Goal: Transaction & Acquisition: Book appointment/travel/reservation

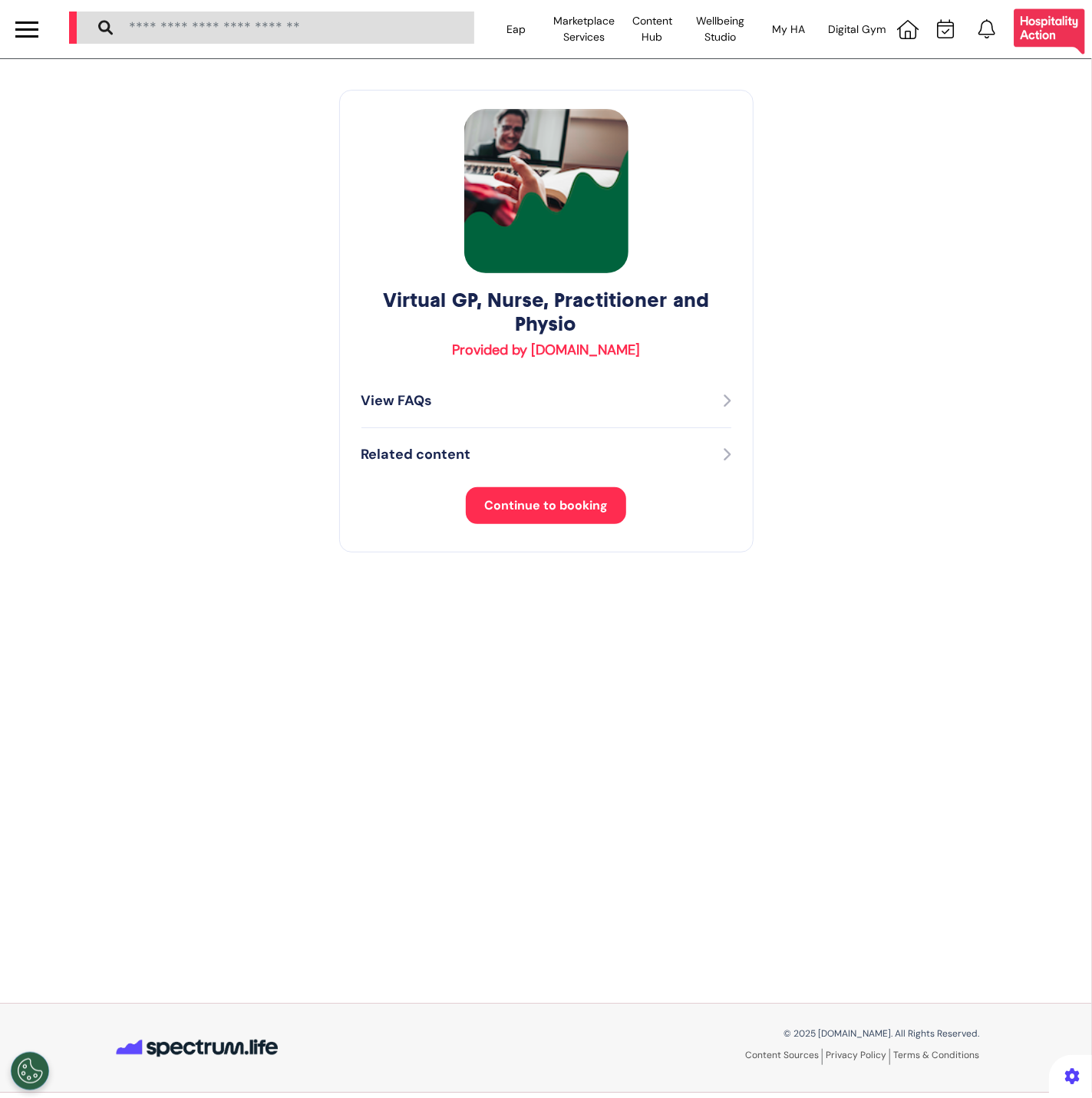
click at [514, 511] on span "Continue to booking" at bounding box center [546, 505] width 123 height 16
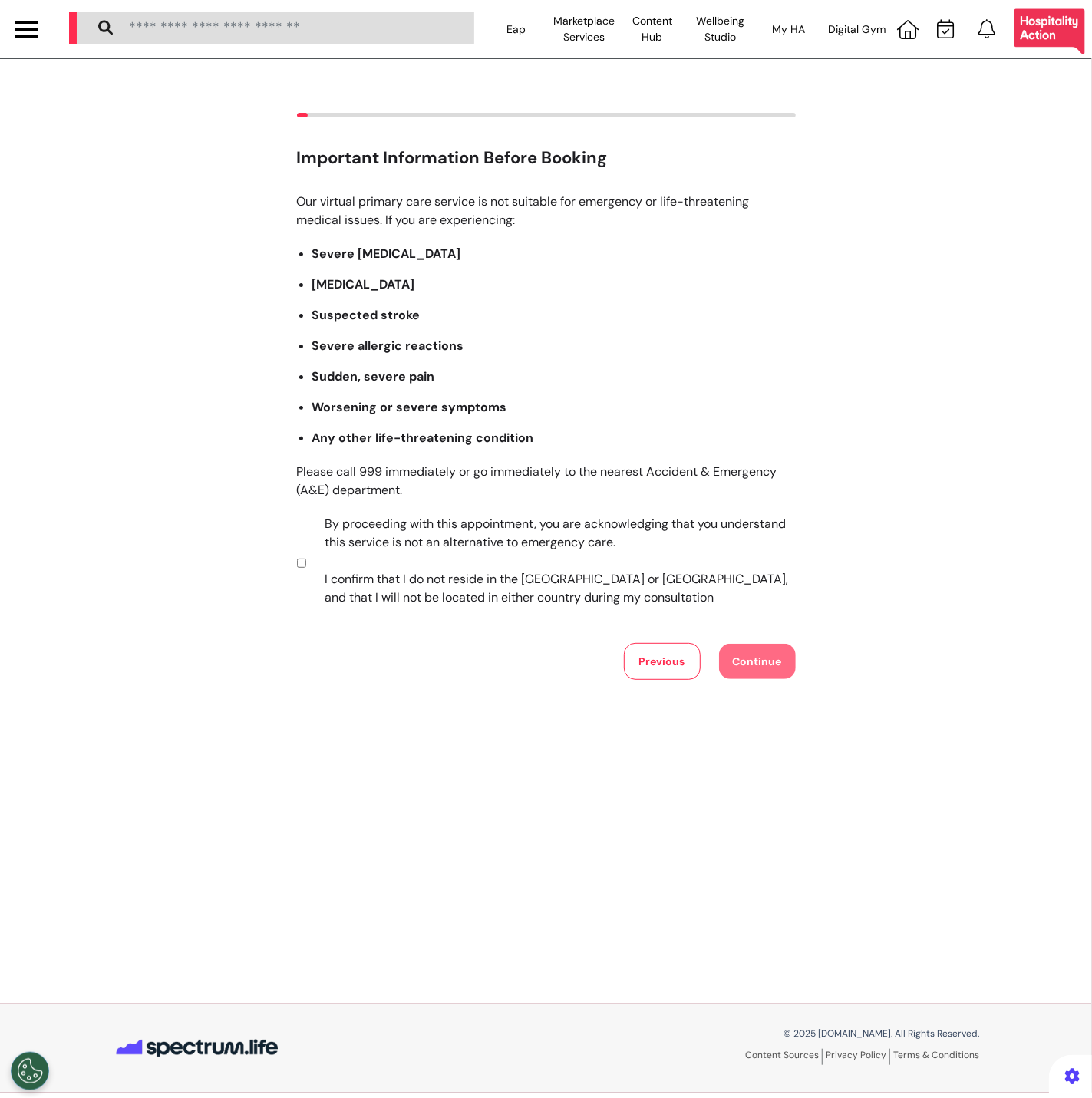
click at [513, 542] on label "By proceeding with this appointment, you are acknowledging that you understand …" at bounding box center [549, 561] width 480 height 92
click at [768, 645] on button "Continue" at bounding box center [757, 662] width 76 height 35
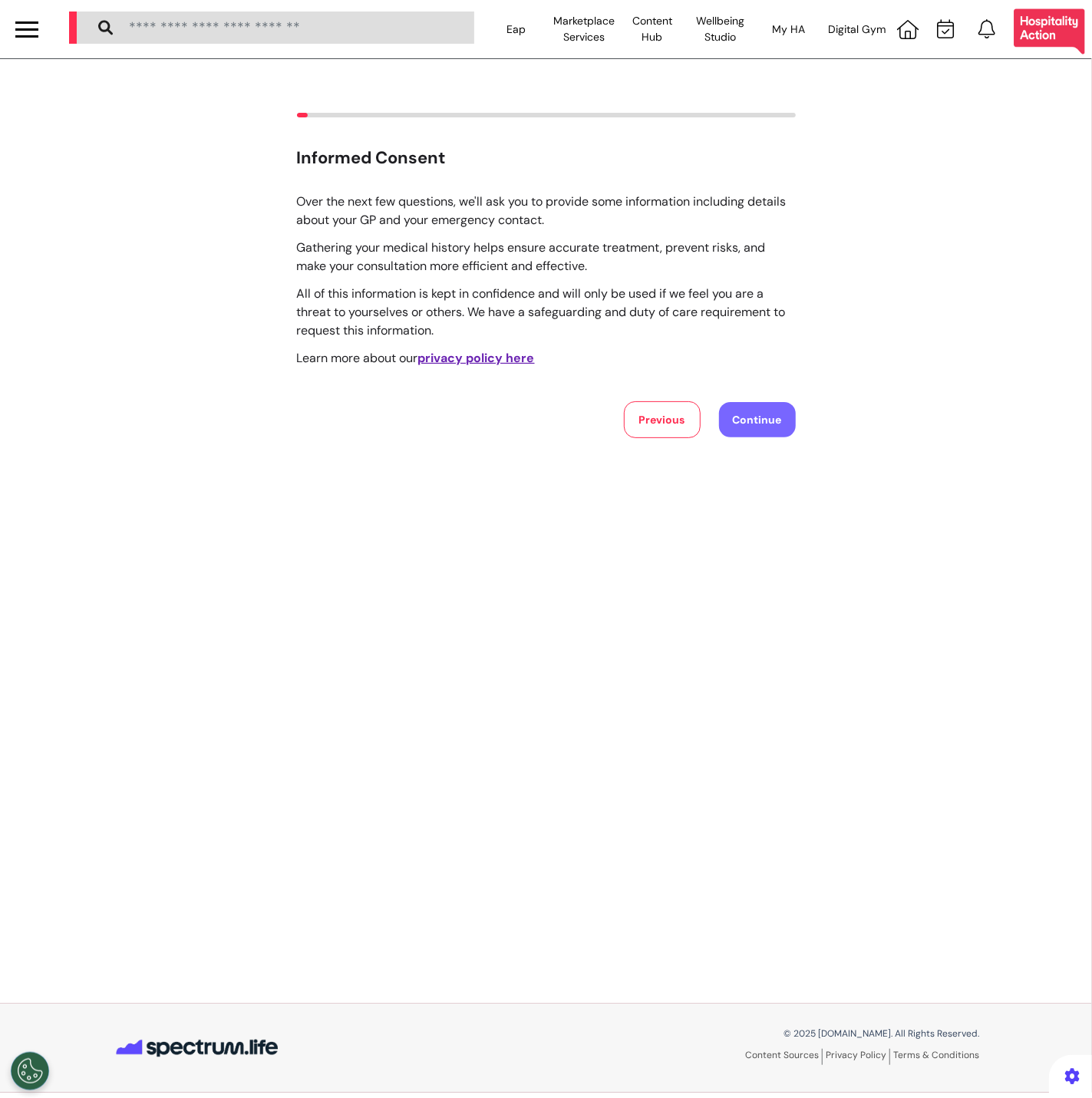
click at [780, 435] on button "Continue" at bounding box center [757, 420] width 76 height 35
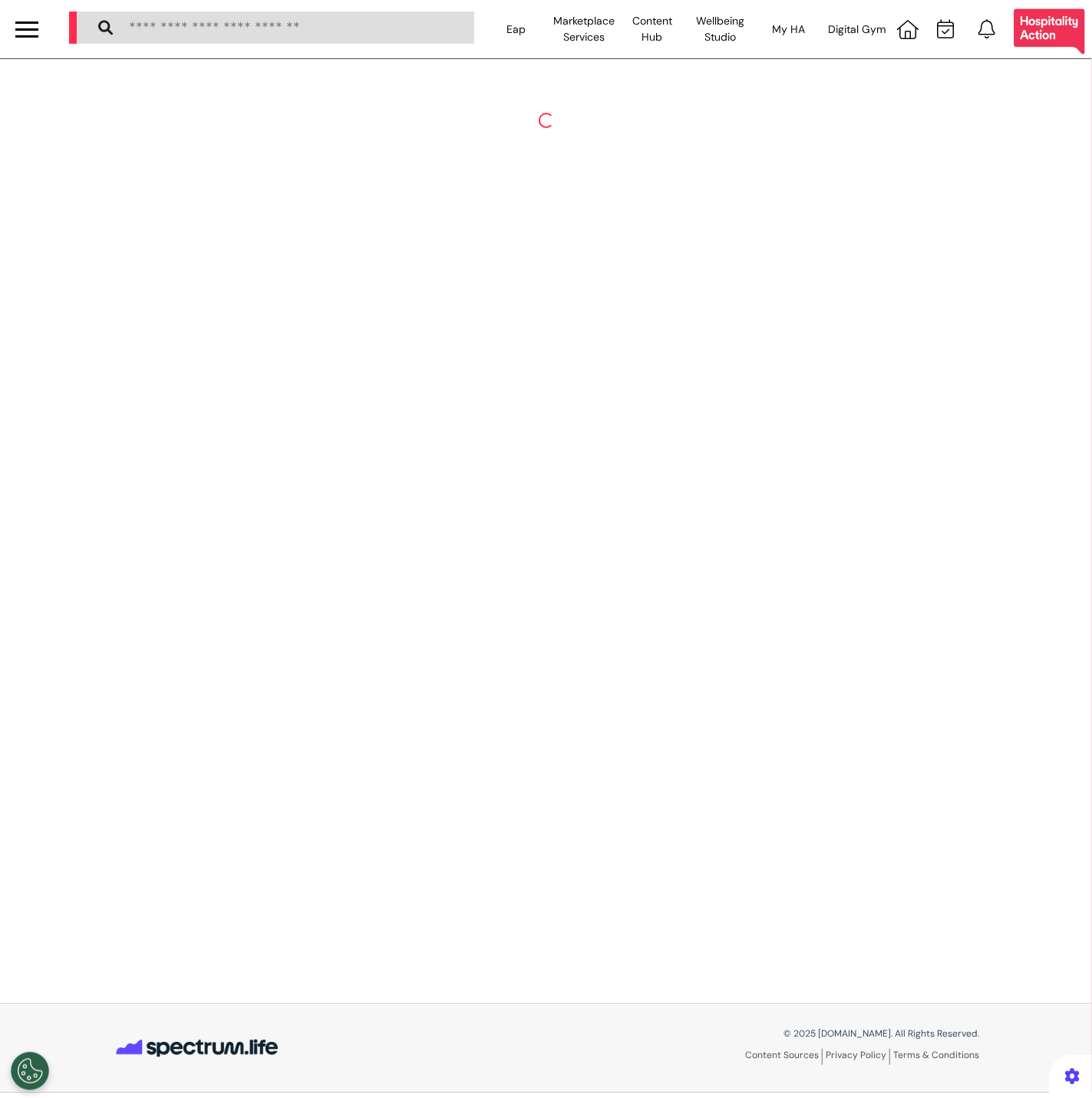
click at [30, 42] on div at bounding box center [26, 29] width 54 height 59
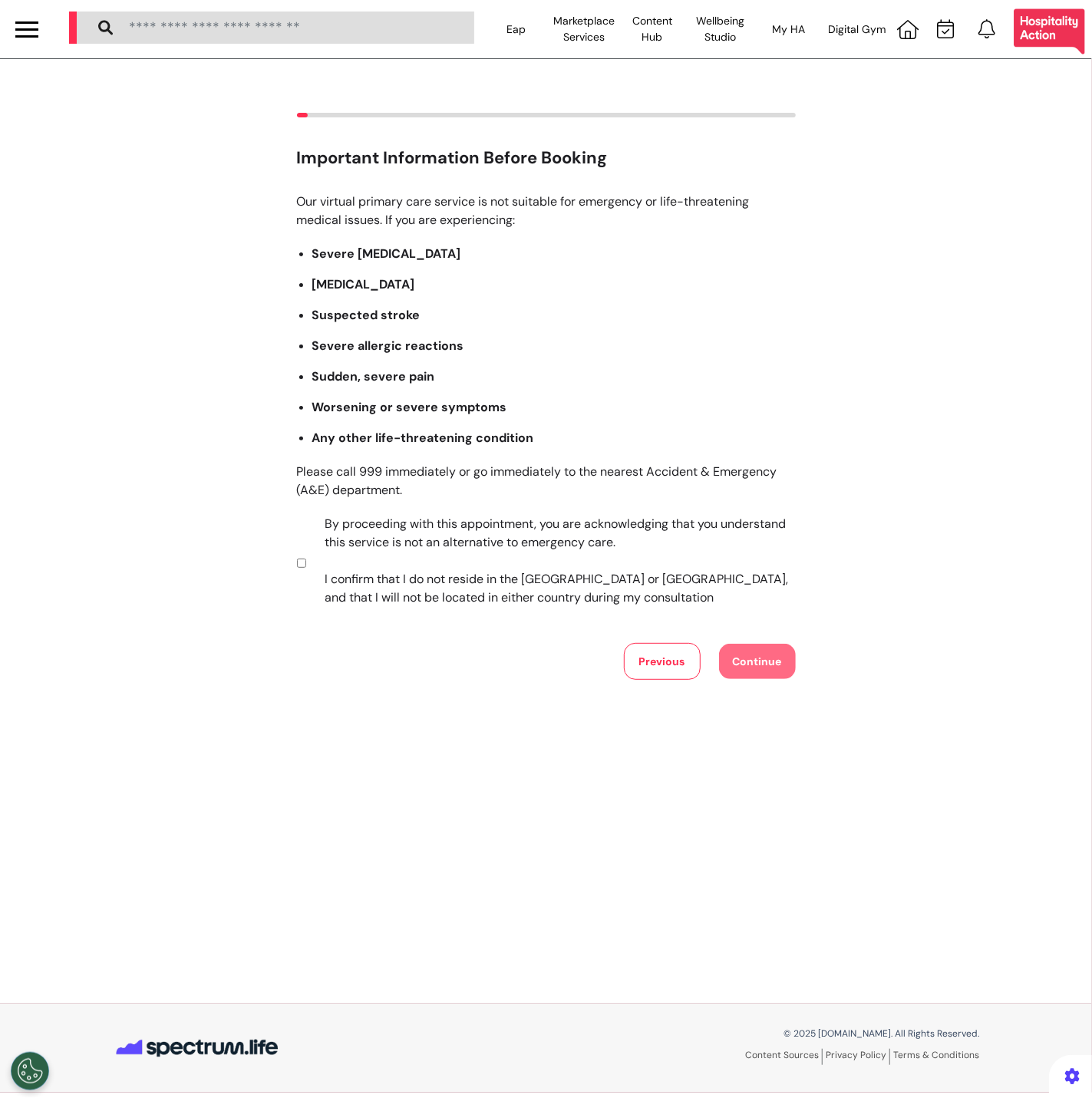
click at [36, 40] on div at bounding box center [27, 29] width 23 height 25
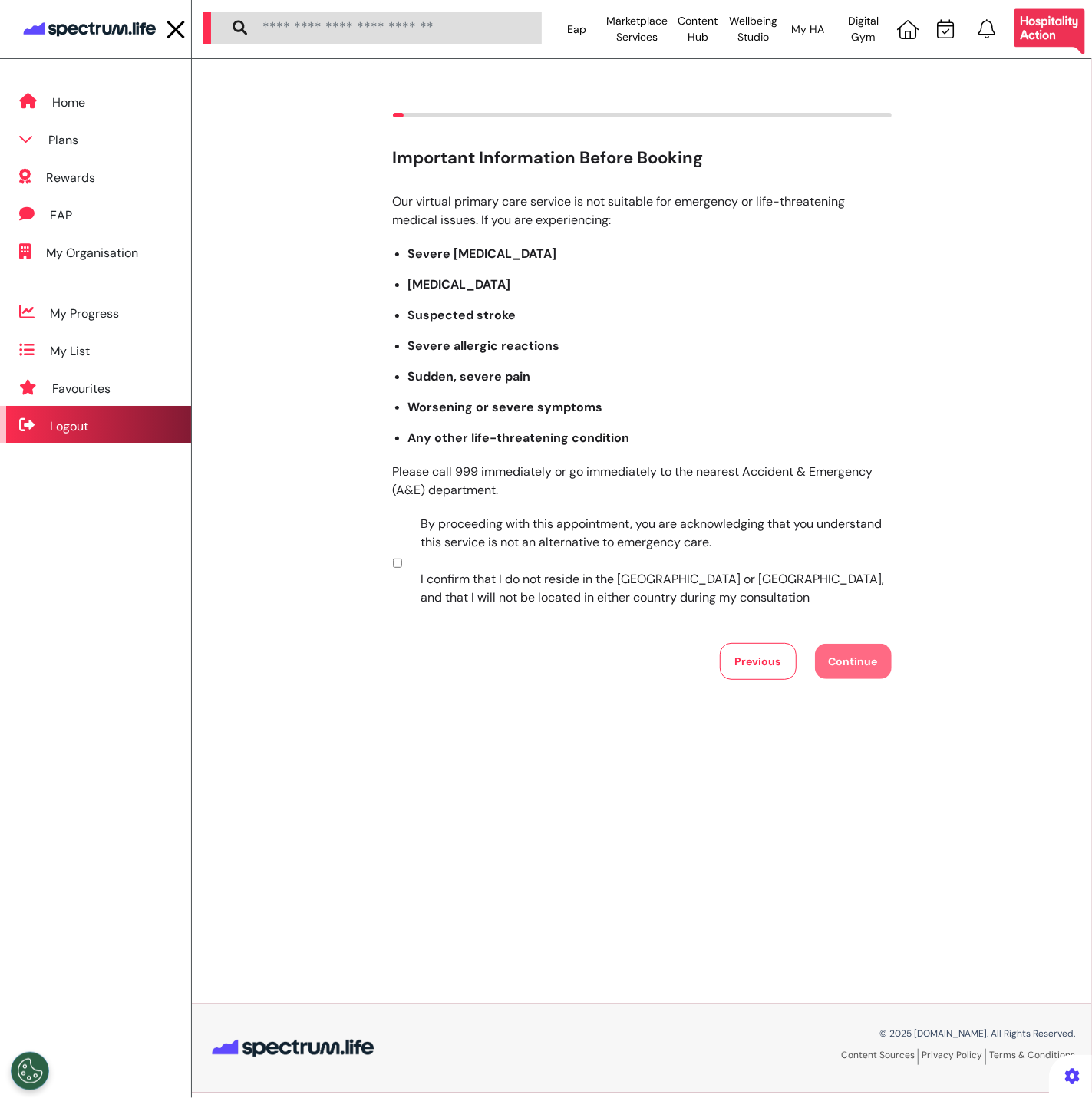
click at [68, 421] on div "Logout" at bounding box center [68, 427] width 38 height 19
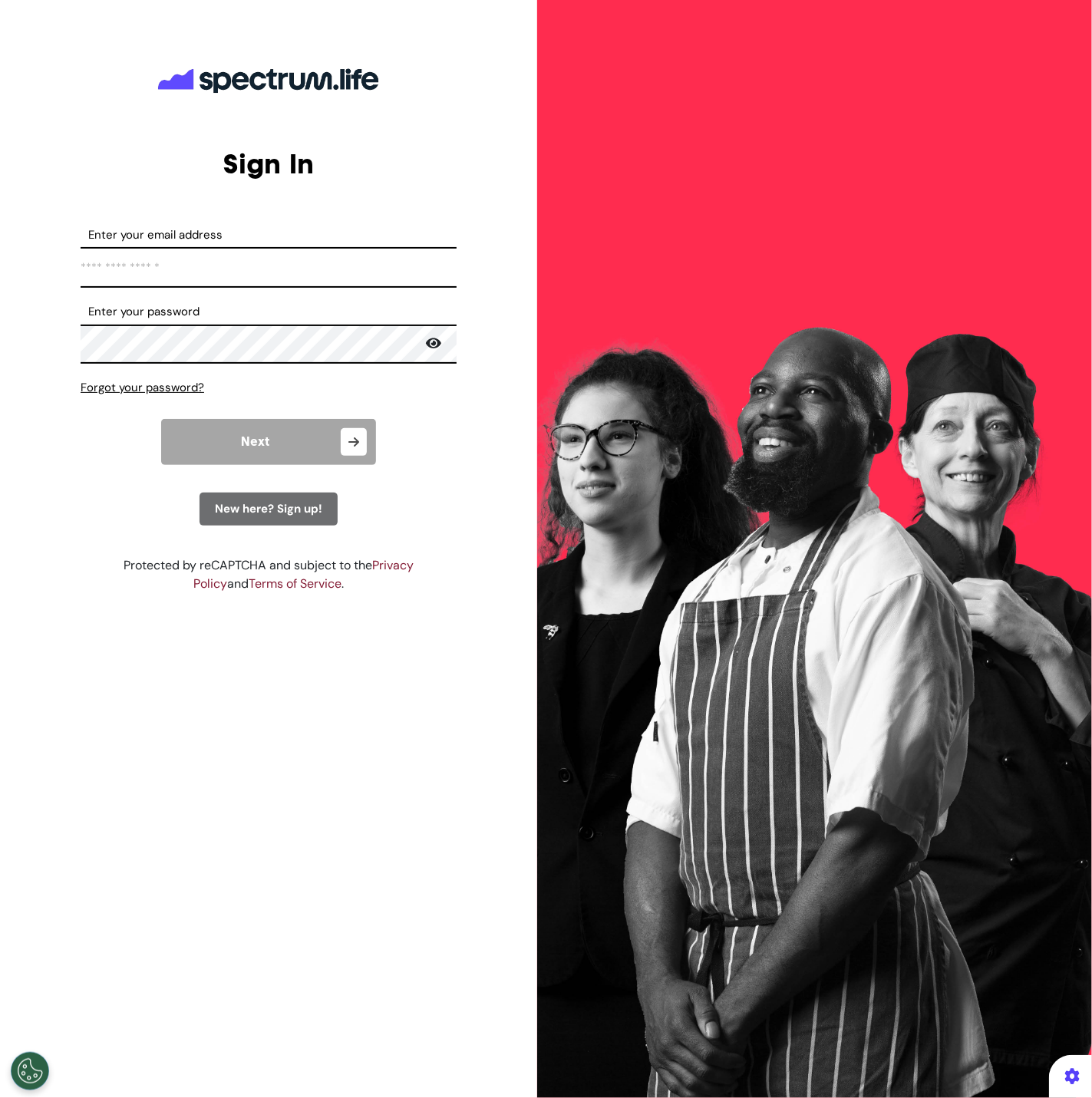
click at [137, 260] on input "Enter your email address" at bounding box center [268, 268] width 376 height 41
type input "**********"
click at [250, 450] on button "Next" at bounding box center [269, 441] width 215 height 46
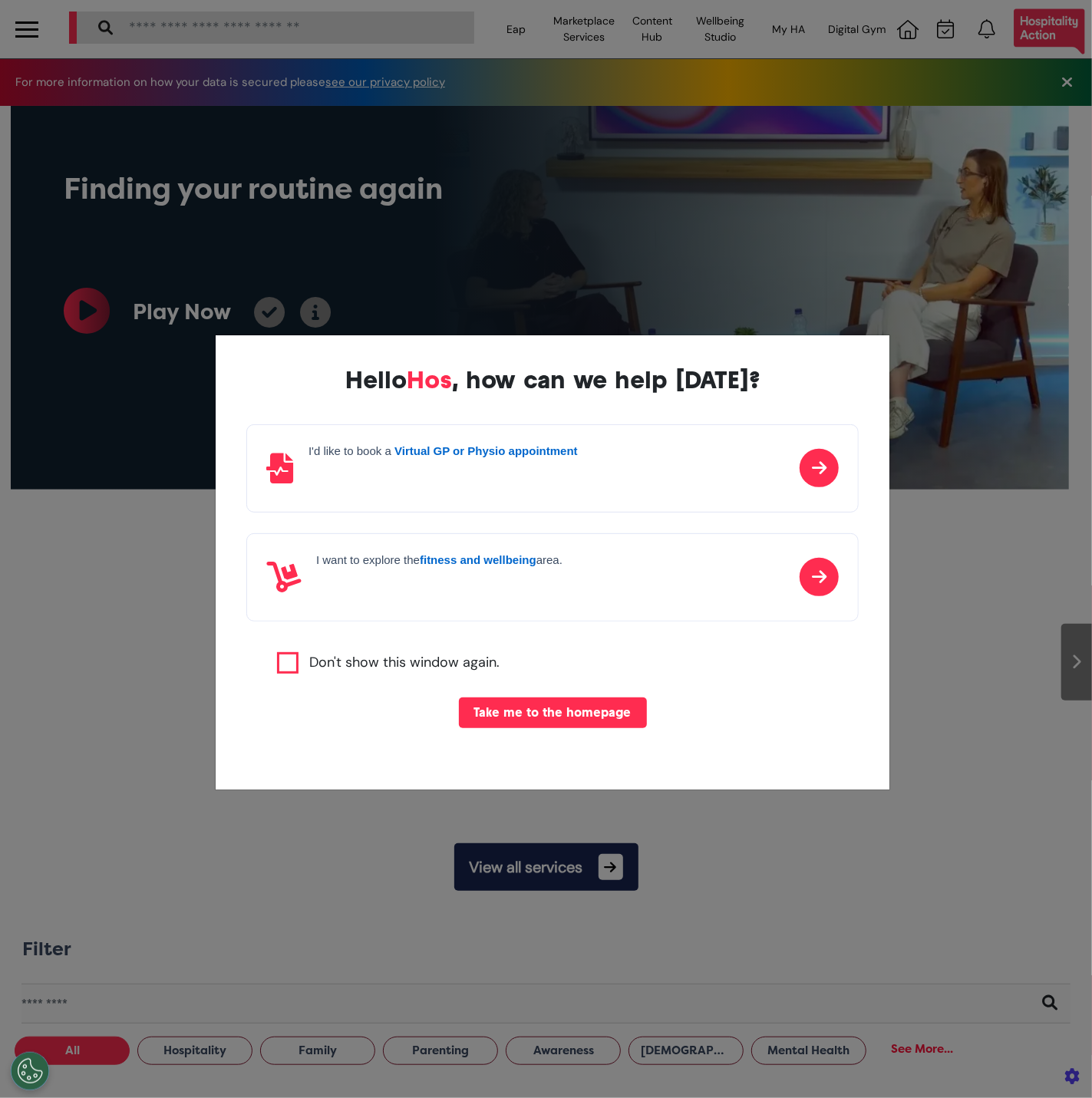
scroll to position [0, 545]
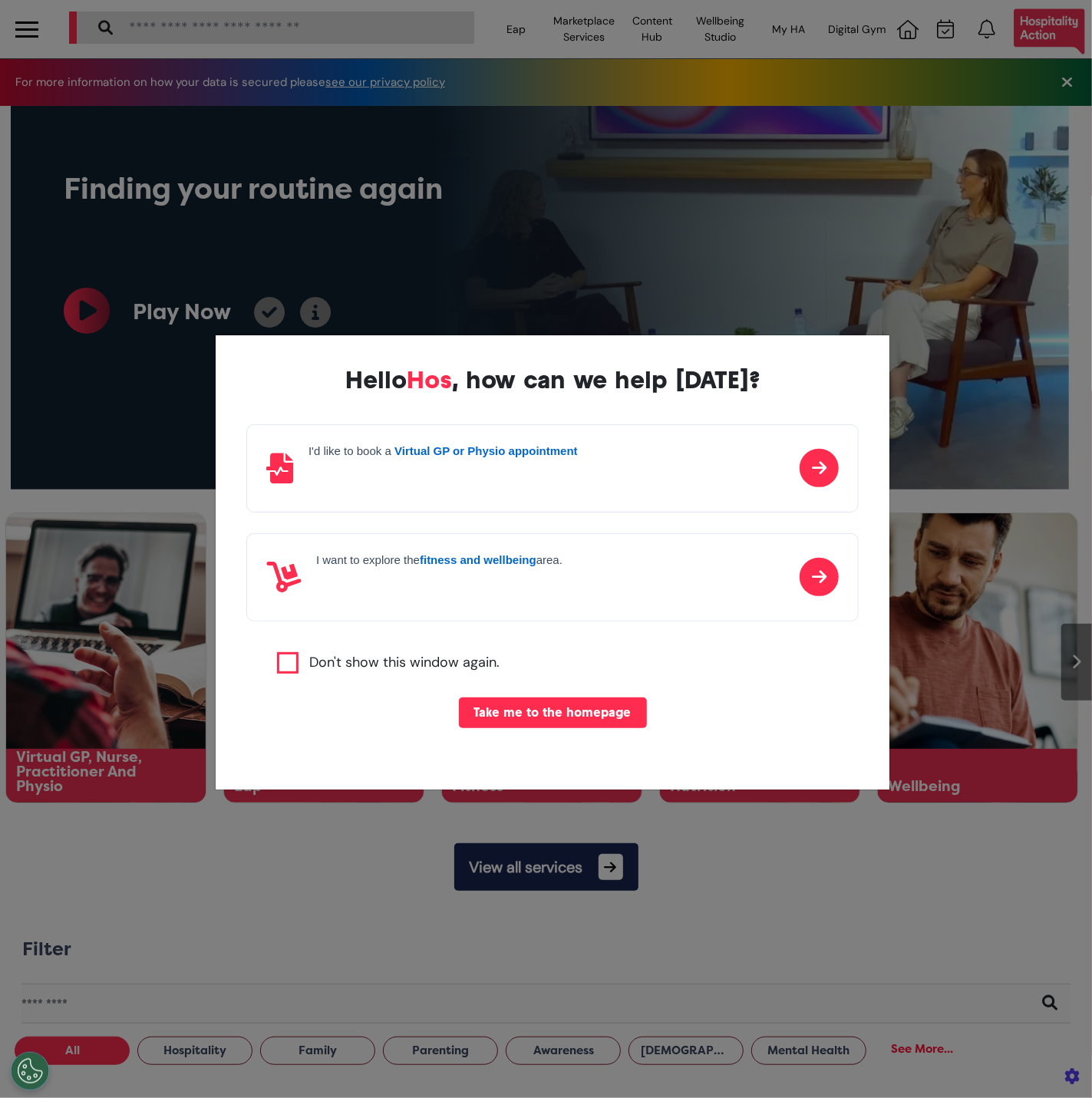
click at [496, 722] on button "Take me to the homepage" at bounding box center [553, 712] width 188 height 30
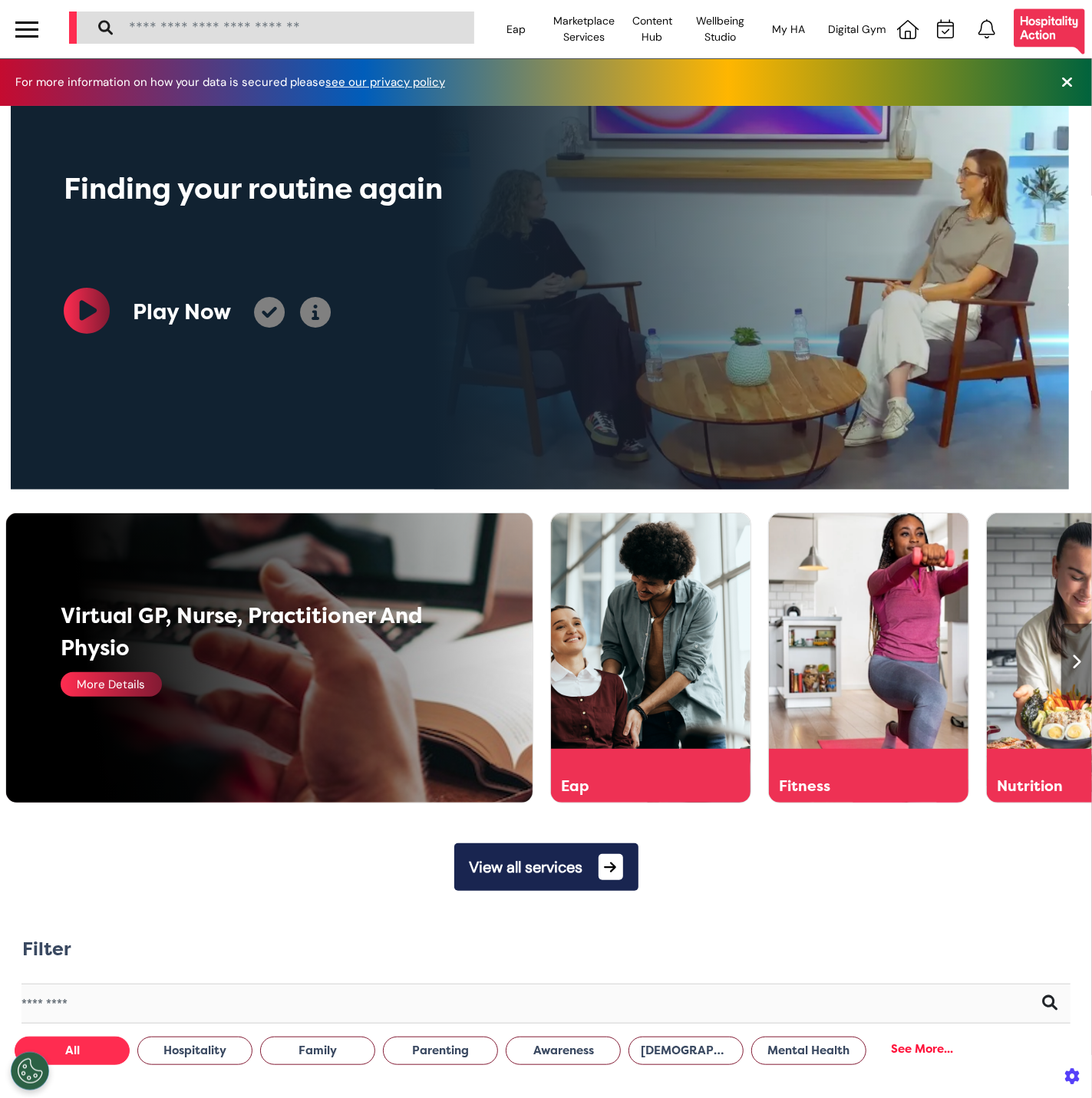
click at [121, 682] on div "More Details" at bounding box center [112, 684] width 102 height 24
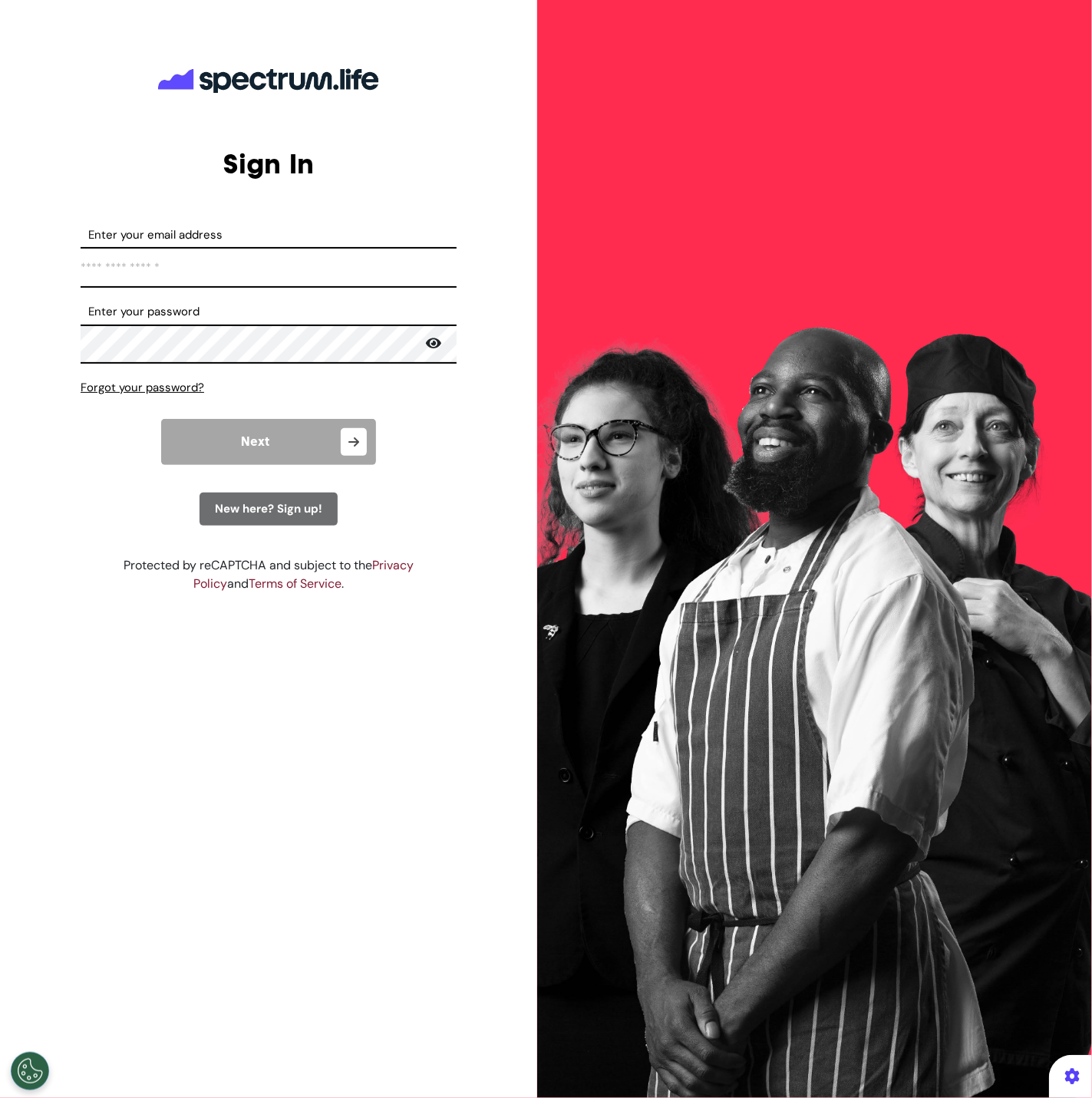
click at [298, 279] on input "Enter your email address" at bounding box center [268, 268] width 376 height 41
click at [265, 522] on div "New here? Sign up!" at bounding box center [268, 509] width 138 height 33
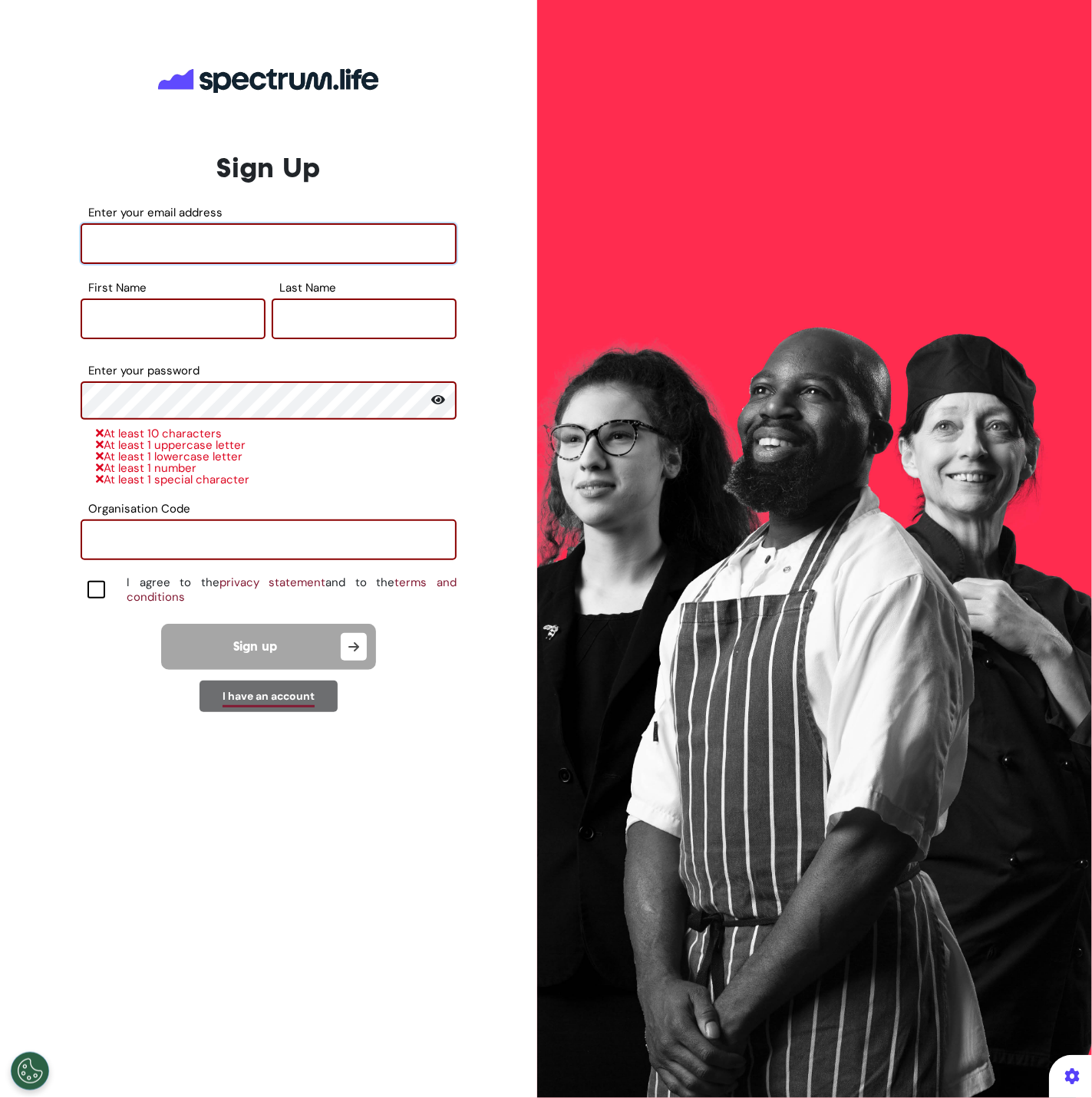
click at [244, 258] on input "Enter your email address" at bounding box center [268, 244] width 376 height 41
click at [548, 400] on div "ENGAGE. EMPOWER. TRANSFORM." at bounding box center [814, 549] width 555 height 1098
click at [200, 244] on input "Enter your email address" at bounding box center [268, 244] width 376 height 41
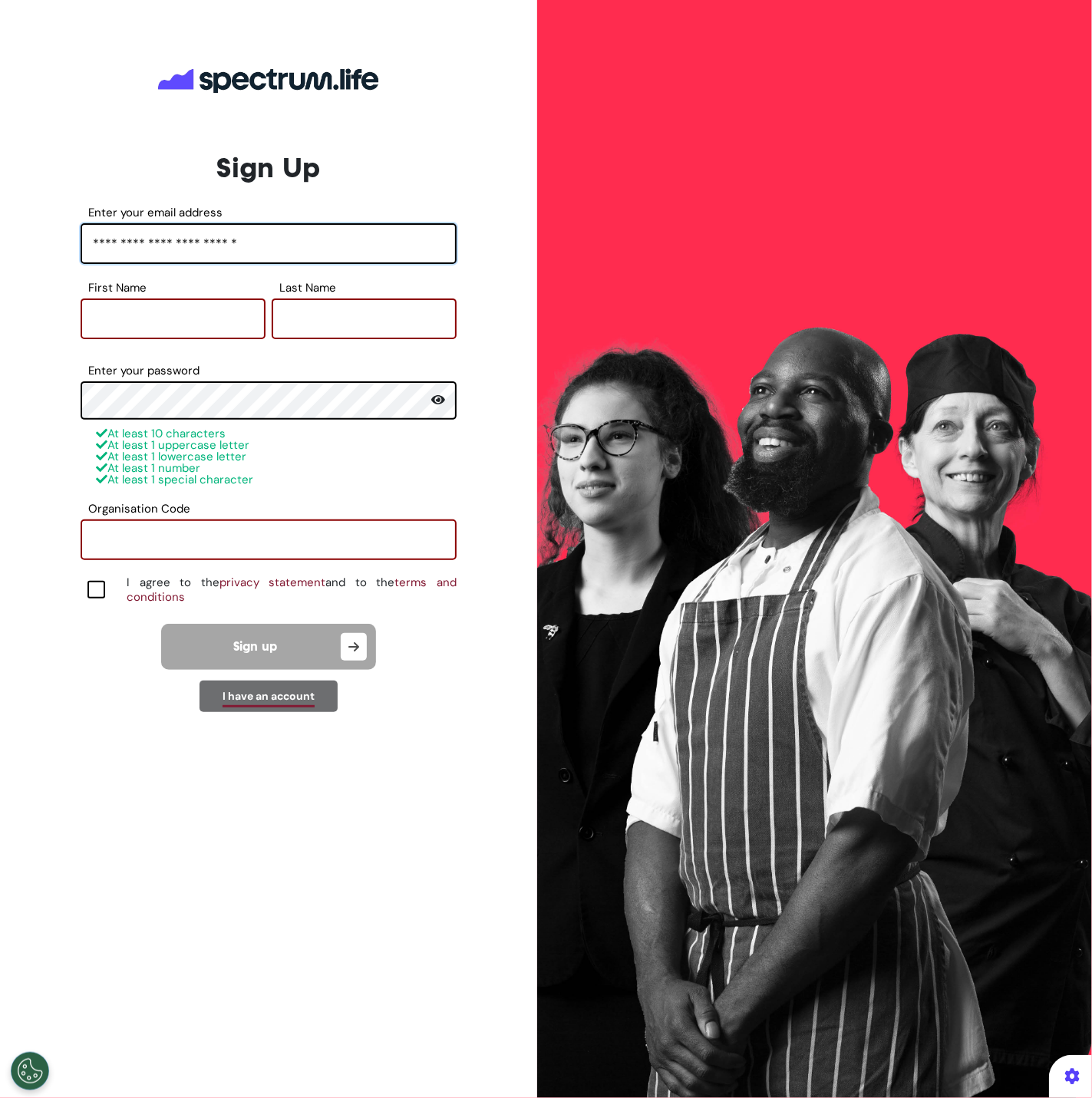
click at [155, 245] on input "**********" at bounding box center [268, 244] width 376 height 41
type input "**********"
click at [211, 318] on input "First Name" at bounding box center [172, 319] width 185 height 41
click at [95, 590] on div at bounding box center [96, 590] width 18 height 18
click at [137, 332] on input "First Name" at bounding box center [172, 319] width 185 height 41
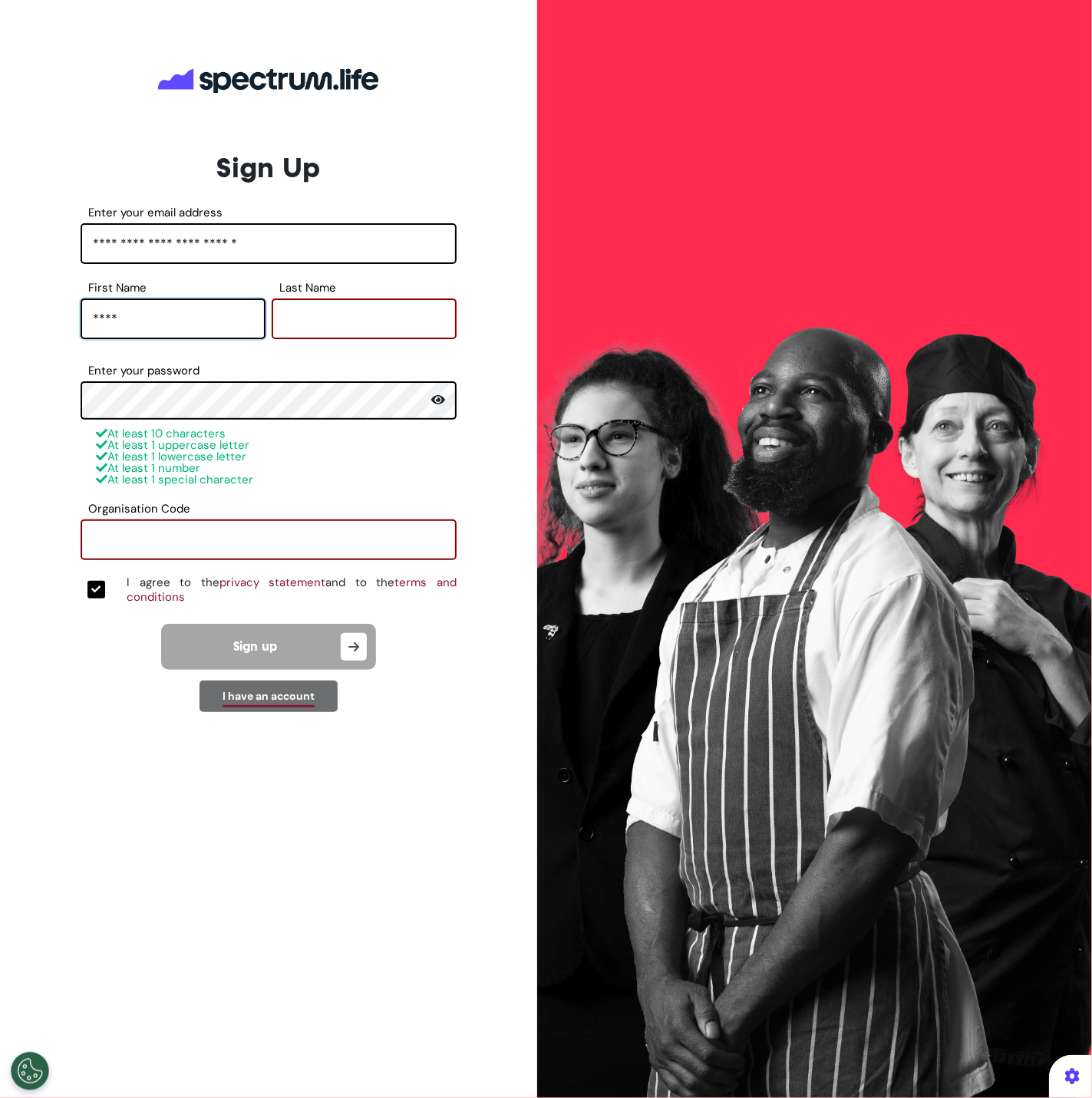
type input "****"
click at [266, 307] on div at bounding box center [268, 314] width 6 height 64
click at [310, 321] on input "Last Name" at bounding box center [364, 319] width 185 height 41
type input "*****"
click at [289, 520] on input "Organisation Code" at bounding box center [268, 540] width 376 height 41
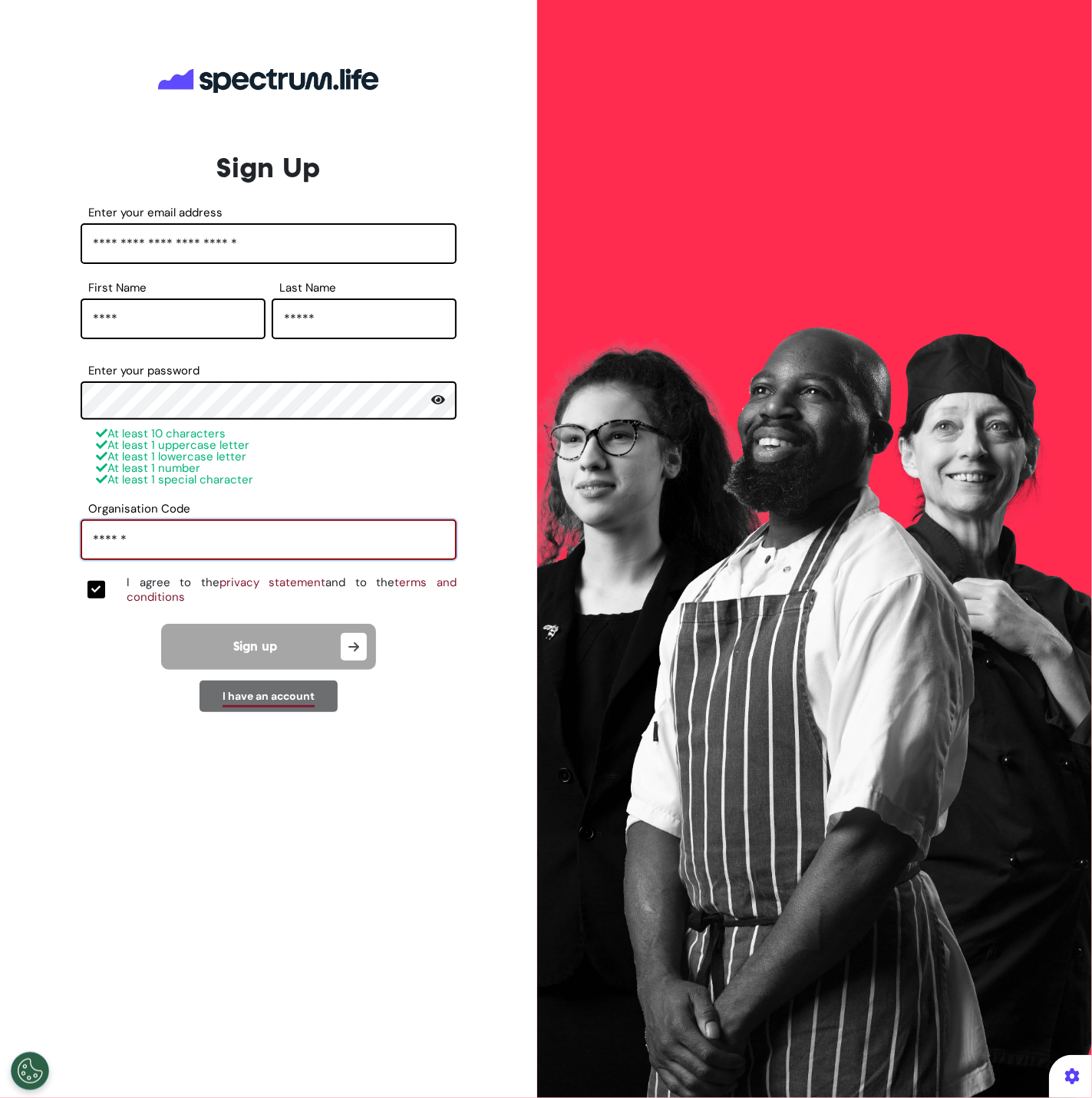
type input "******"
click at [13, 819] on div "**********" at bounding box center [268, 599] width 529 height 966
click at [215, 251] on input "**********" at bounding box center [268, 244] width 376 height 41
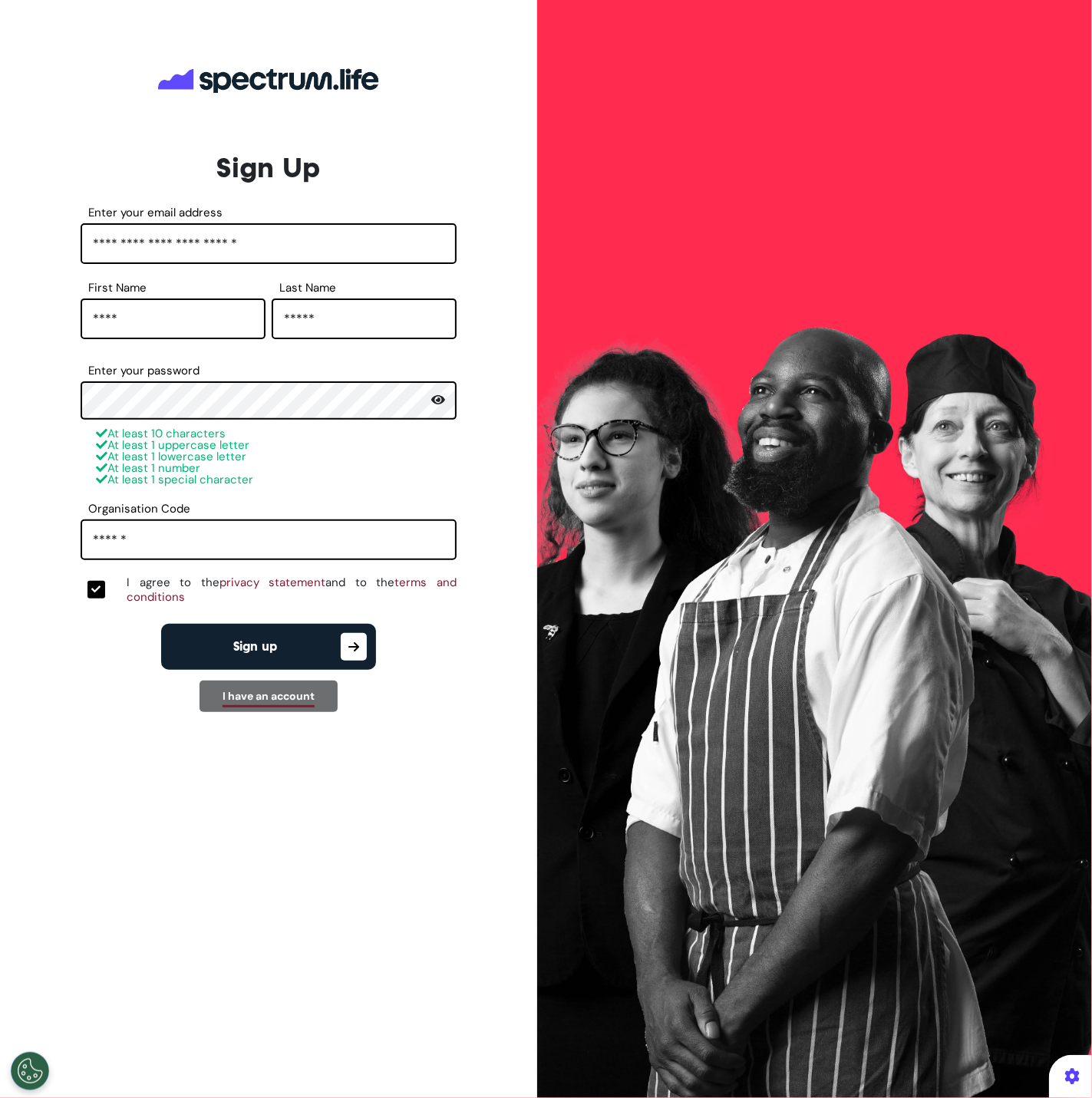
click at [341, 648] on icon "button" at bounding box center [353, 647] width 26 height 27
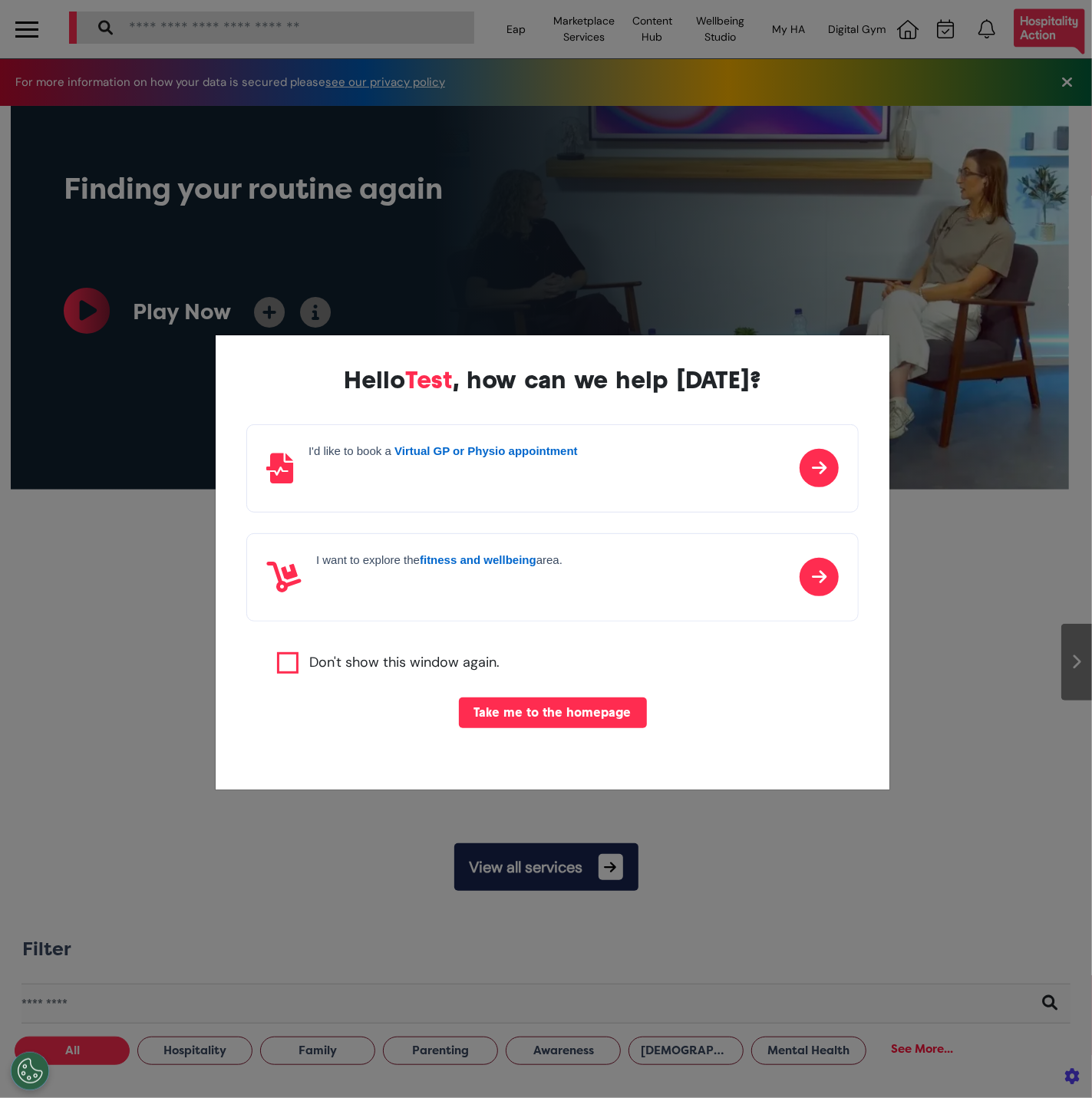
scroll to position [0, 545]
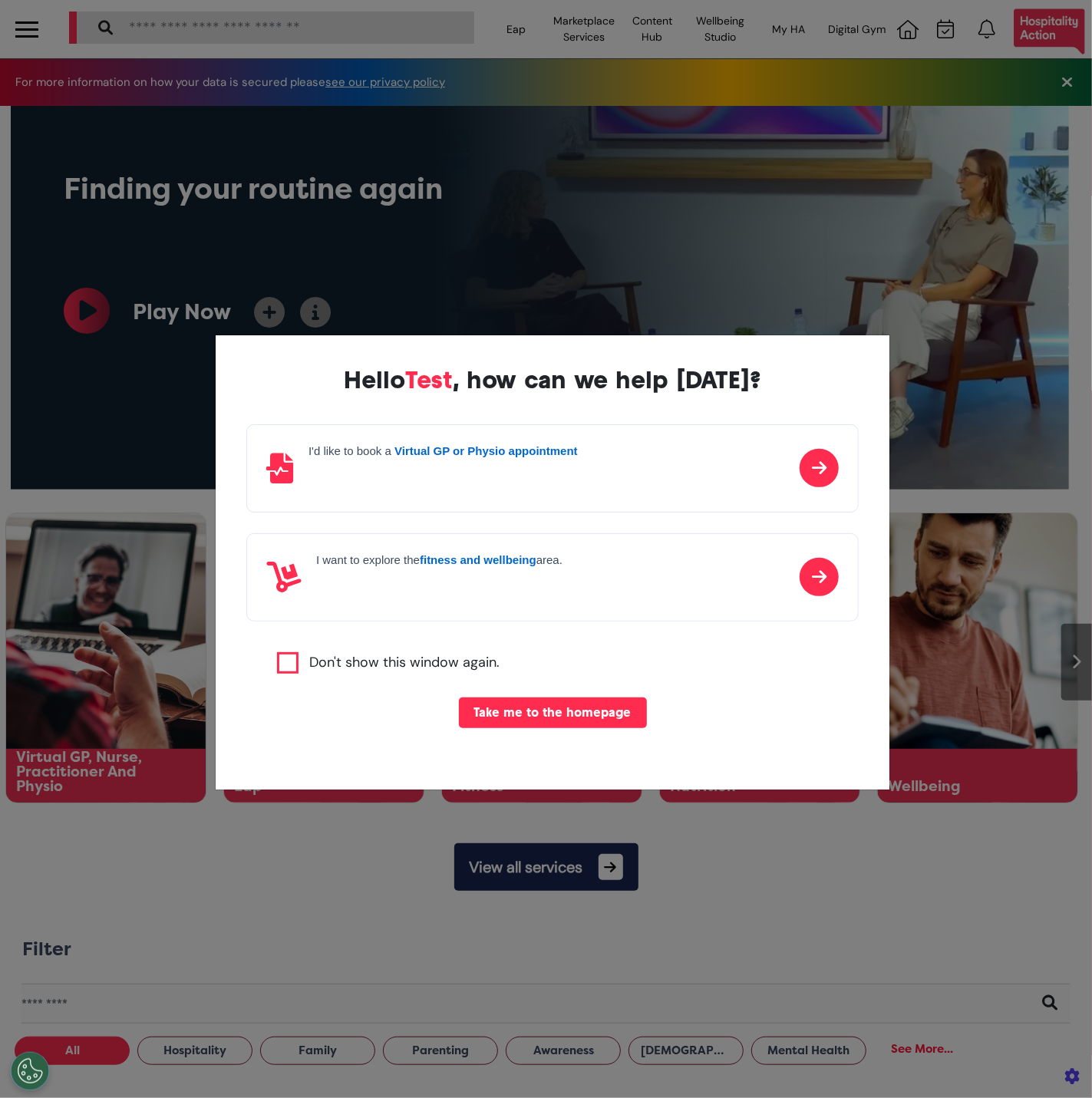
click at [567, 723] on button "Take me to the homepage" at bounding box center [553, 712] width 188 height 30
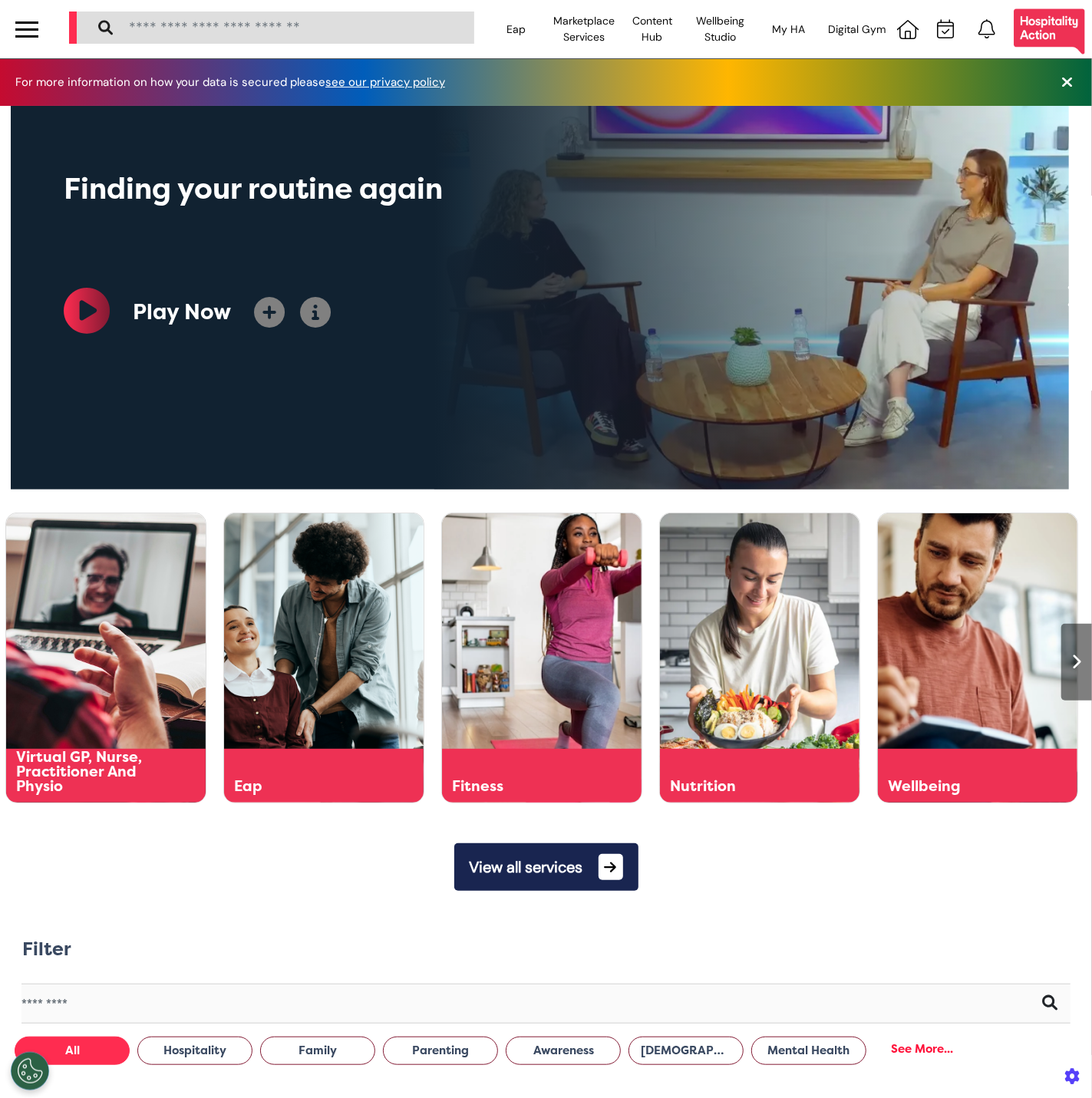
click at [23, 19] on div at bounding box center [27, 29] width 23 height 25
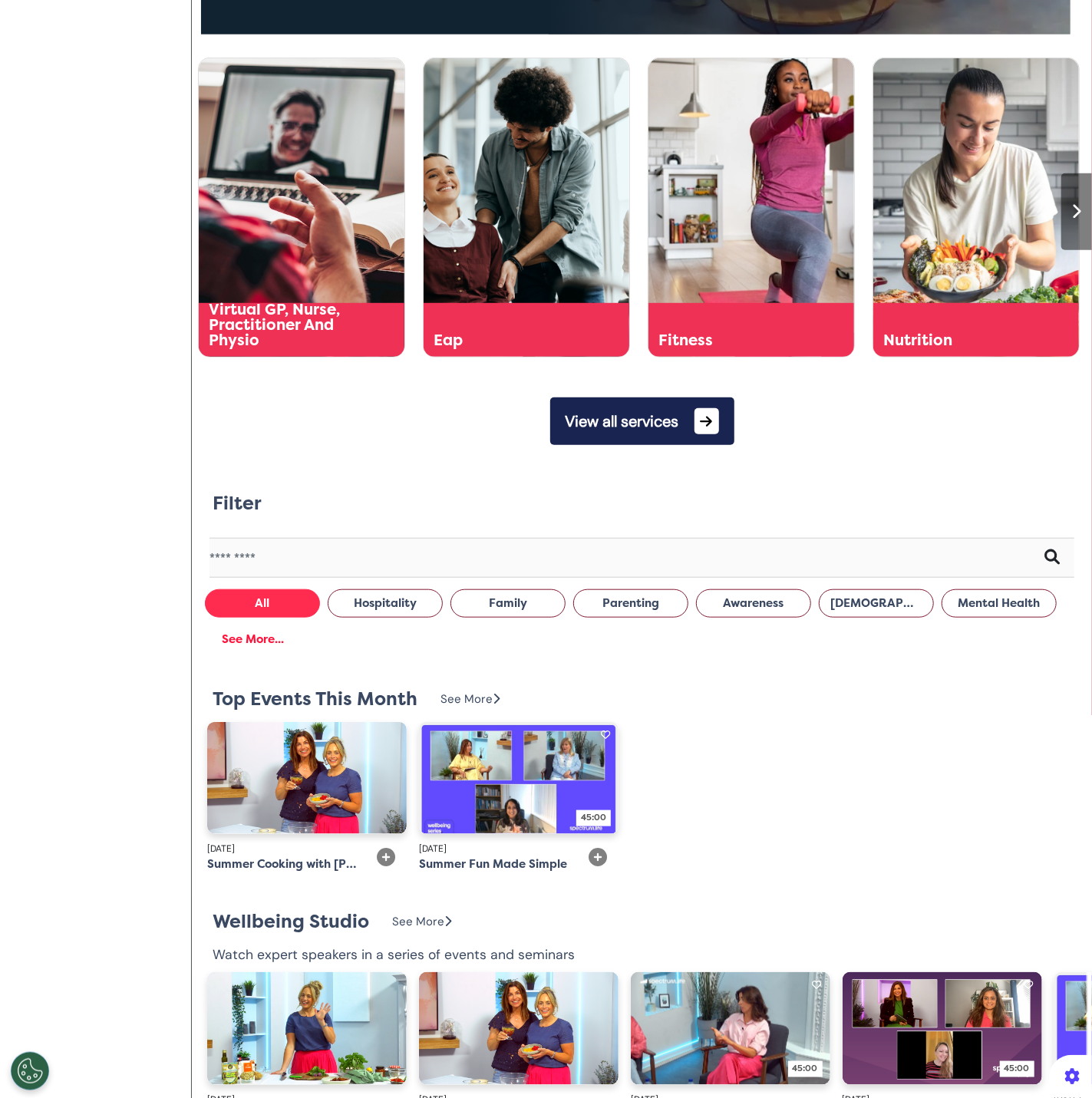
scroll to position [0, 0]
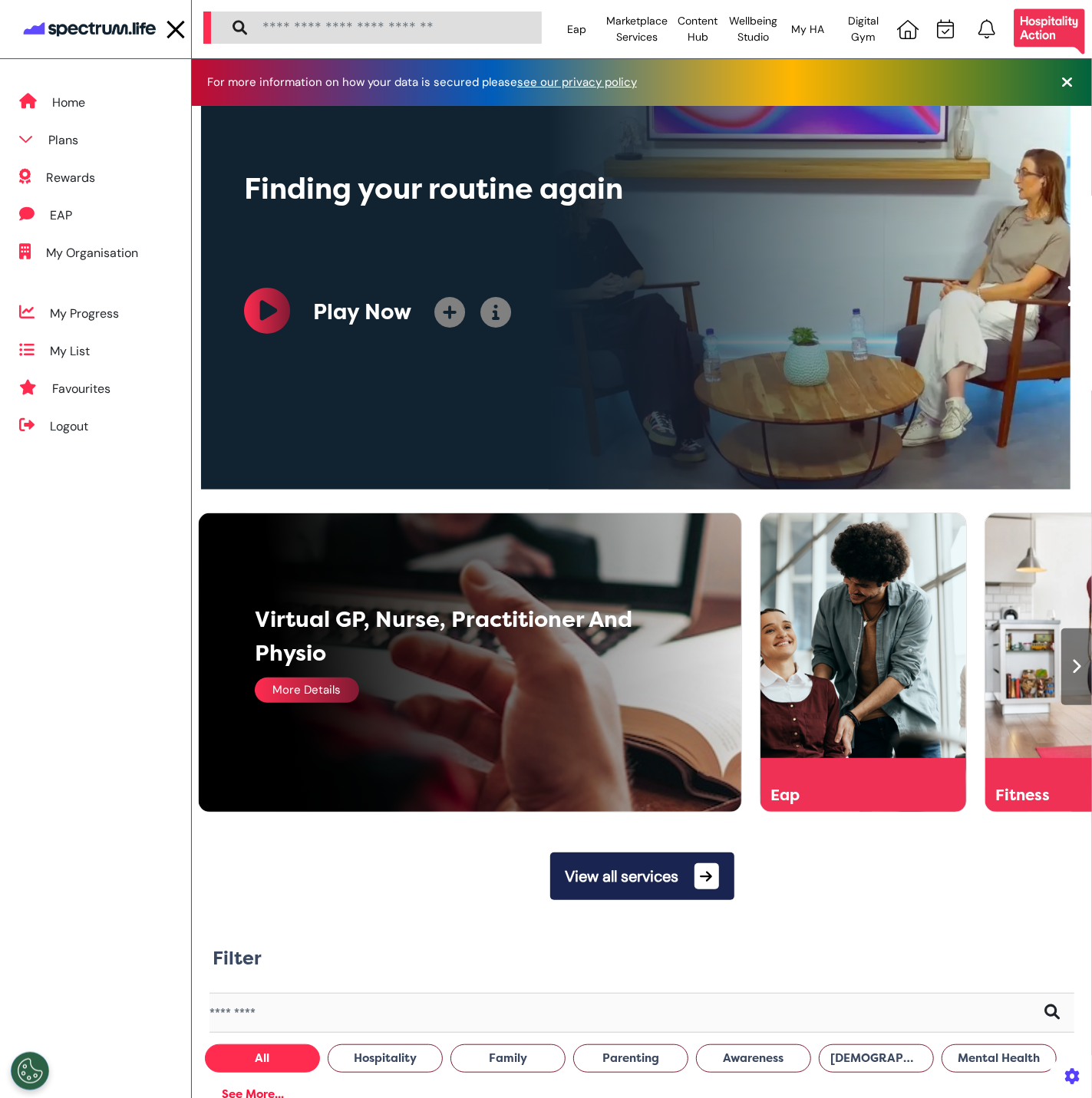
click at [354, 675] on div "Virtual GP, Nurse, Practitioner And Physio More Details" at bounding box center [479, 663] width 563 height 298
click at [351, 700] on div "More Details" at bounding box center [306, 690] width 105 height 25
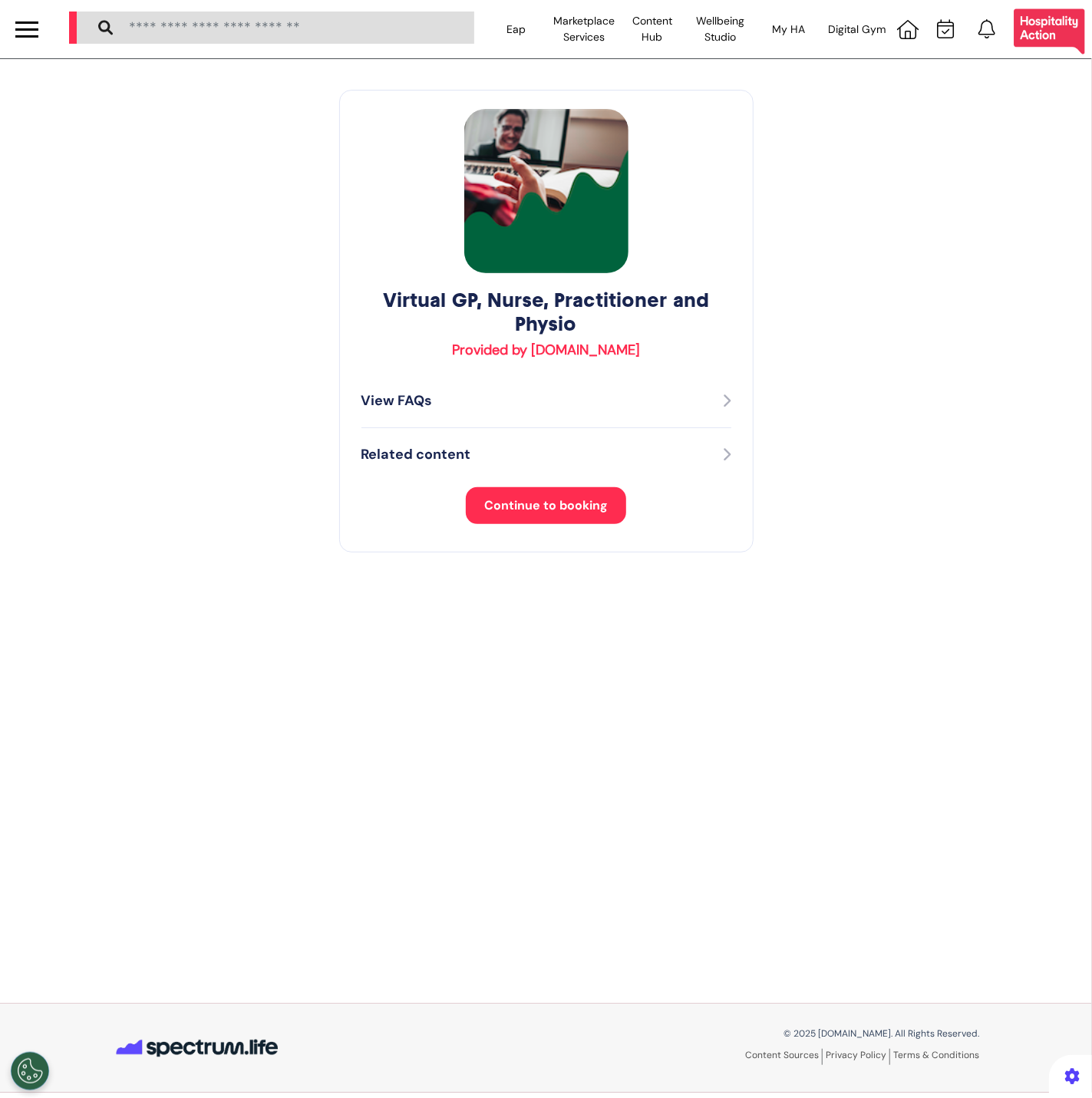
click at [579, 488] on button "Continue to booking" at bounding box center [546, 506] width 160 height 37
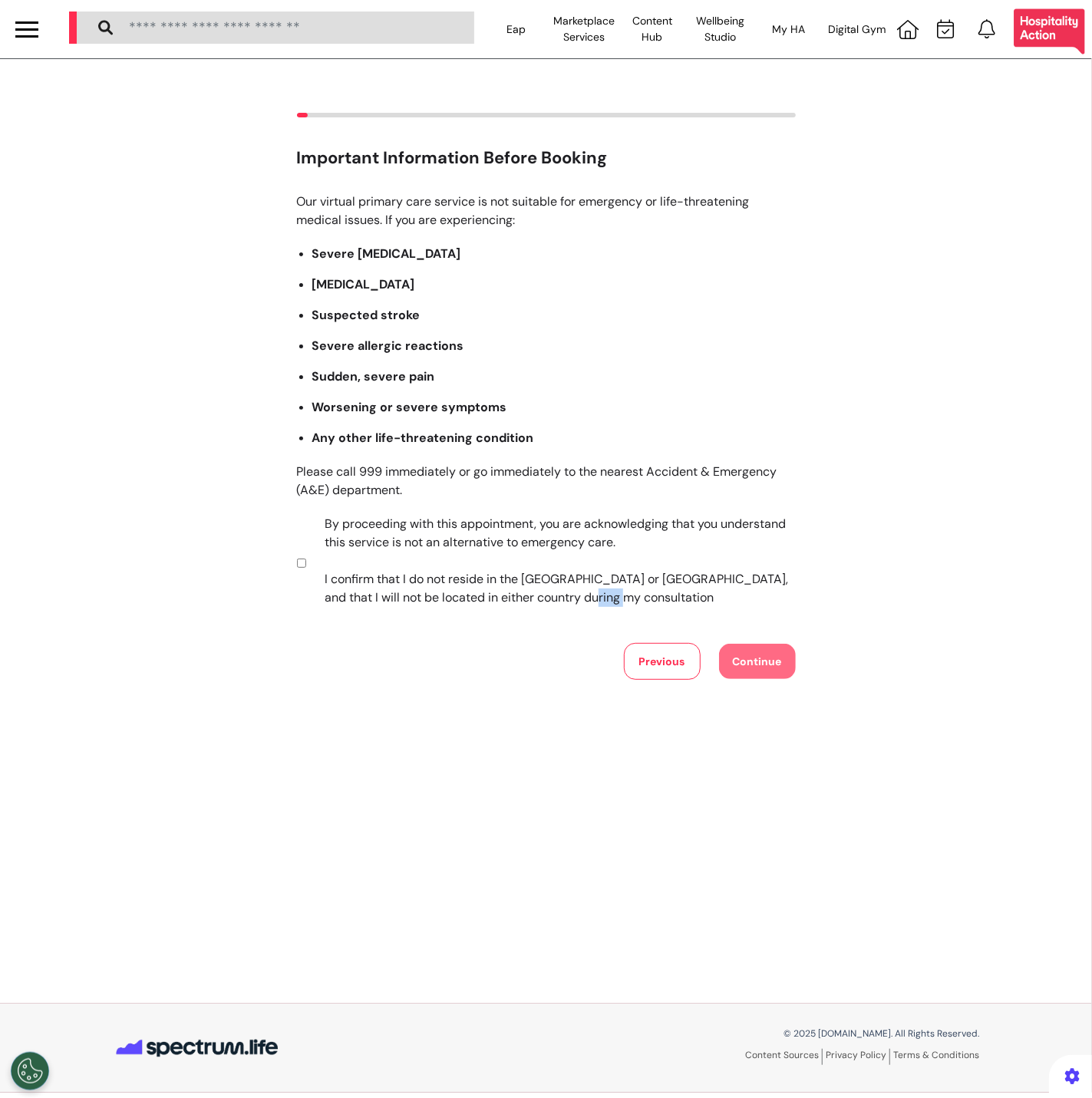
click at [568, 608] on section "By proceeding with this appointment, you are acknowledging that you understand …" at bounding box center [543, 563] width 493 height 96
click at [322, 562] on label "By proceeding with this appointment, you are acknowledging that you understand …" at bounding box center [549, 561] width 480 height 92
click at [739, 655] on button "Continue" at bounding box center [757, 662] width 76 height 35
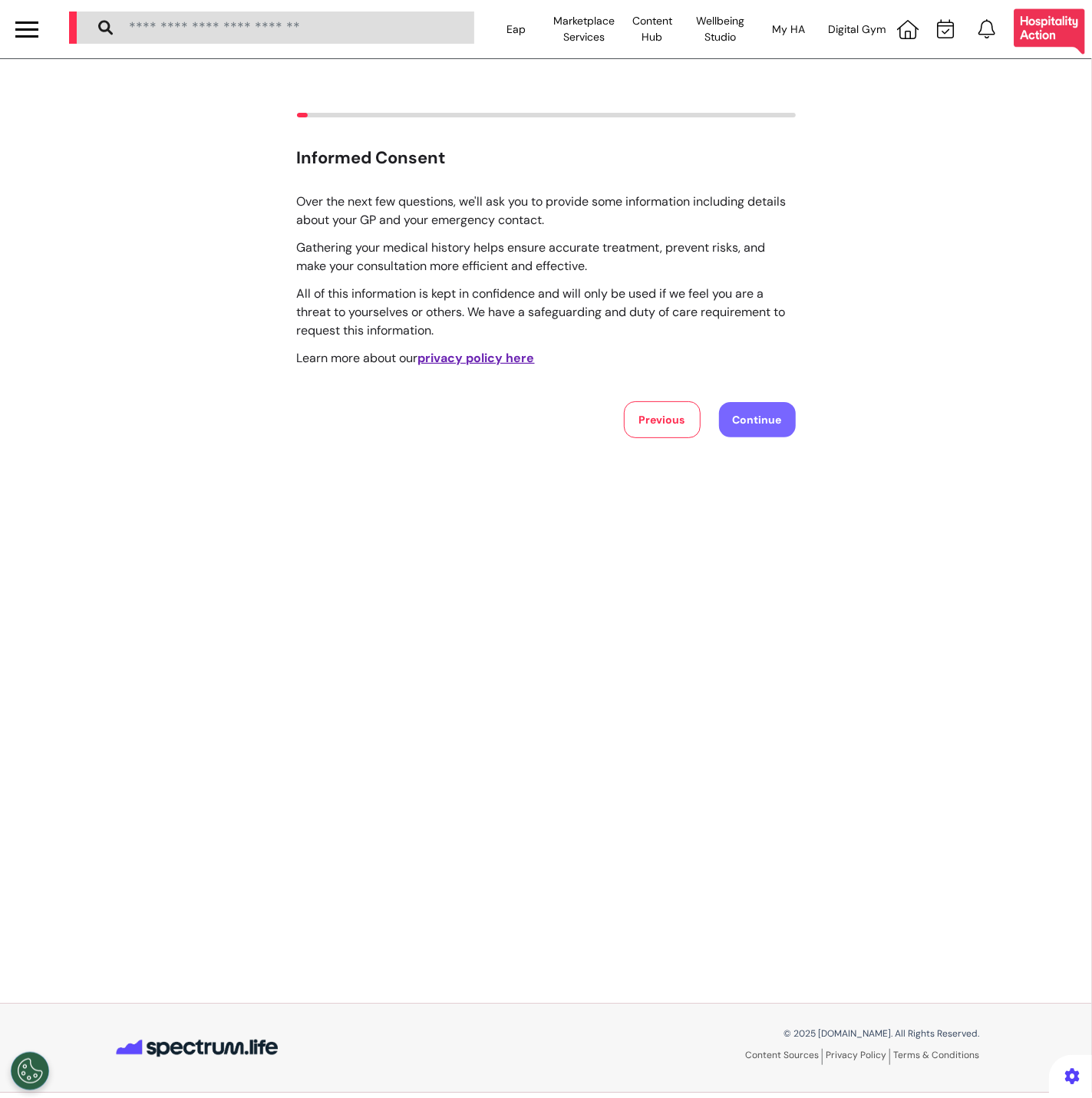
click at [733, 427] on button "Continue" at bounding box center [757, 420] width 76 height 35
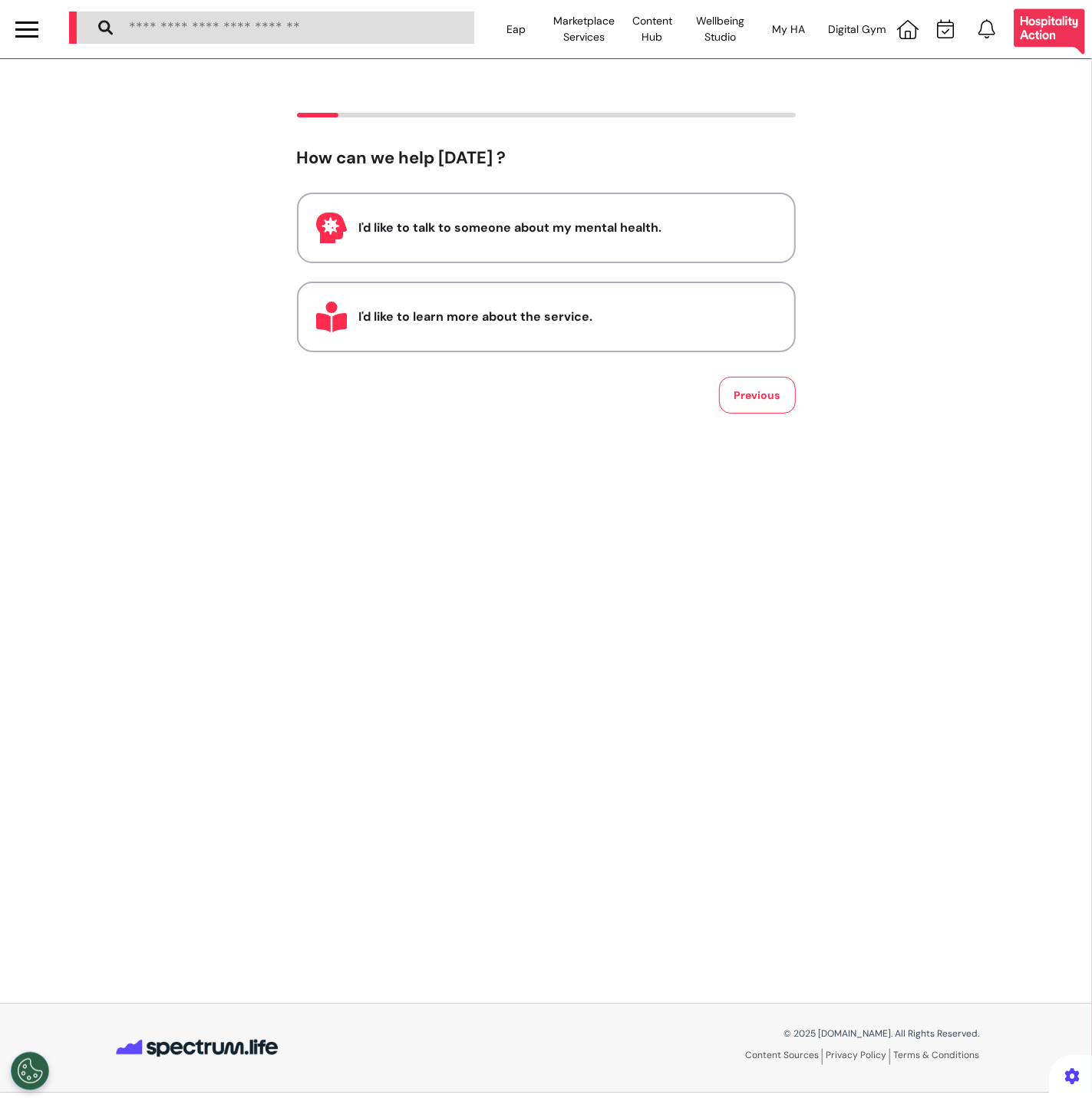
click at [44, 26] on div at bounding box center [26, 29] width 54 height 59
click at [29, 31] on div at bounding box center [27, 29] width 23 height 25
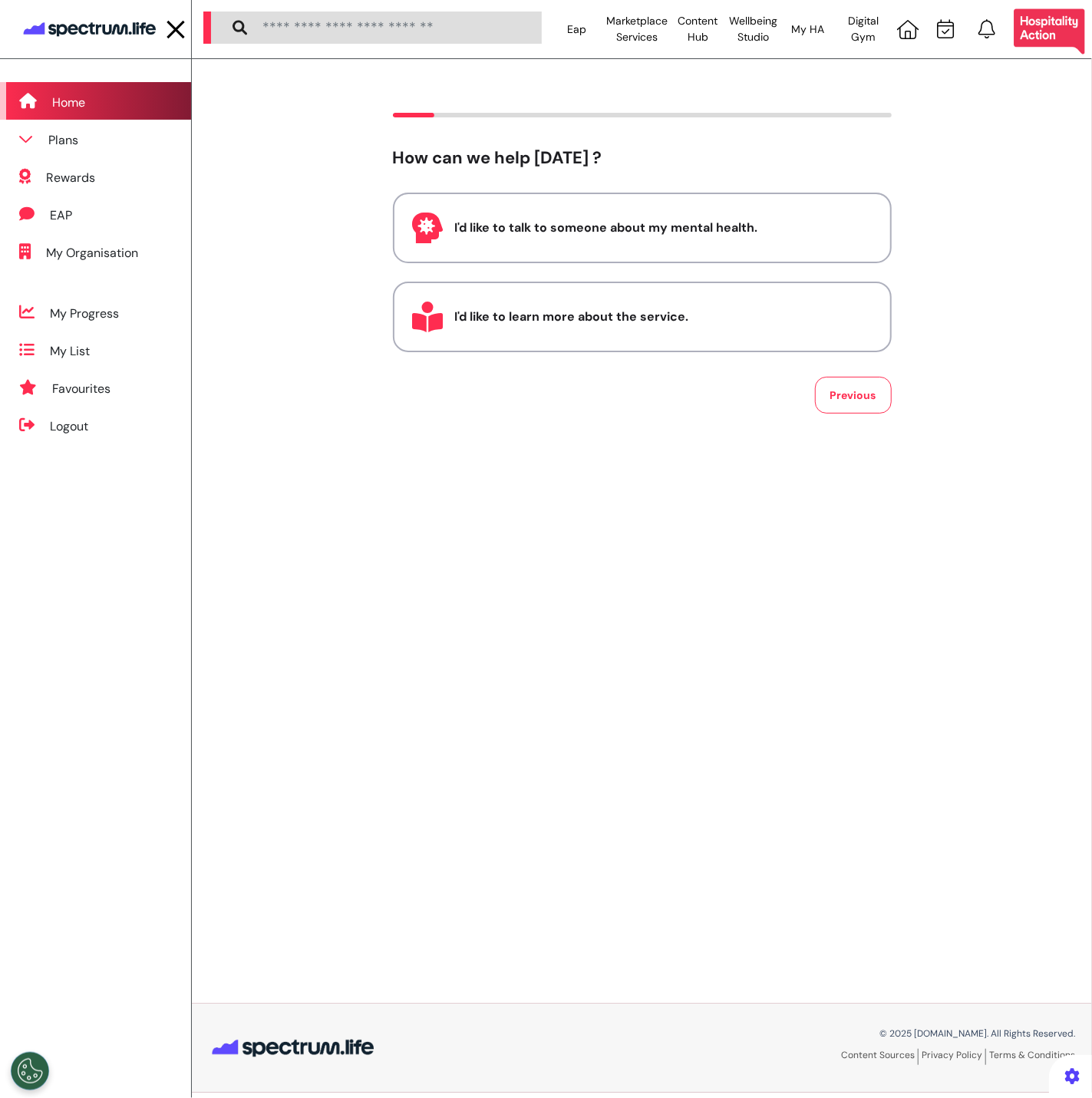
click at [66, 111] on div "Home" at bounding box center [68, 103] width 33 height 19
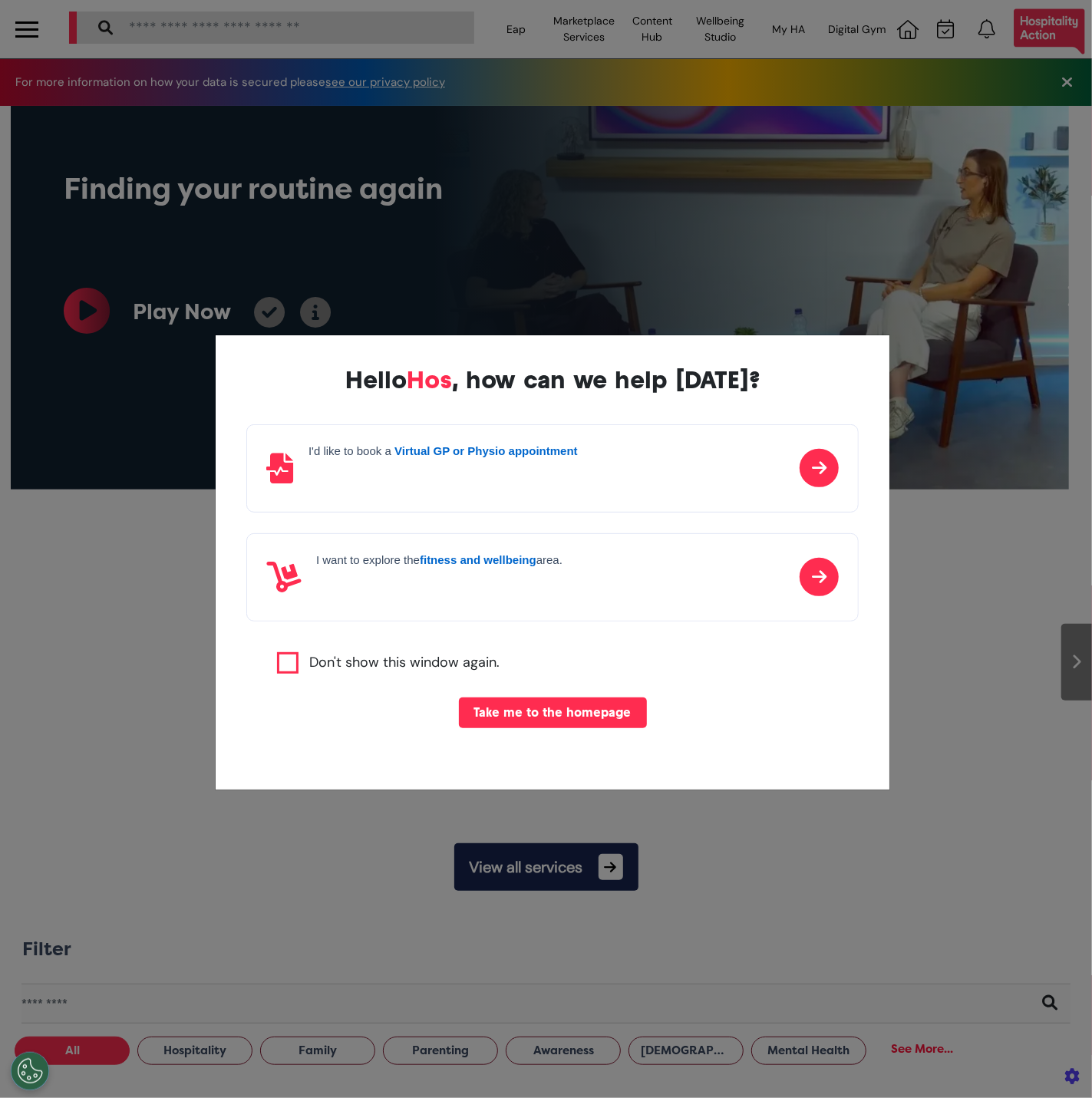
scroll to position [0, 545]
click at [512, 715] on button "Take me to the homepage" at bounding box center [553, 712] width 188 height 30
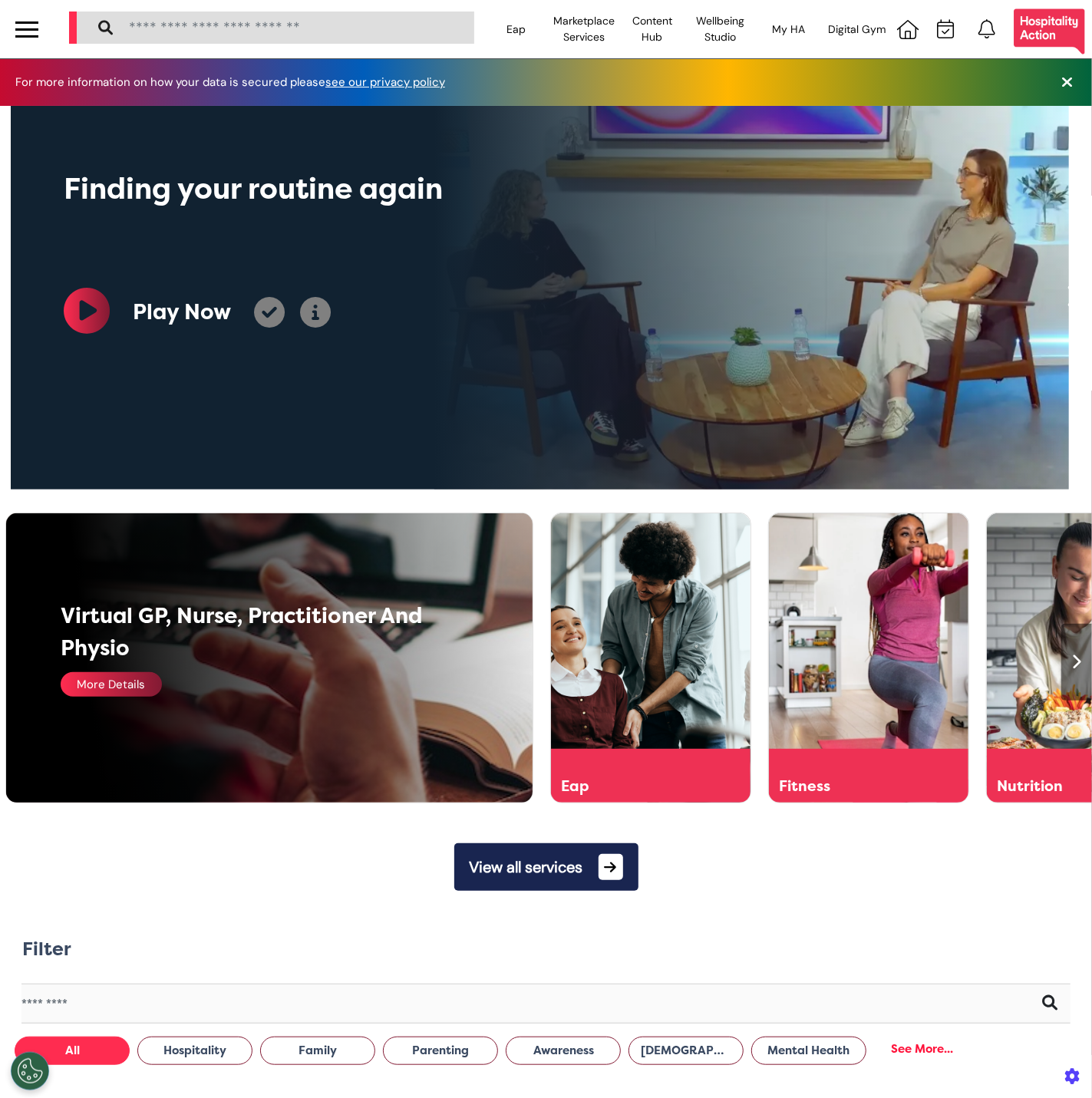
click at [105, 687] on div "More Details" at bounding box center [112, 684] width 102 height 24
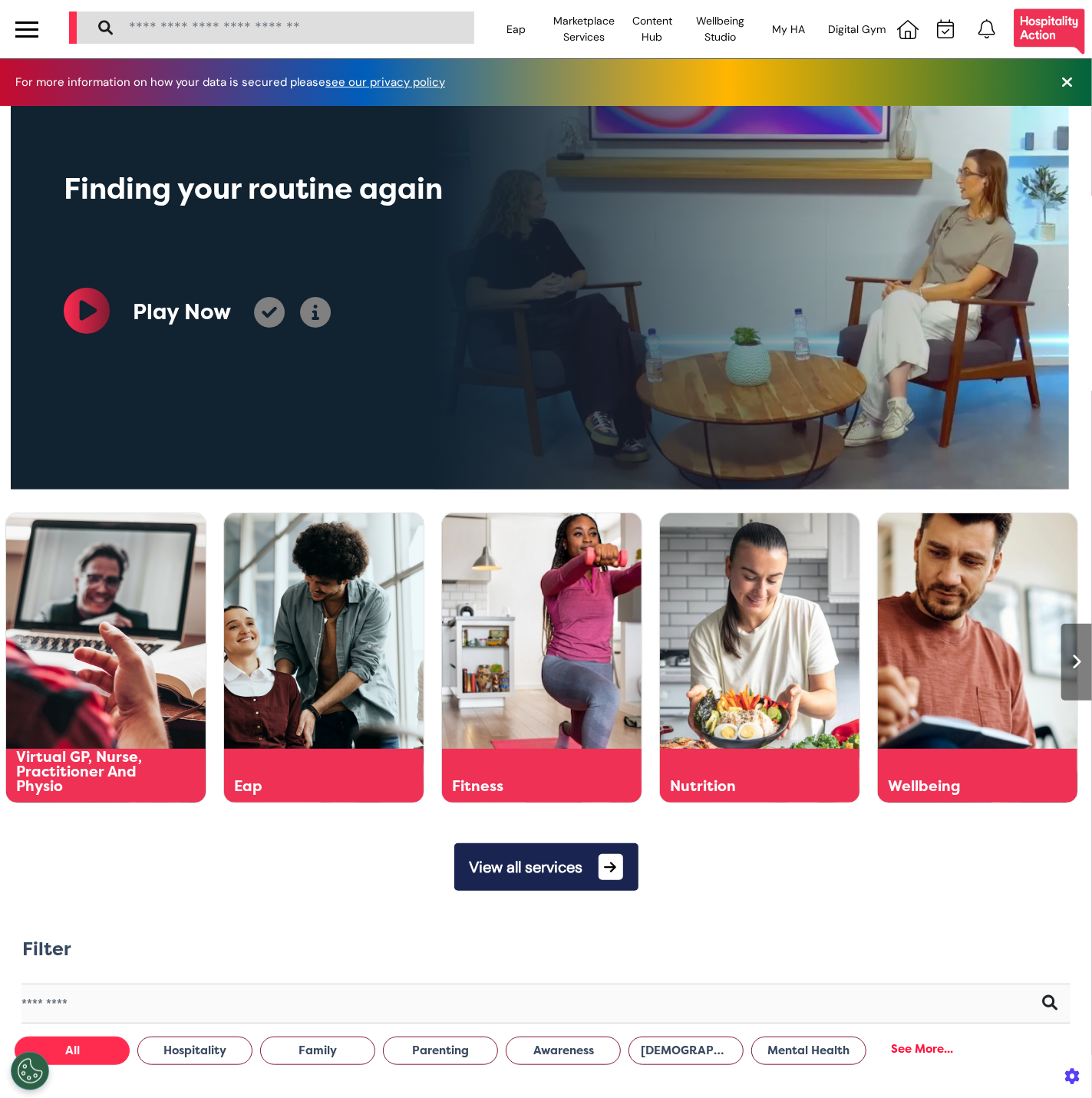
click at [764, 300] on icon at bounding box center [1072, 297] width 15 height 23
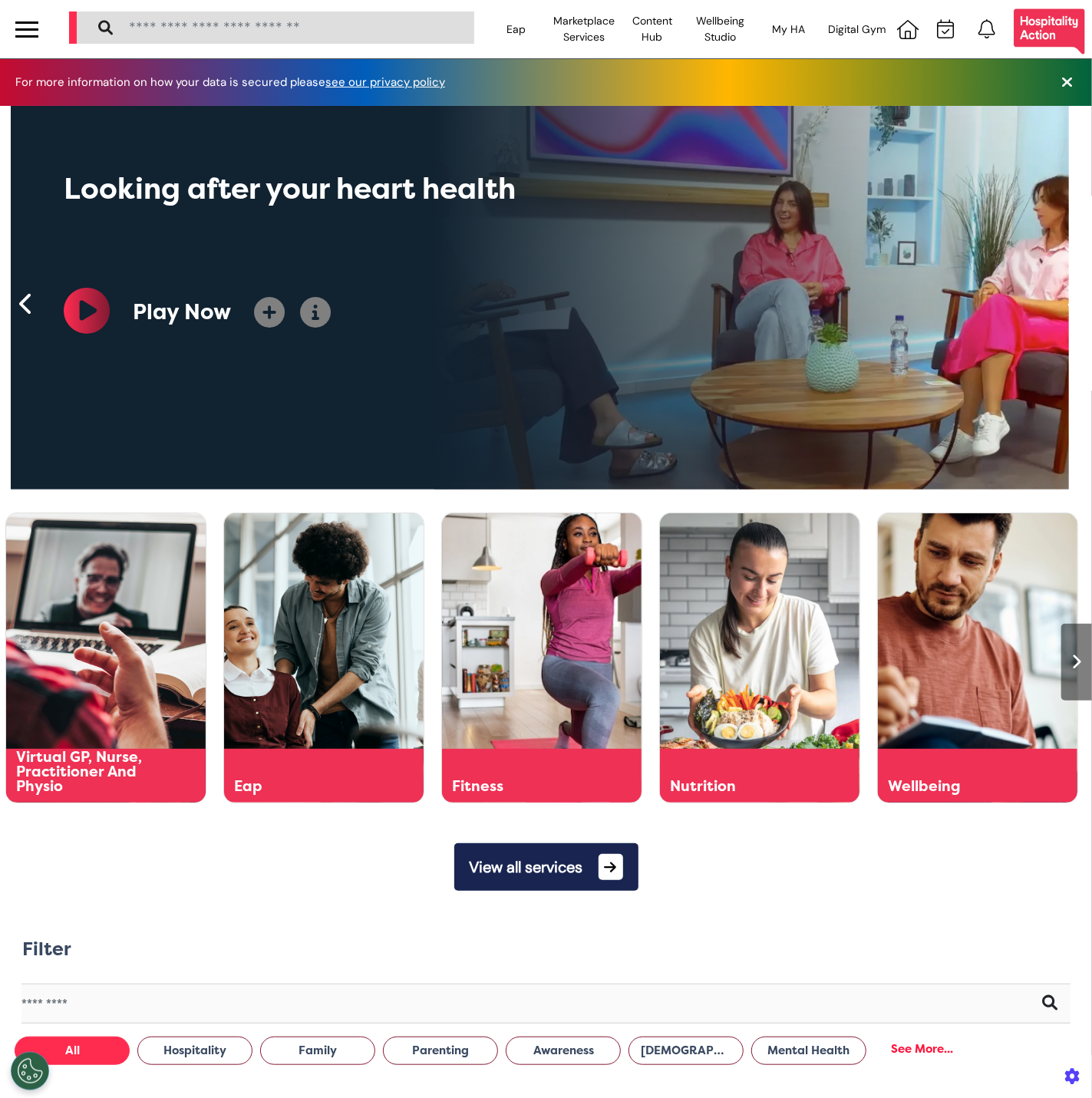
click at [35, 313] on link at bounding box center [26, 303] width 38 height 38
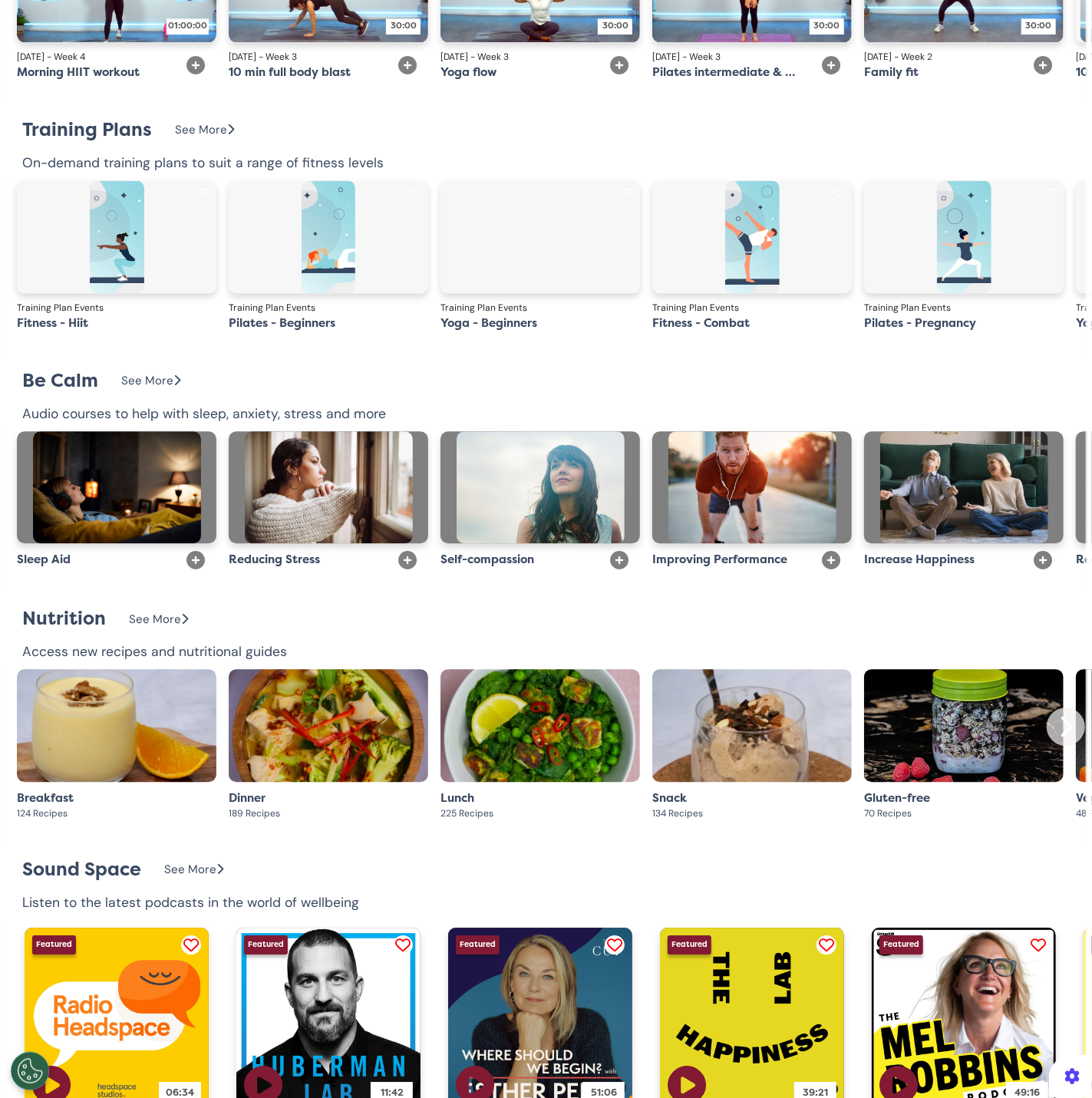
scroll to position [1755, 0]
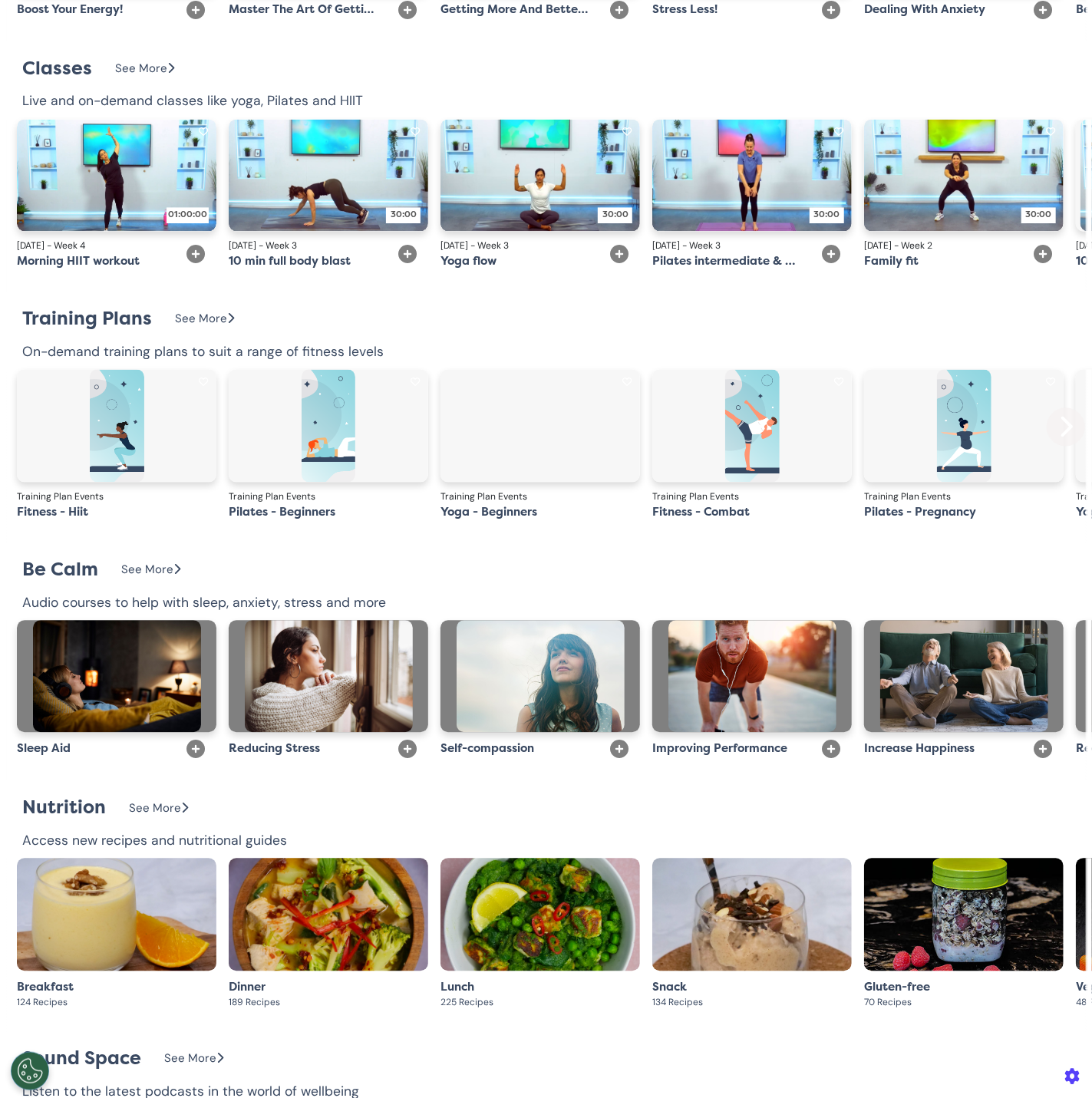
click at [511, 458] on div at bounding box center [540, 425] width 200 height 112
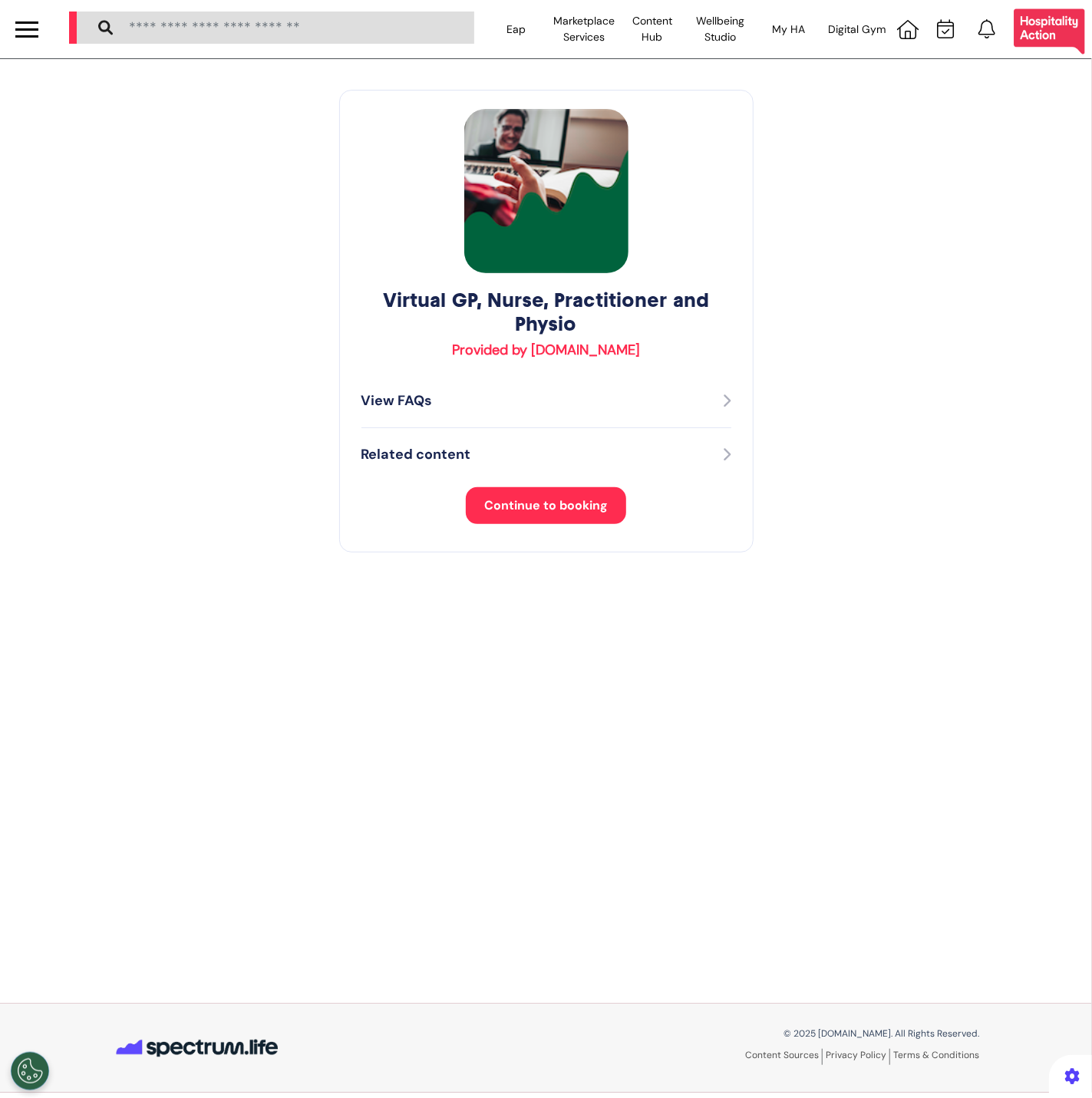
drag, startPoint x: 507, startPoint y: 537, endPoint x: 517, endPoint y: 514, distance: 25.1
click at [507, 536] on div "Virtual GP, Nurse, Practitioner and Physio Provided by [DOMAIN_NAME] View FAQs …" at bounding box center [546, 321] width 414 height 463
click at [517, 514] on button "Continue to booking" at bounding box center [546, 506] width 160 height 37
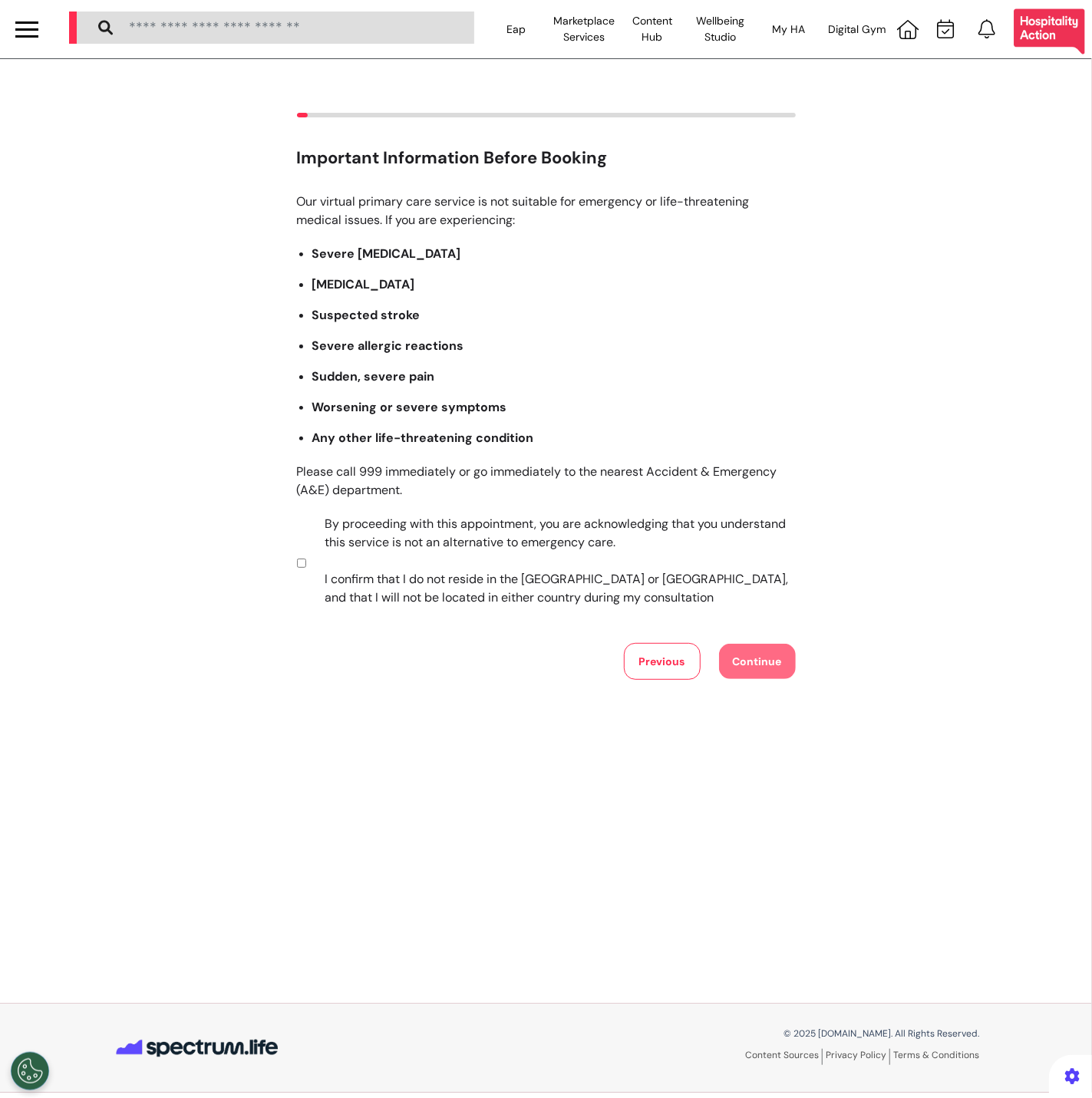
click at [511, 584] on label "By proceeding with this appointment, you are acknowledging that you understand …" at bounding box center [549, 561] width 480 height 92
click at [797, 663] on div "Important Information Before Booking Our virtual primary care service is not su…" at bounding box center [546, 396] width 1092 height 568
click at [787, 663] on button "Continue" at bounding box center [757, 662] width 76 height 35
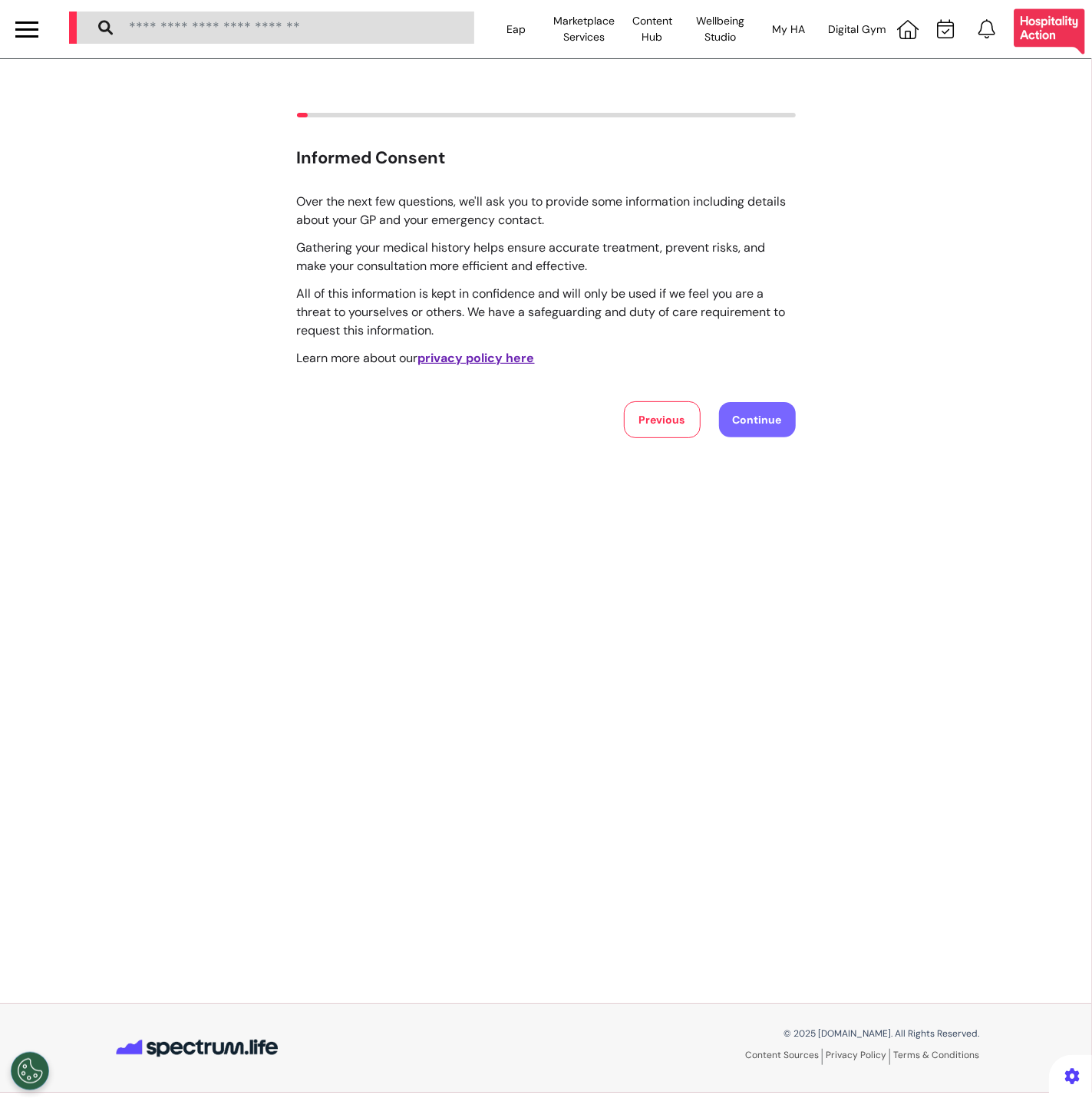
click at [761, 416] on button "Continue" at bounding box center [757, 420] width 76 height 35
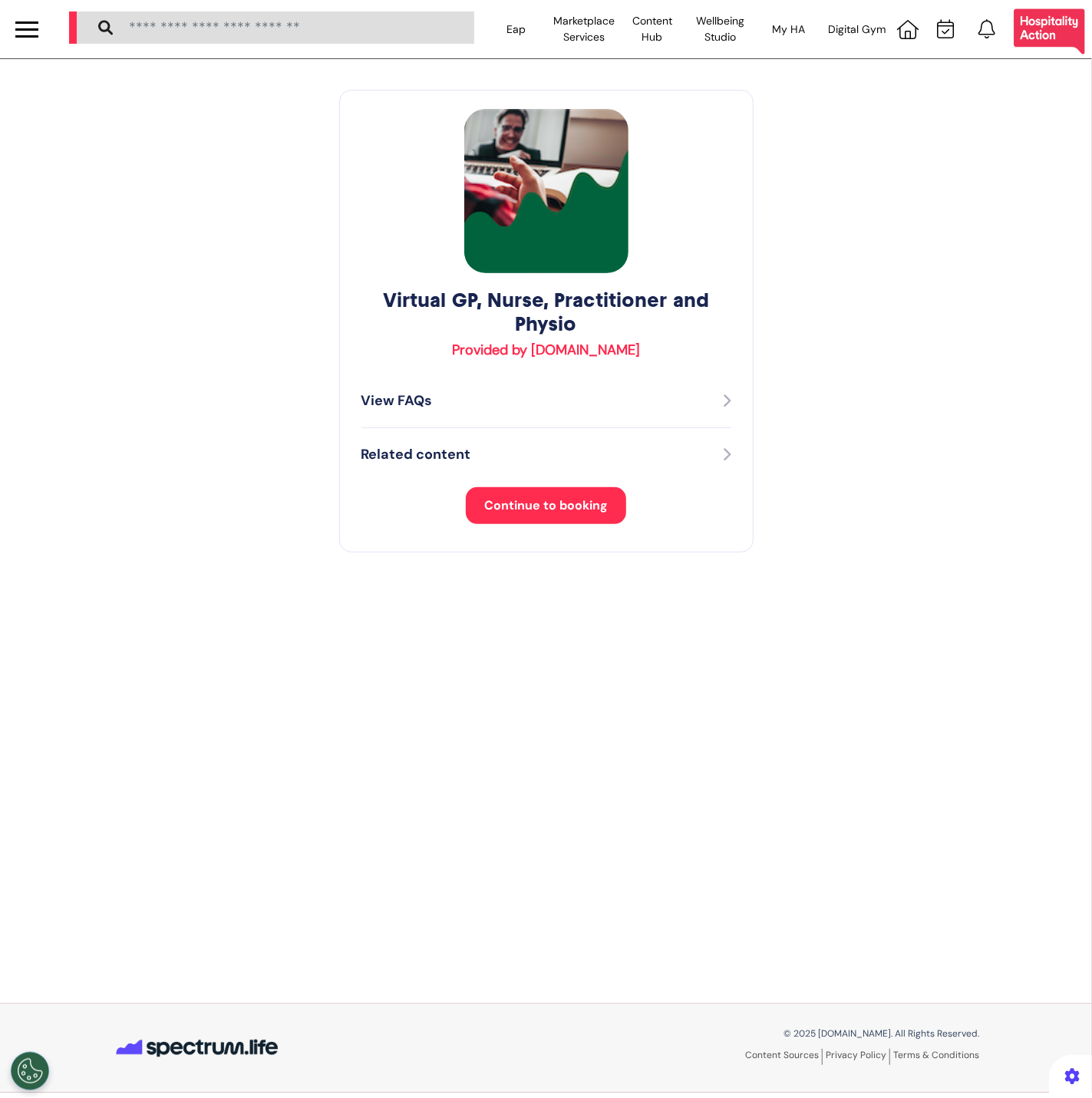
click at [538, 507] on span "Continue to booking" at bounding box center [546, 505] width 123 height 16
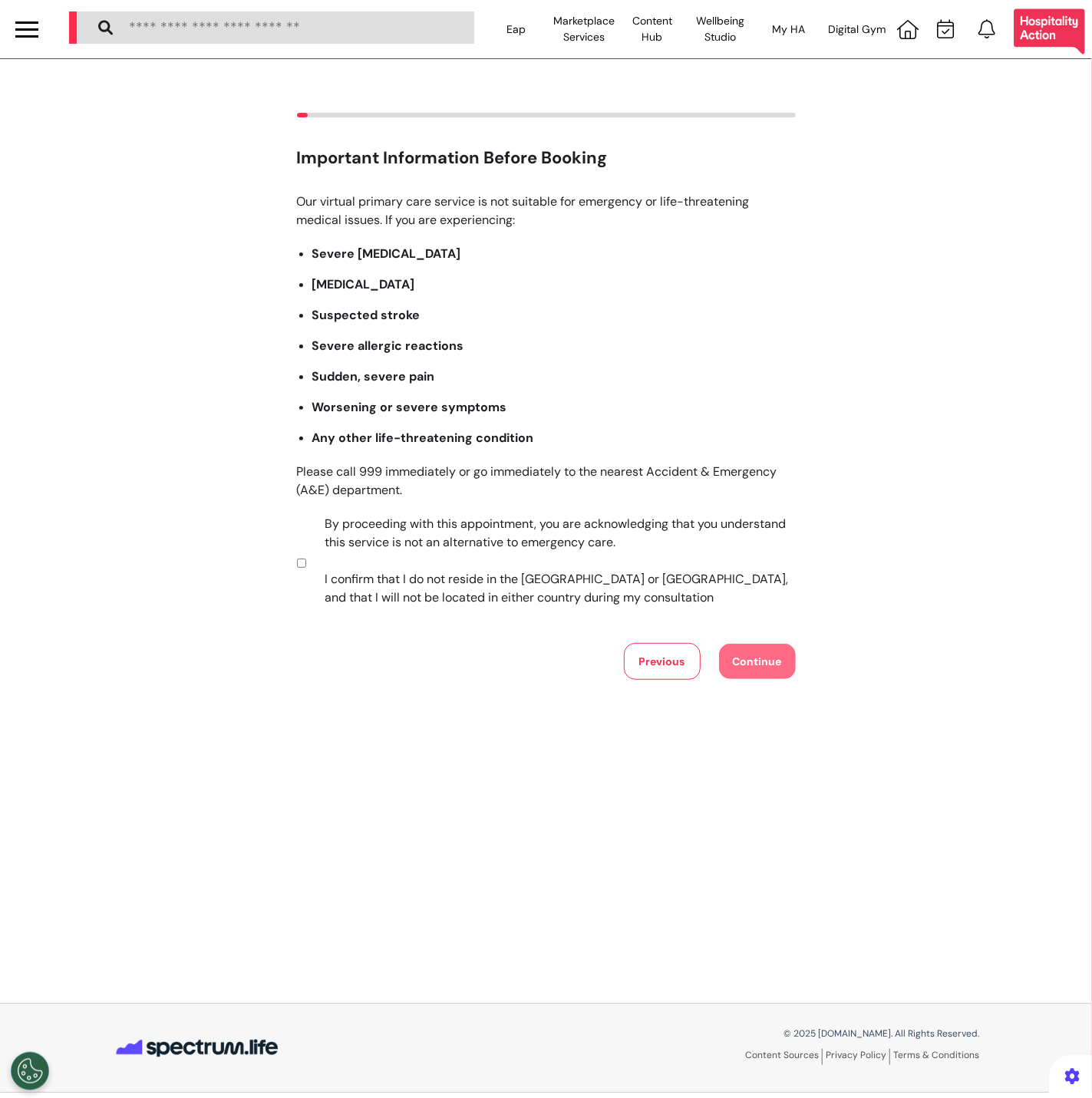
click at [559, 572] on label "By proceeding with this appointment, you are acknowledging that you understand …" at bounding box center [549, 561] width 480 height 92
click at [786, 662] on button "Continue" at bounding box center [757, 662] width 76 height 35
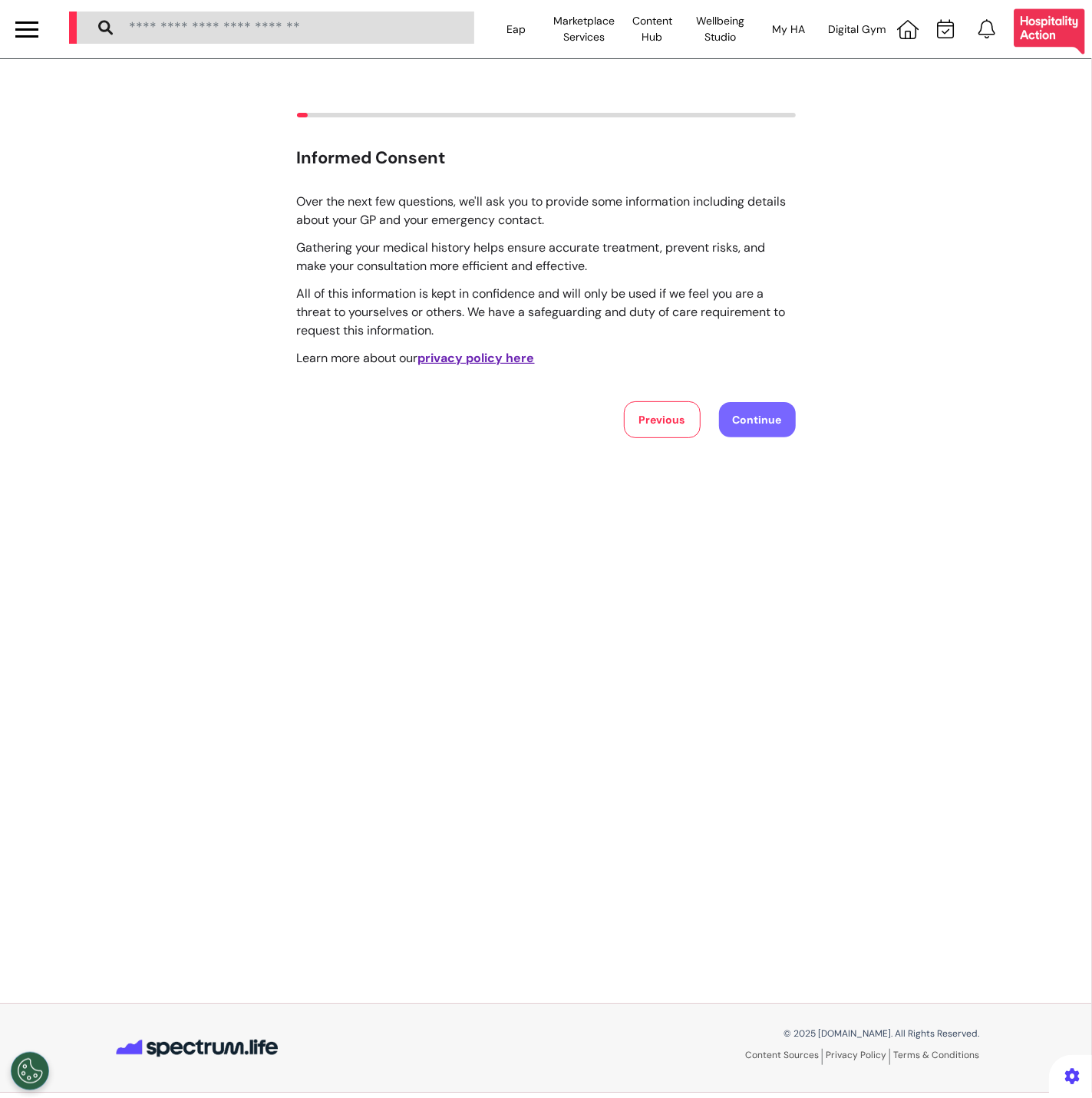
click at [771, 433] on button "Continue" at bounding box center [757, 420] width 76 height 35
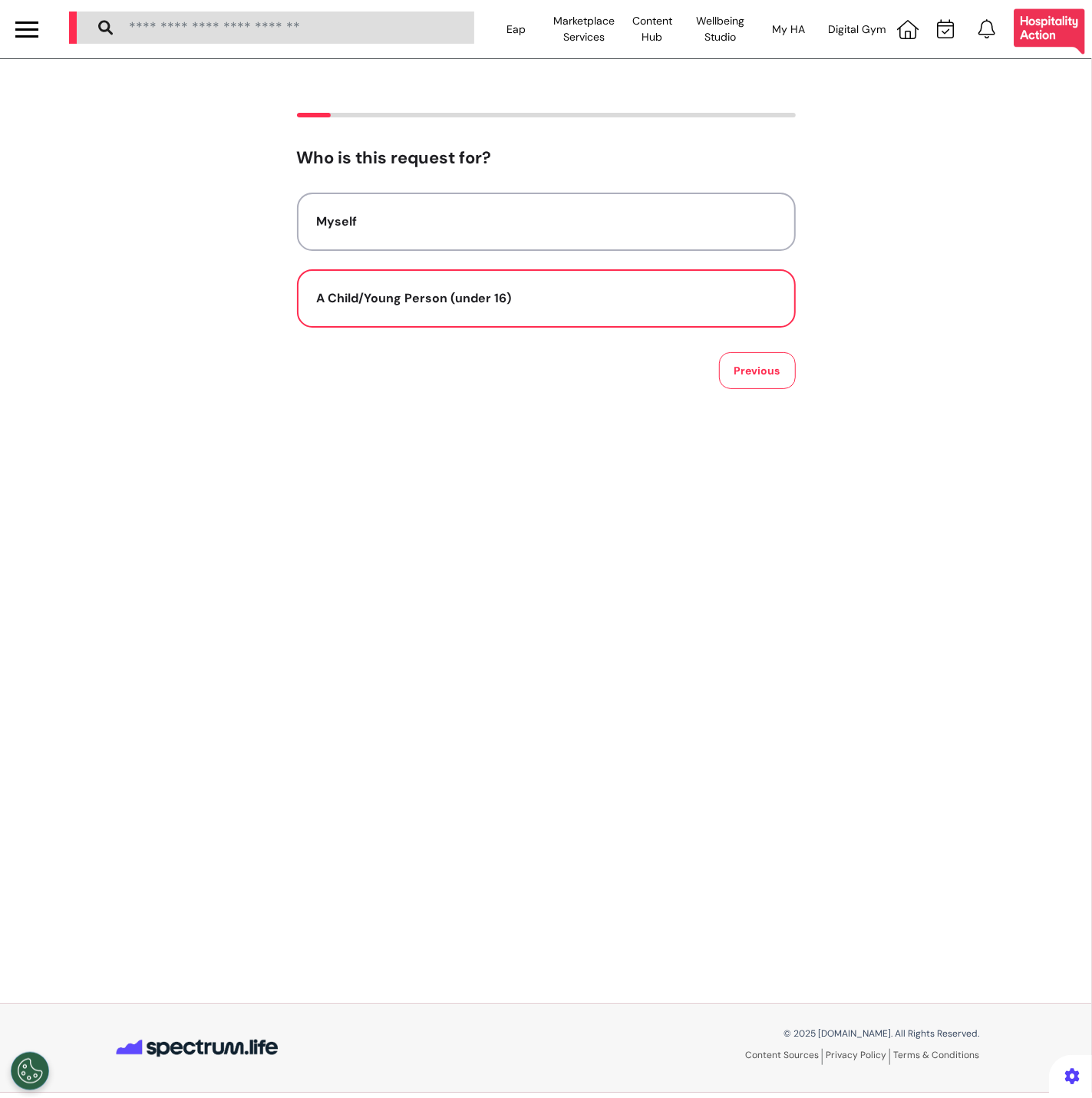
click at [703, 306] on button "A Child/Young Person (under 16)" at bounding box center [546, 298] width 499 height 59
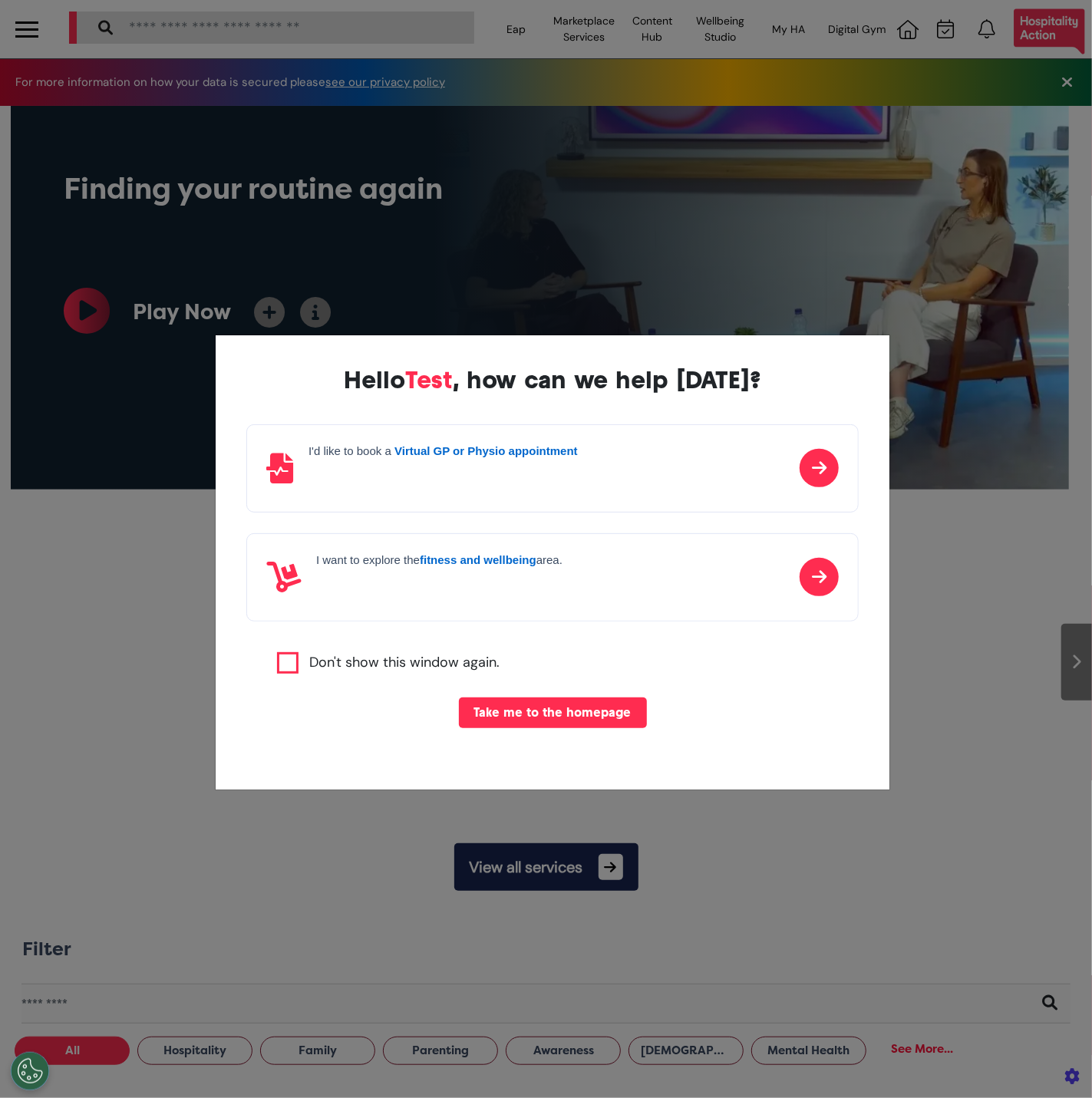
click at [475, 718] on button "Take me to the homepage" at bounding box center [553, 712] width 188 height 30
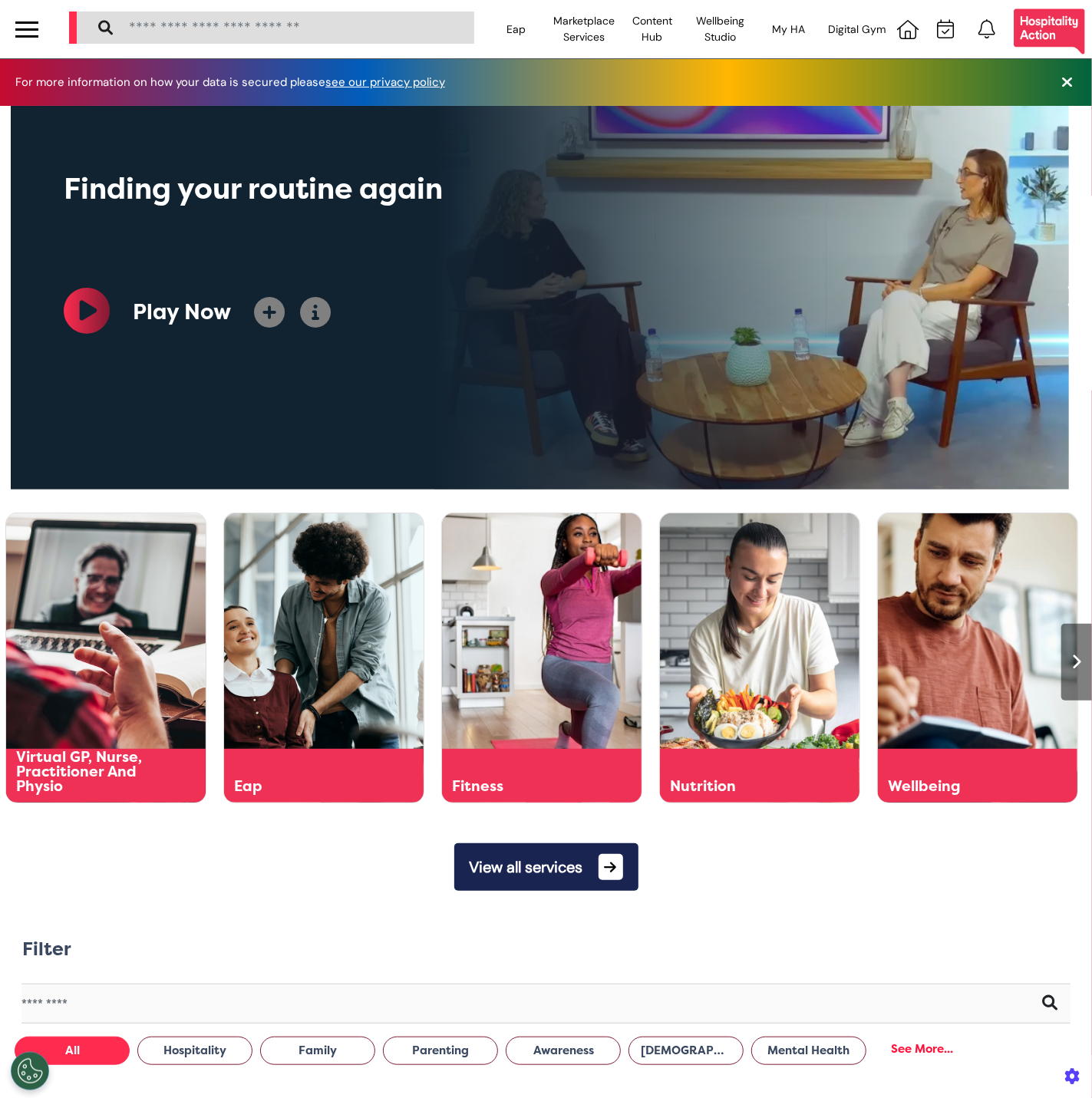
click at [1077, 649] on div at bounding box center [1076, 663] width 30 height 76
click at [1068, 653] on div at bounding box center [1076, 663] width 30 height 76
click at [1072, 669] on icon at bounding box center [1077, 663] width 10 height 16
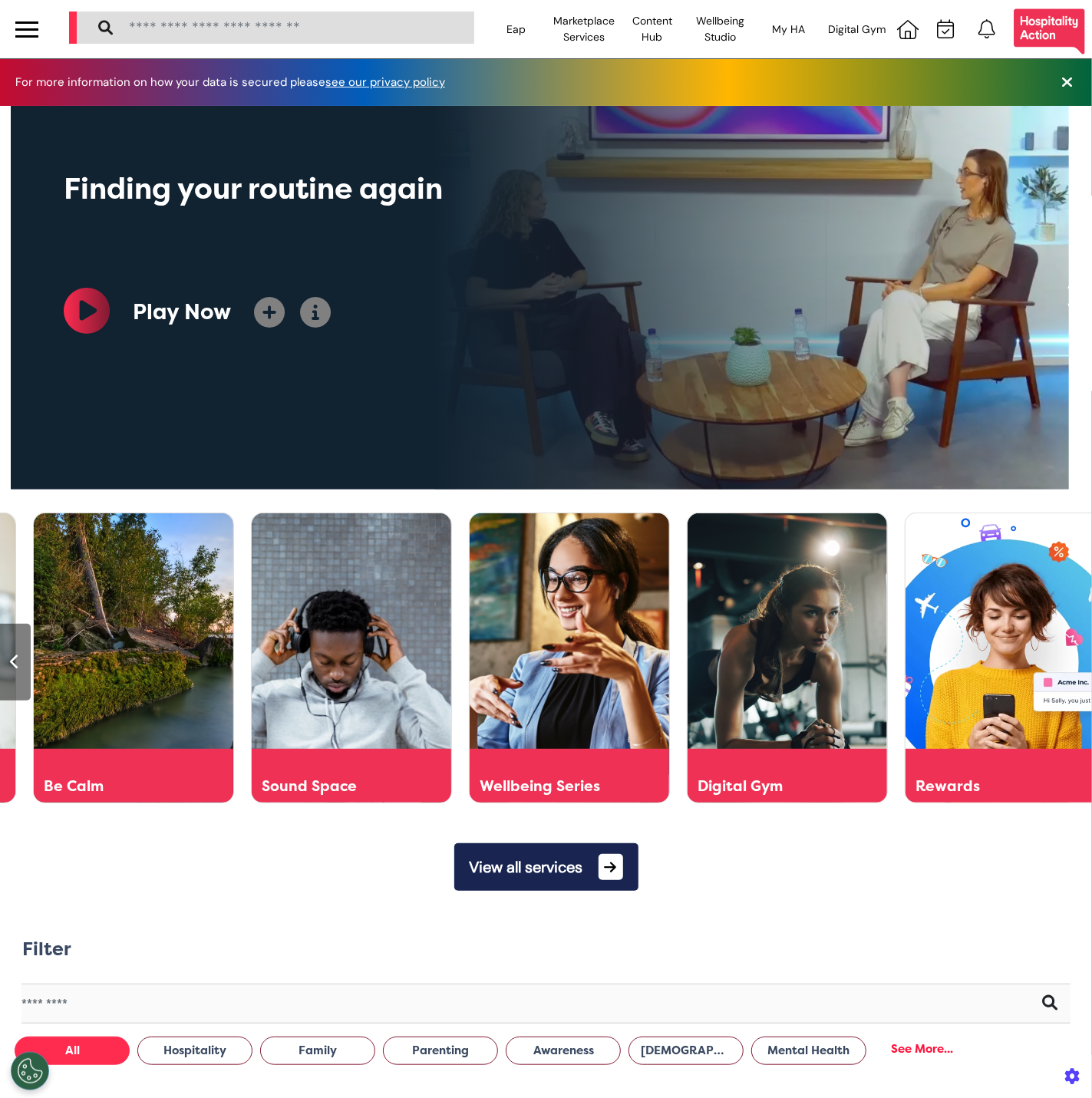
scroll to position [0, 1637]
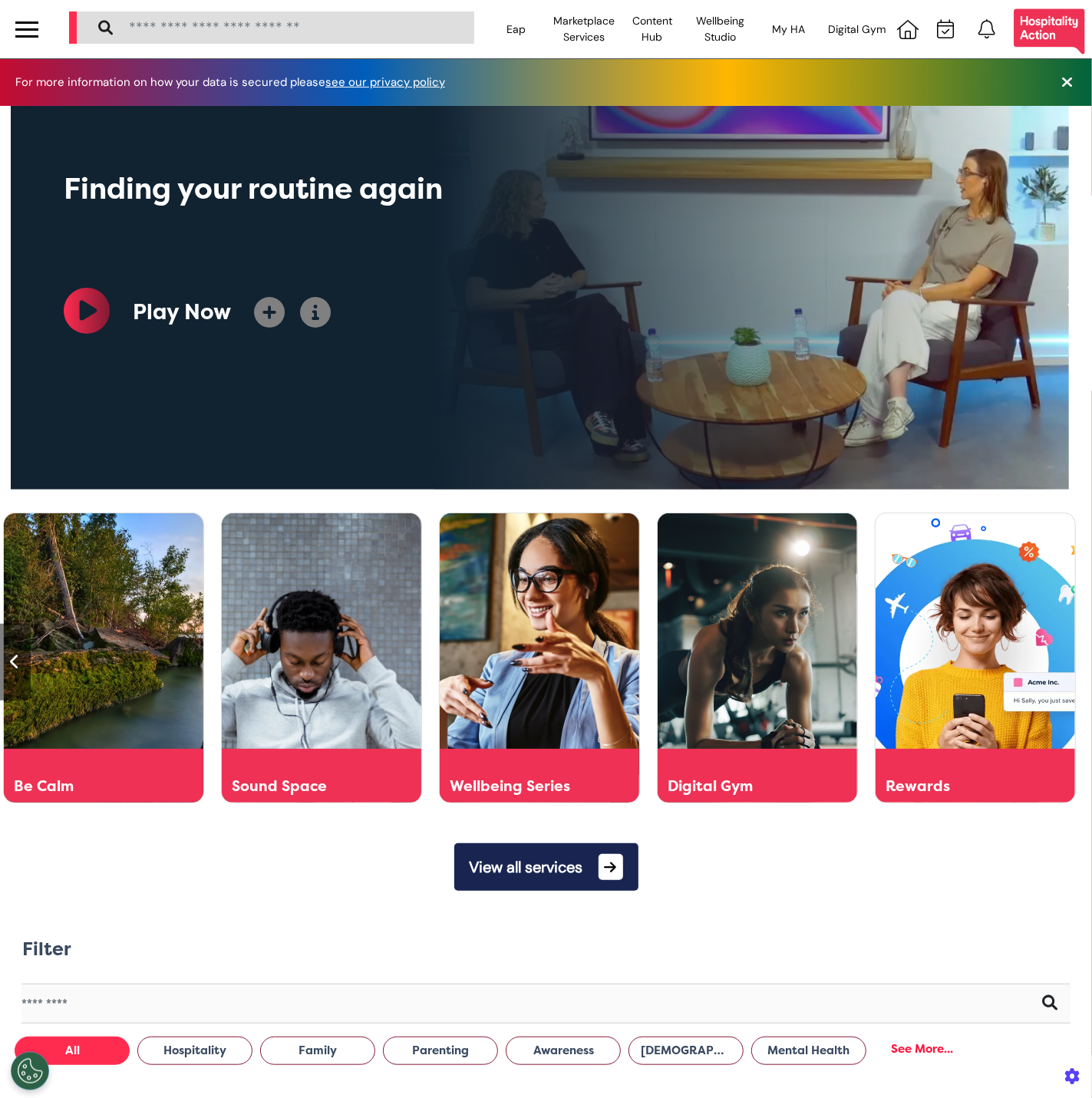
click at [1062, 669] on div at bounding box center [1076, 663] width 30 height 76
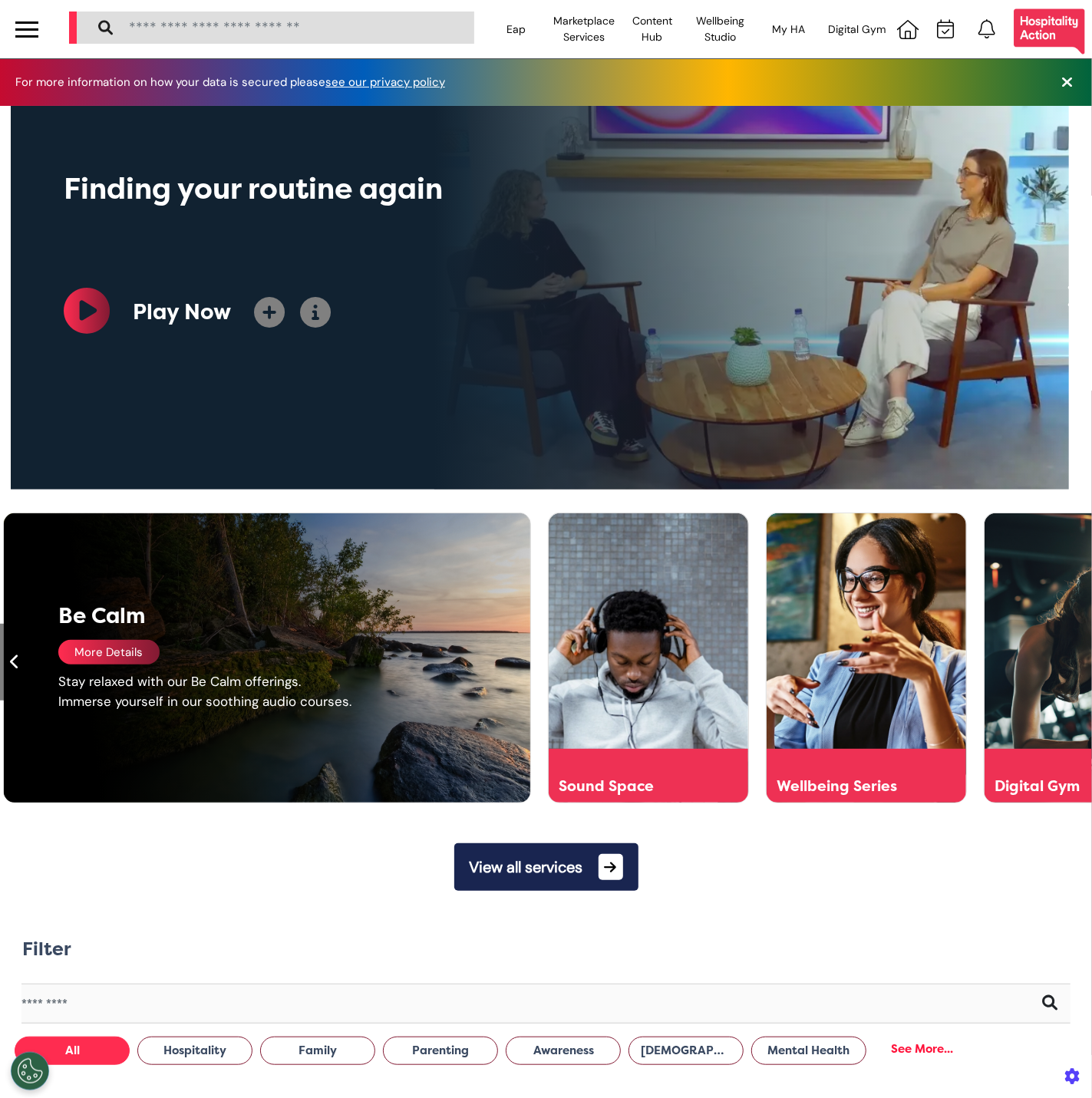
click at [18, 666] on icon at bounding box center [16, 663] width 10 height 16
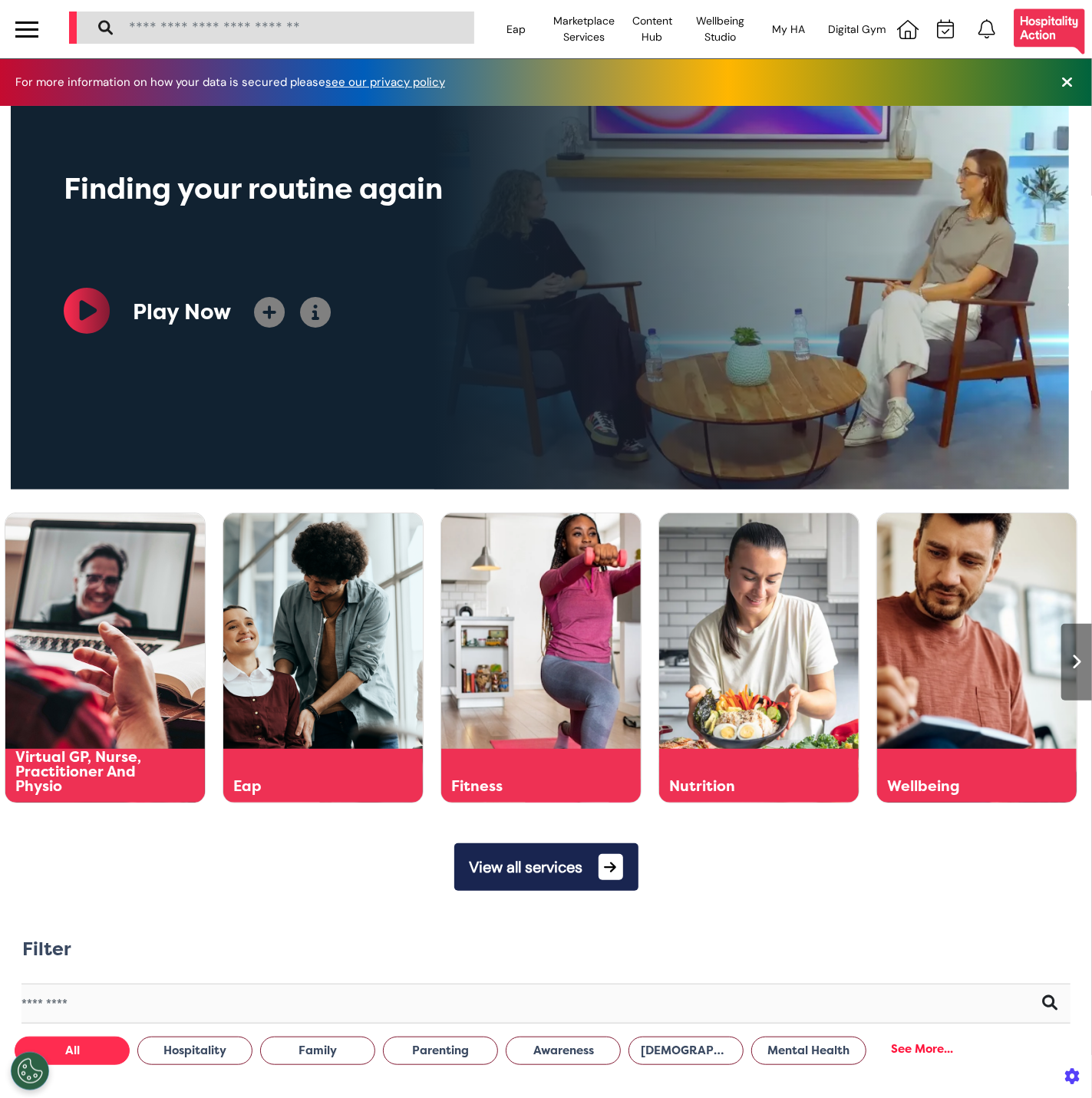
scroll to position [0, 545]
click at [37, 35] on div at bounding box center [27, 36] width 23 height 2
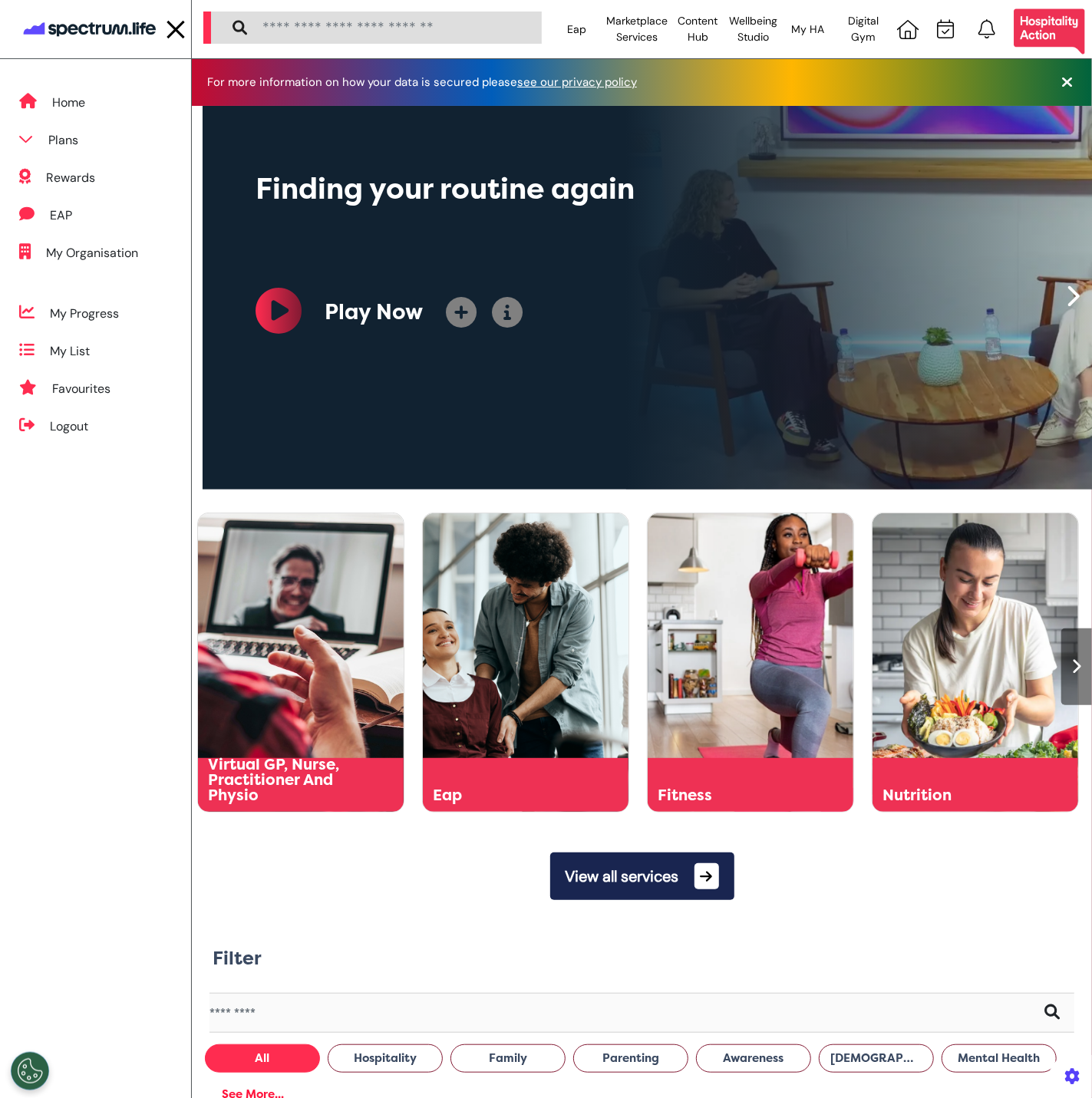
scroll to position [0, 562]
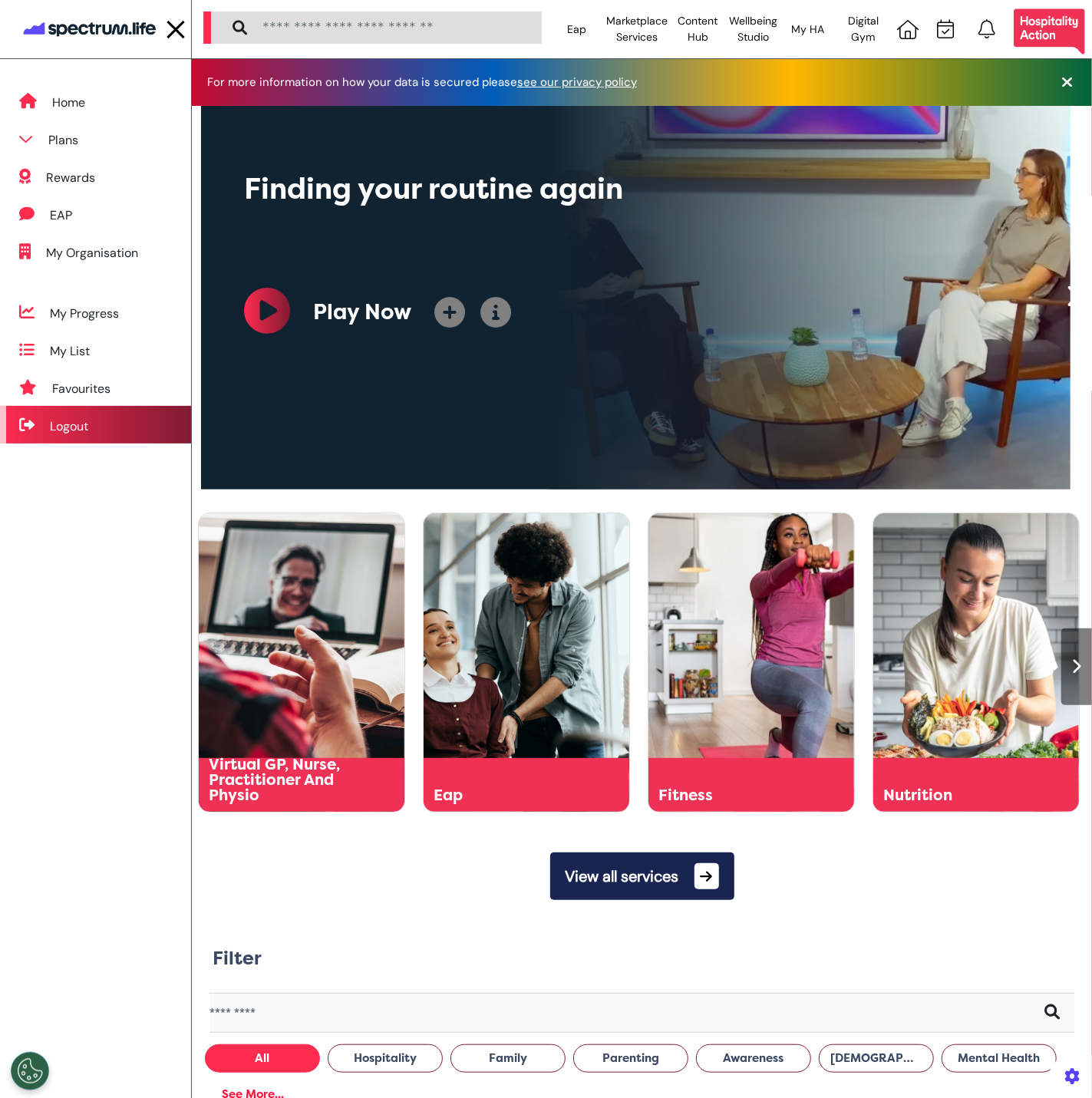
click at [114, 432] on div "Logout" at bounding box center [95, 425] width 191 height 37
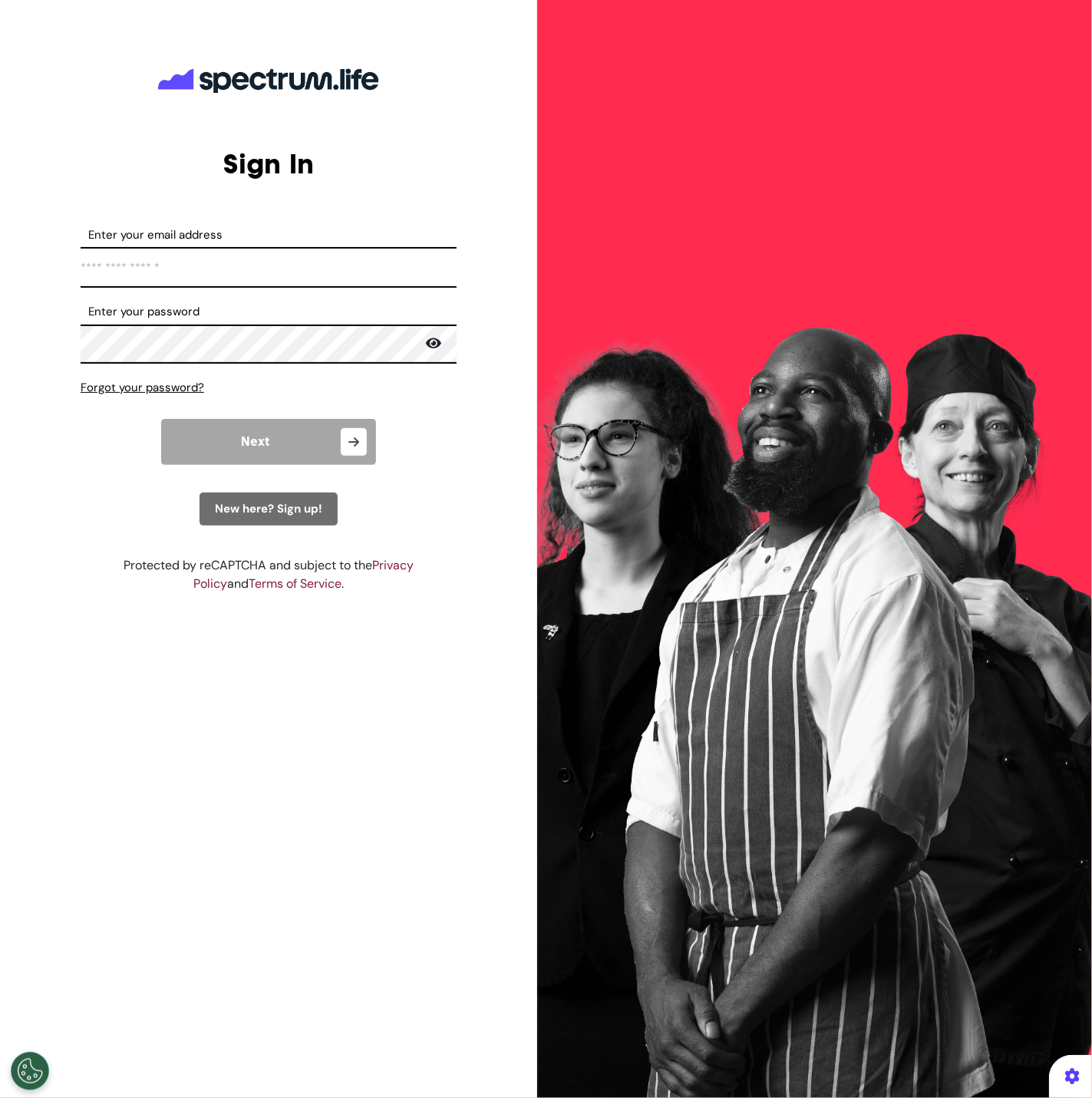
click at [242, 281] on input "Enter your email address" at bounding box center [268, 268] width 376 height 41
type input "**********"
click at [272, 457] on button "Next" at bounding box center [269, 441] width 215 height 46
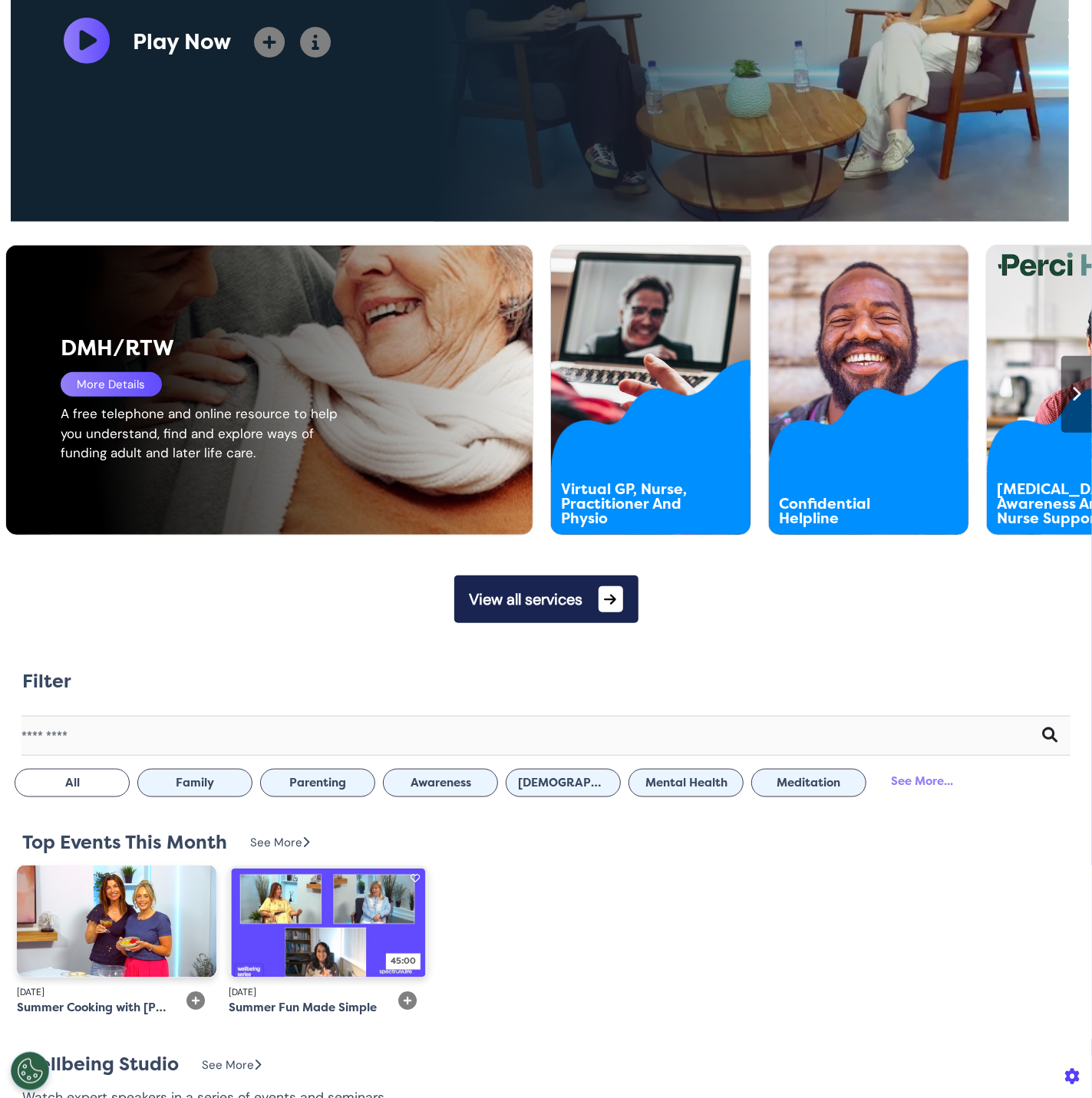
scroll to position [632, 0]
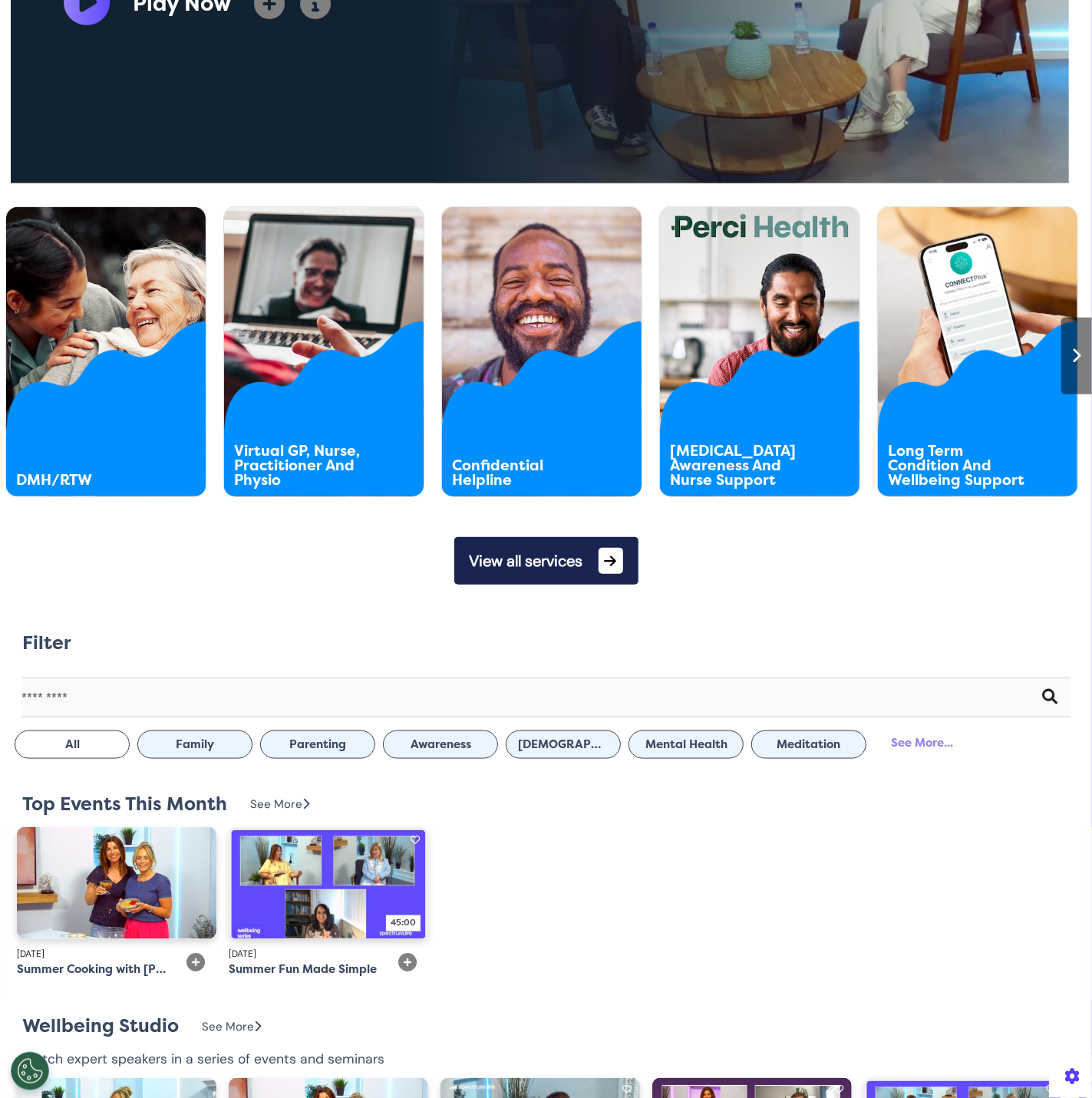
click at [506, 559] on button "View all services" at bounding box center [546, 561] width 184 height 48
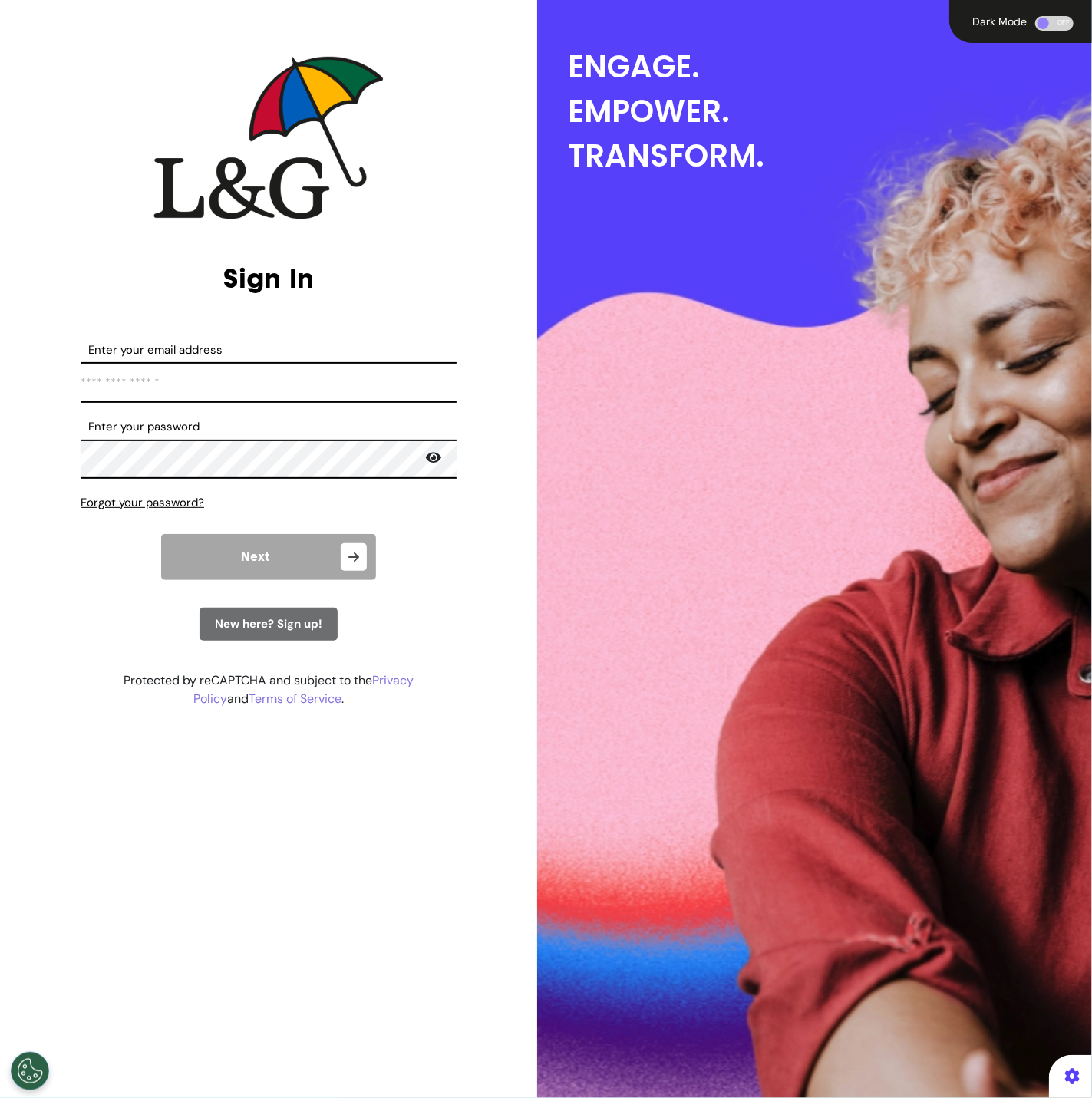
click at [236, 344] on label "Enter your email address" at bounding box center [268, 350] width 376 height 18
click at [236, 362] on input "Enter your email address" at bounding box center [268, 383] width 376 height 41
click at [233, 379] on input "Enter your email address" at bounding box center [268, 383] width 376 height 41
click at [293, 389] on input "Enter your email address" at bounding box center [268, 383] width 376 height 41
click at [256, 382] on input "Enter your email address" at bounding box center [268, 383] width 376 height 41
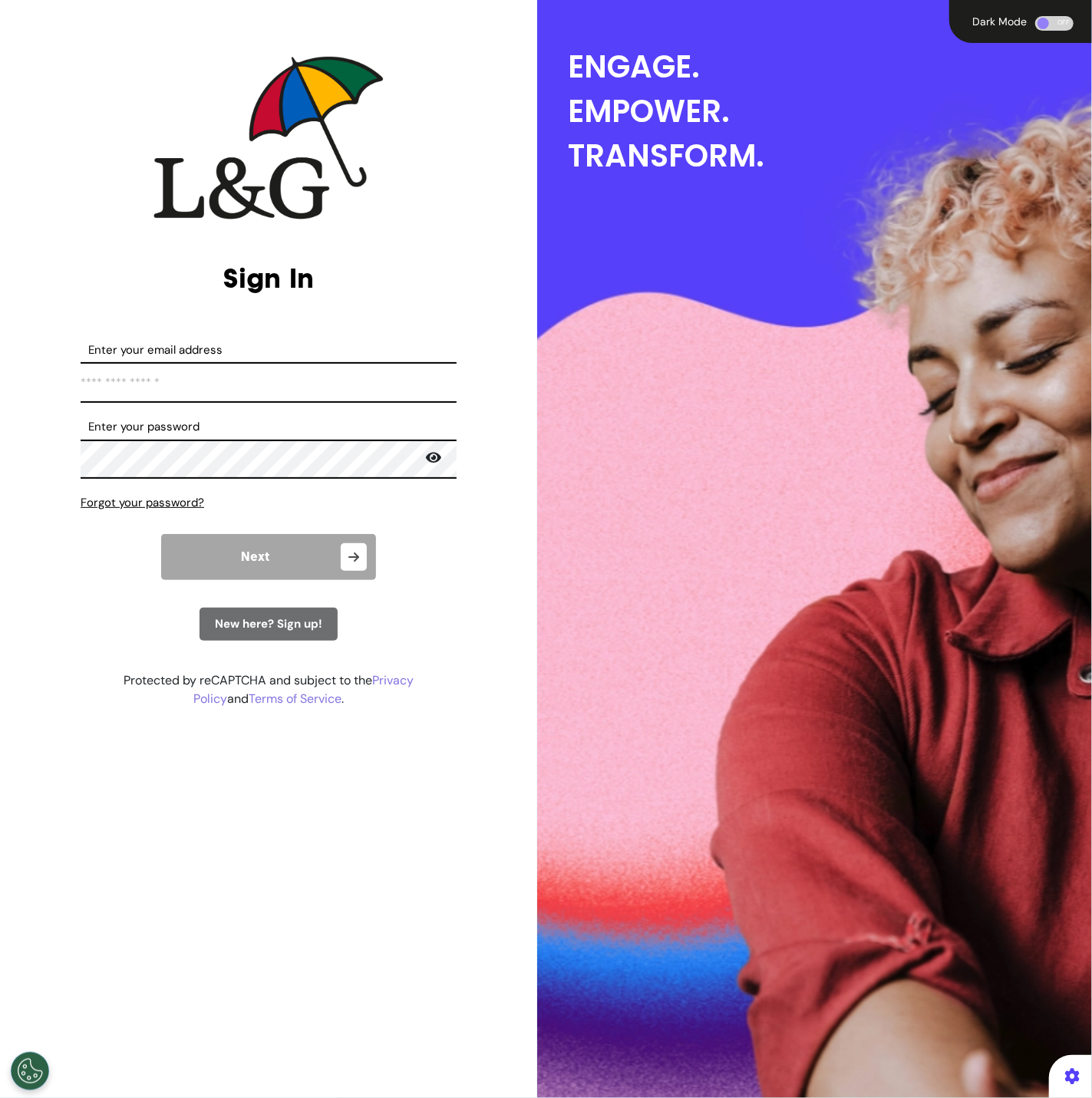
paste input "**********"
type input "**********"
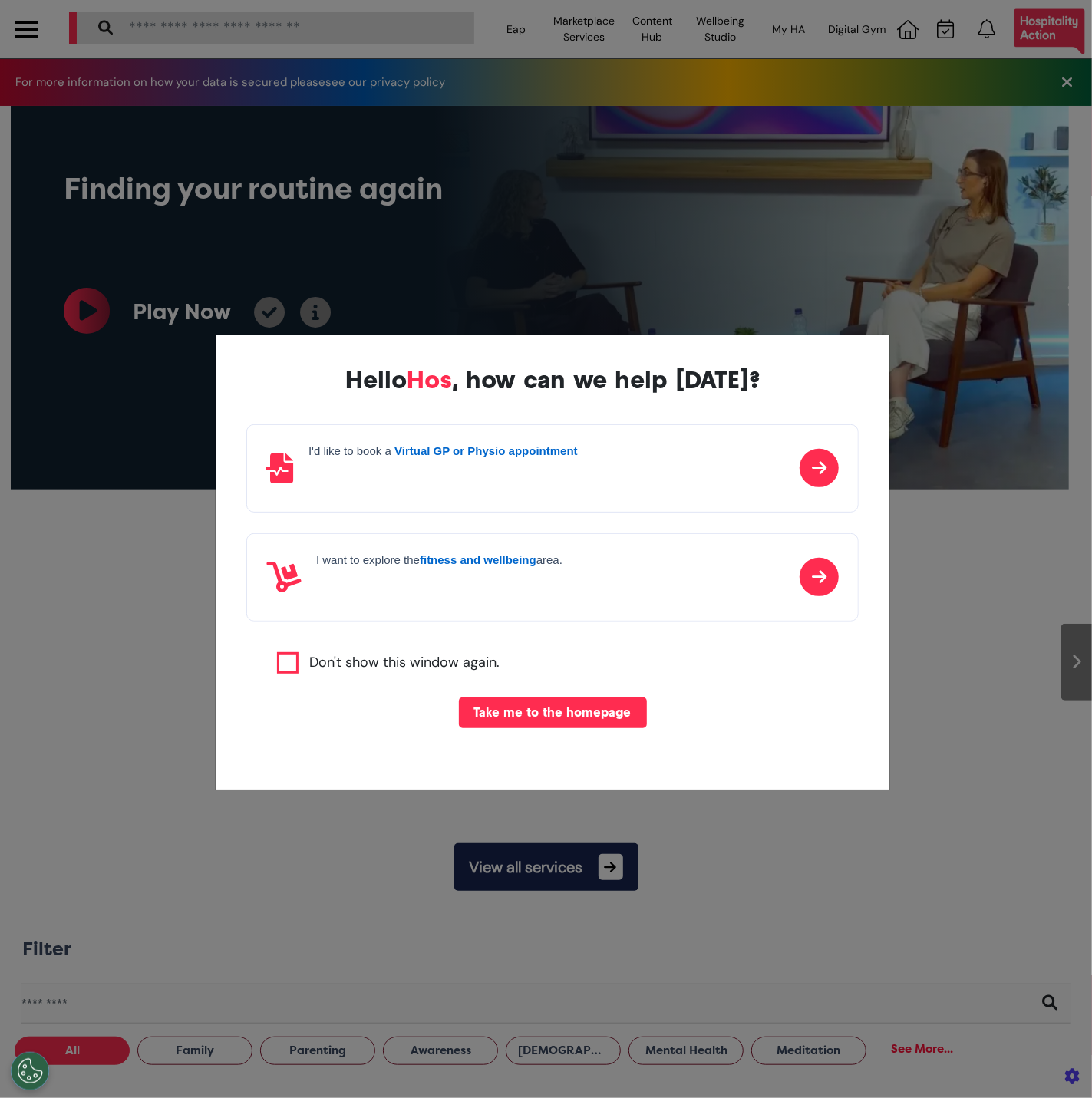
scroll to position [0, 545]
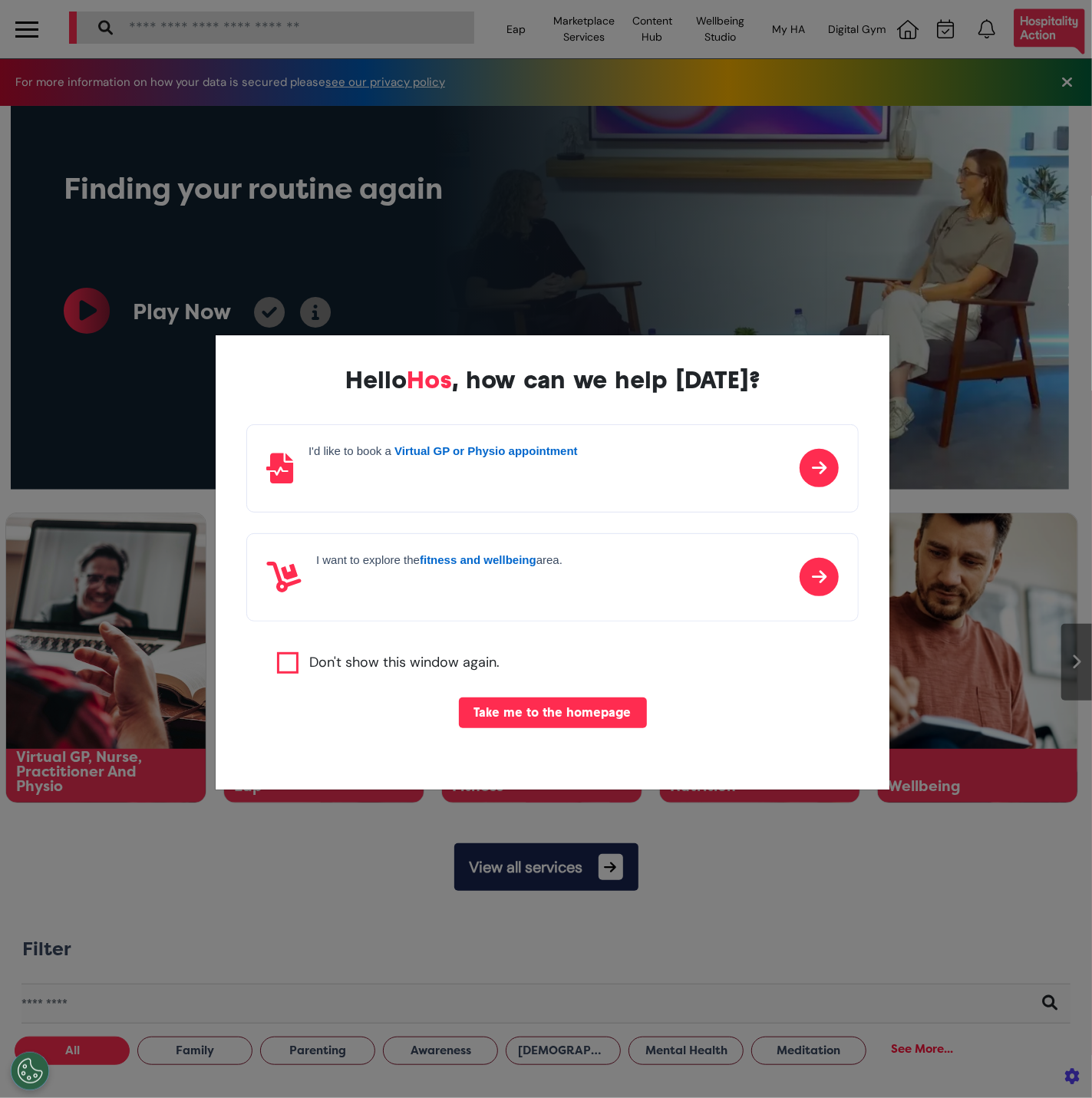
click at [562, 719] on button "Take me to the homepage" at bounding box center [553, 712] width 188 height 30
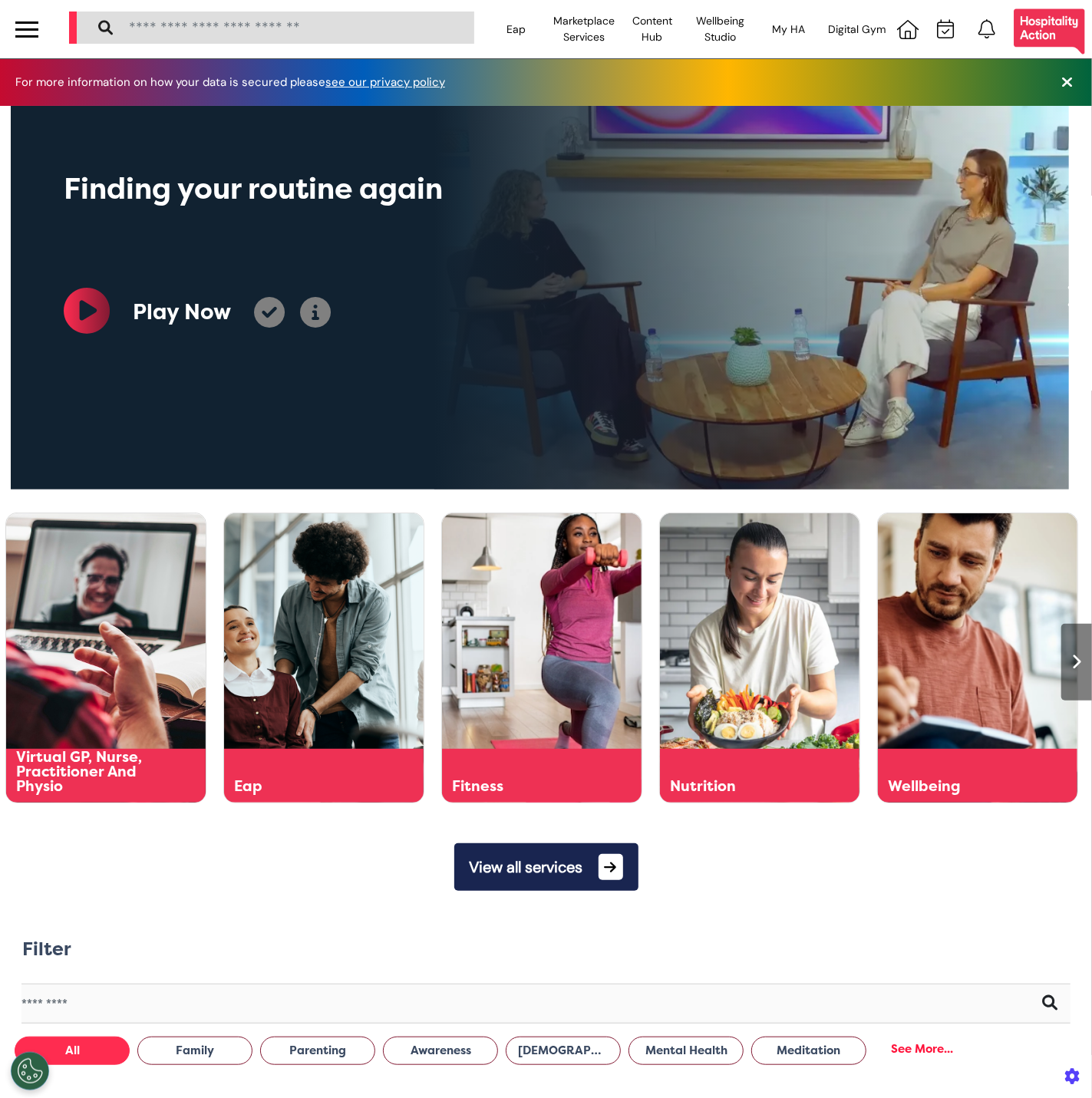
click at [1075, 670] on div at bounding box center [1076, 663] width 30 height 76
click at [27, 29] on div at bounding box center [27, 29] width 23 height 2
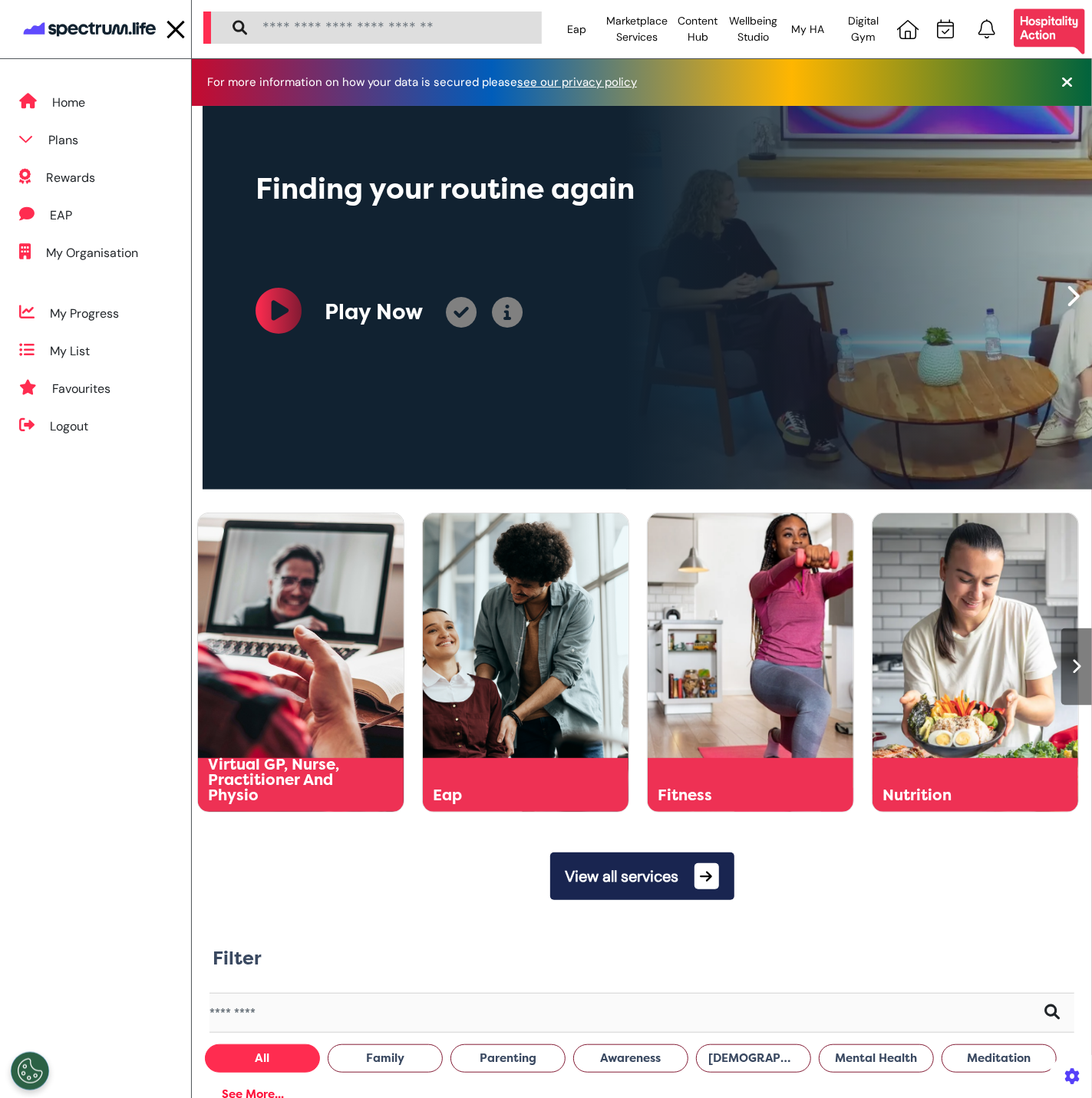
scroll to position [0, 562]
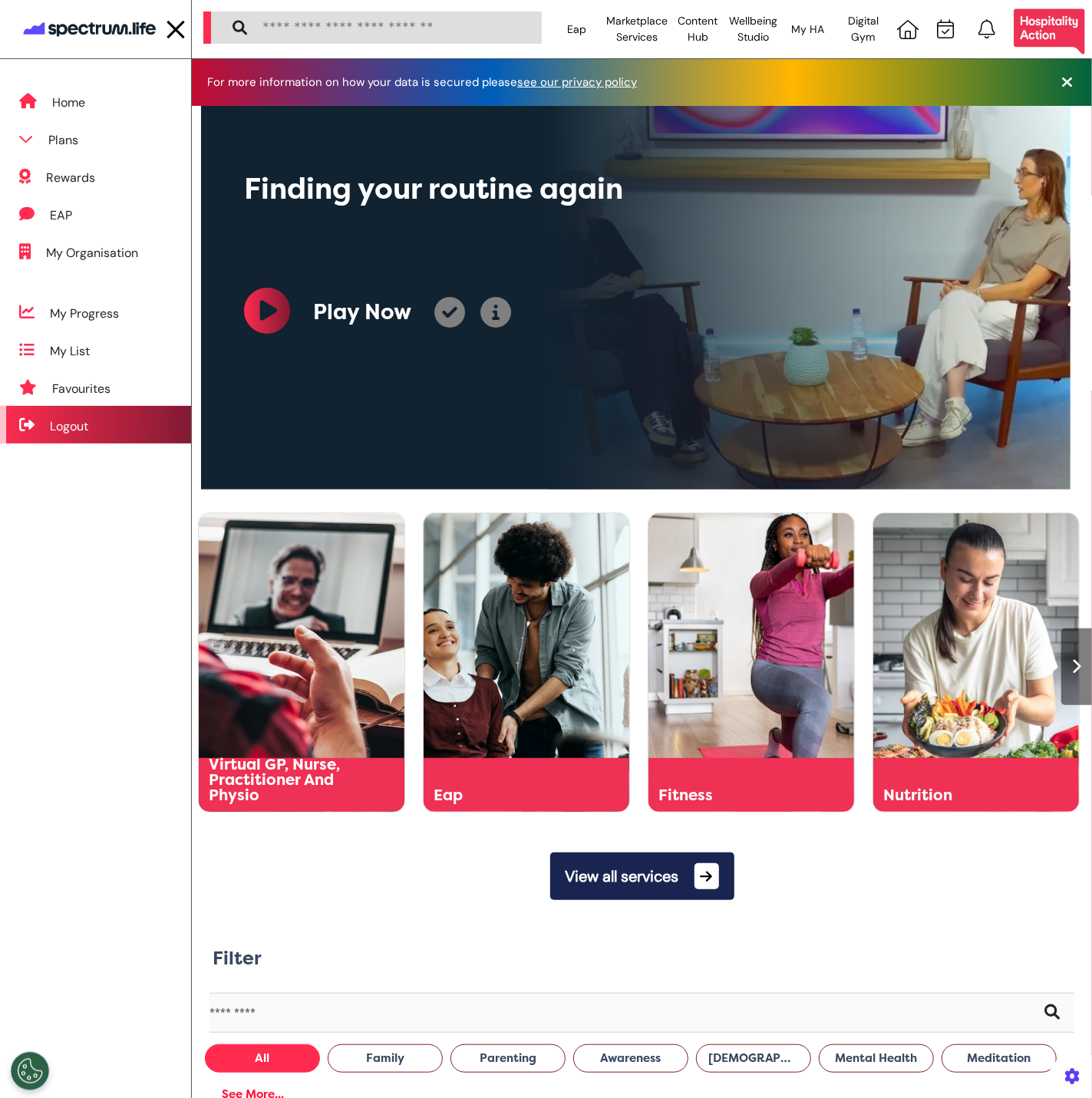
click at [82, 434] on div "Logout" at bounding box center [68, 427] width 38 height 19
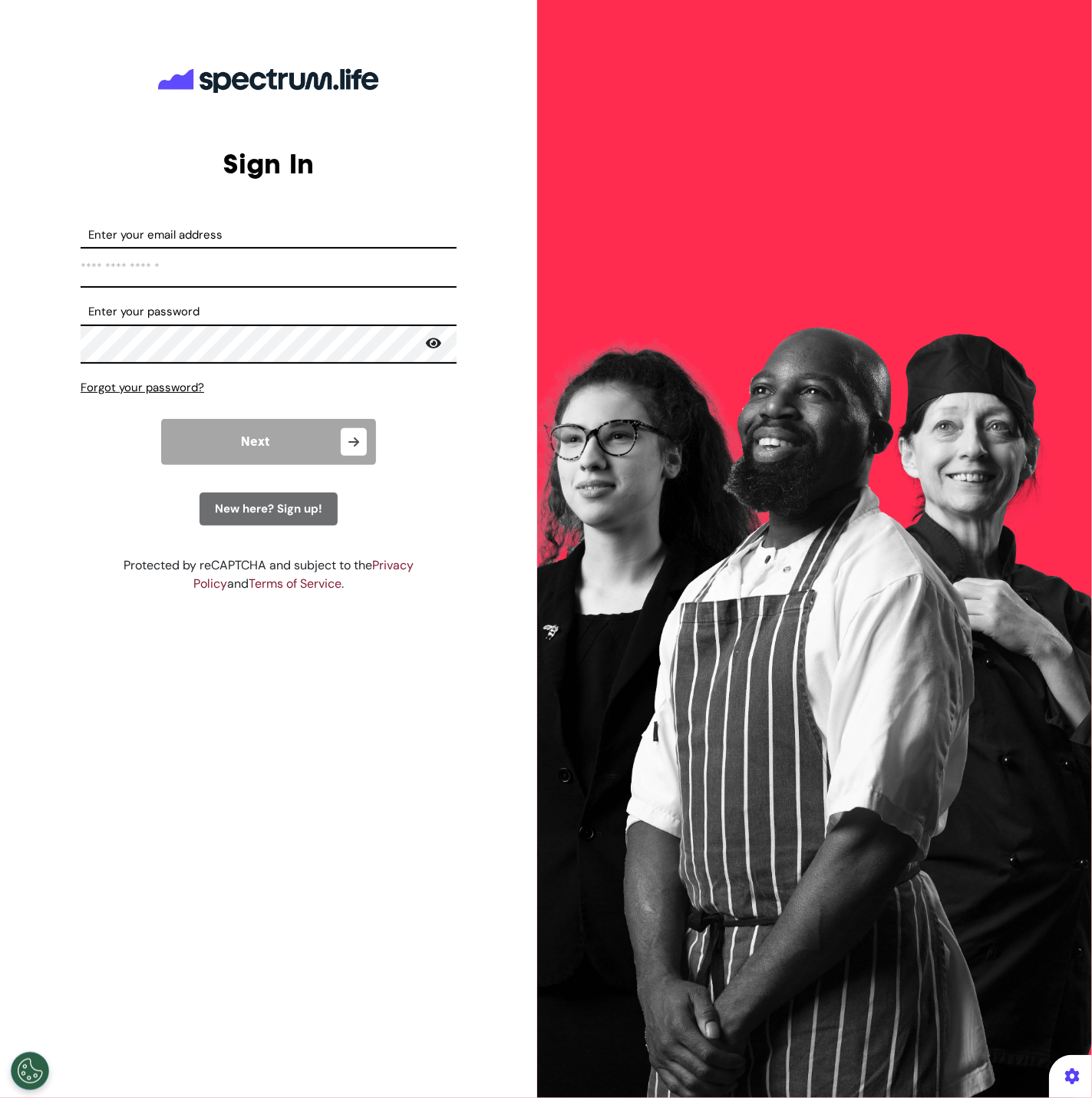
click at [248, 276] on input "Enter your email address" at bounding box center [268, 268] width 376 height 41
click at [242, 258] on input "Enter your email address" at bounding box center [268, 268] width 376 height 41
paste input "**********"
type input "**********"
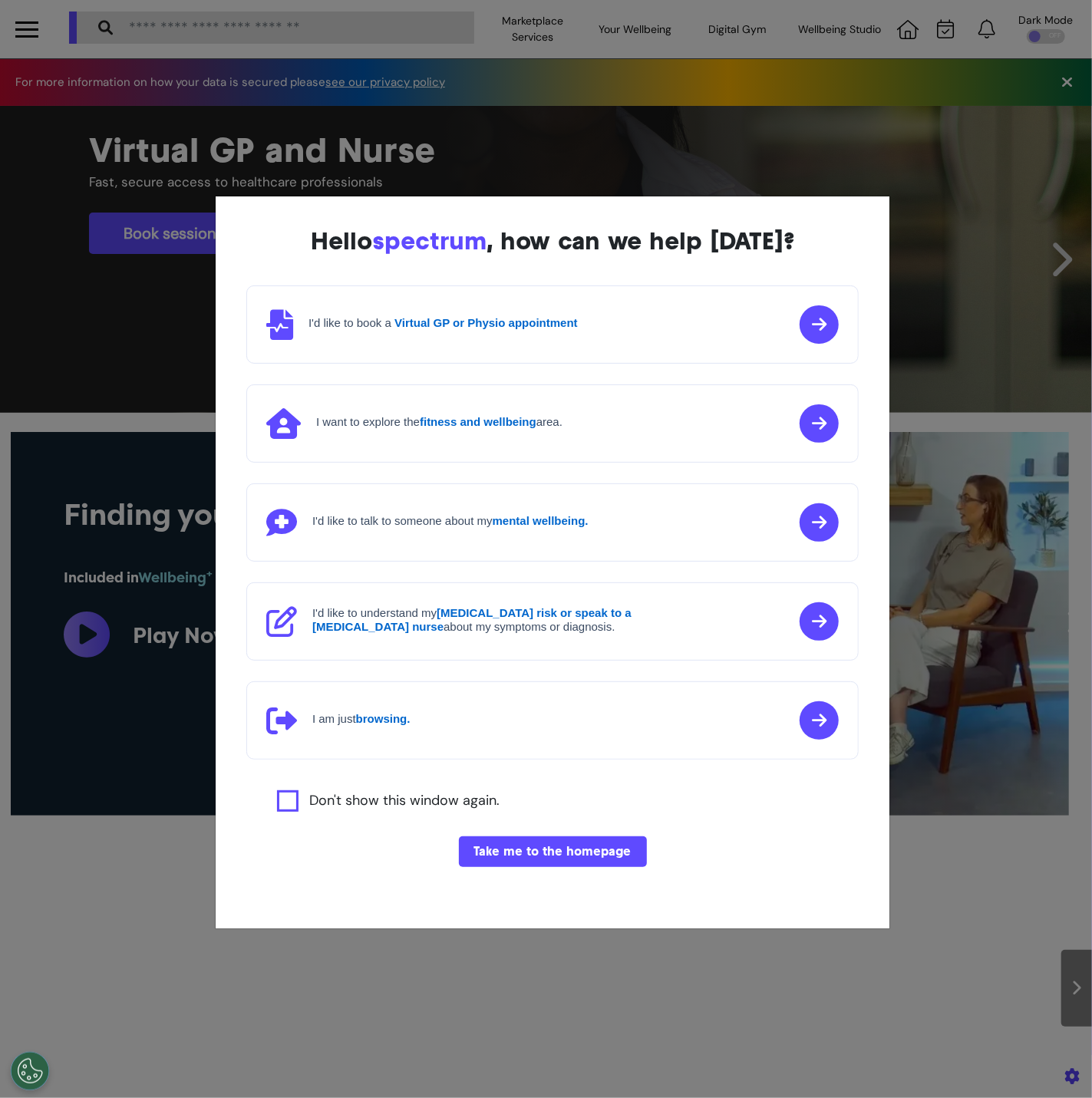
scroll to position [0, 545]
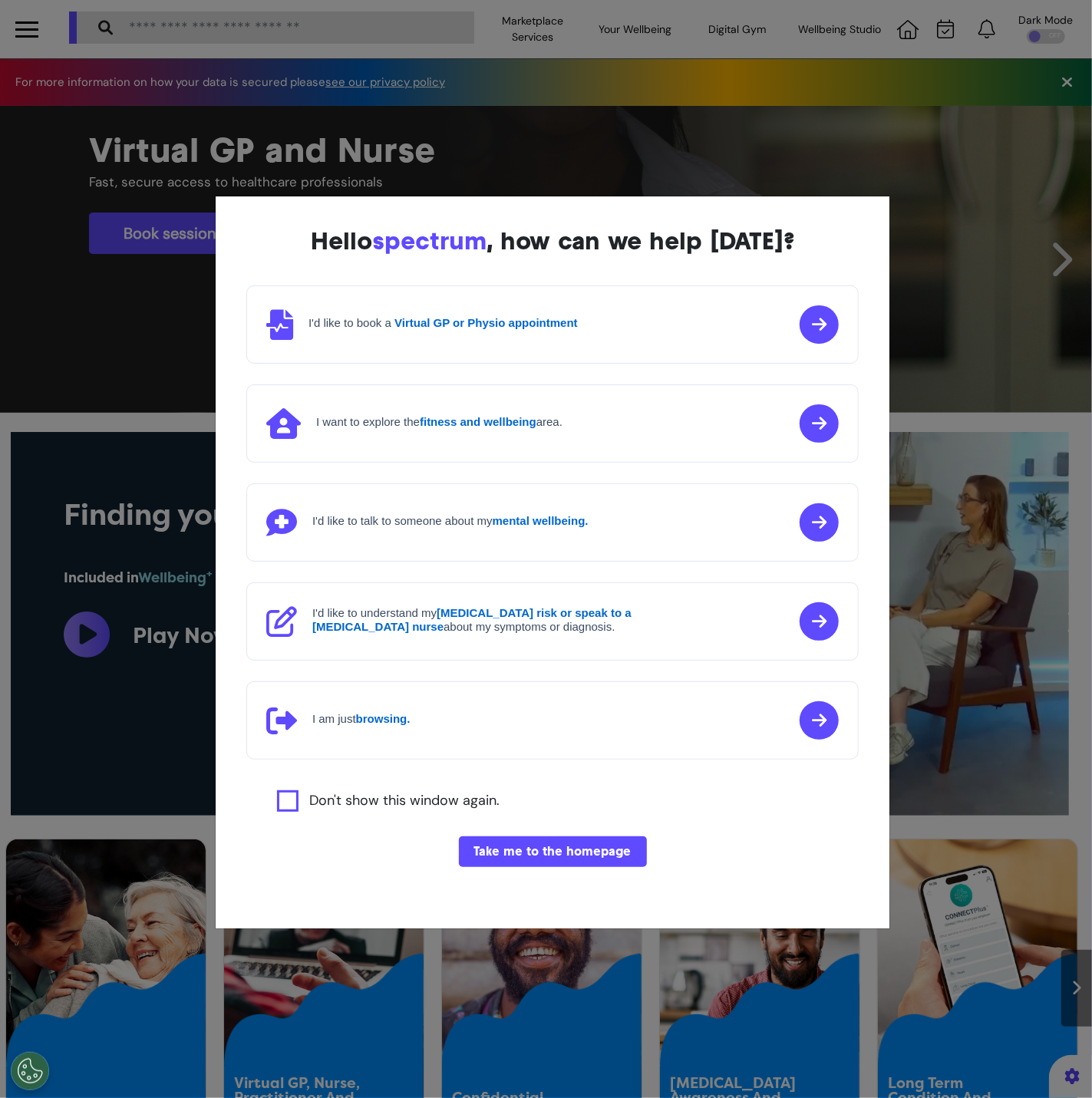
click at [517, 857] on button "Take me to the homepage" at bounding box center [553, 851] width 188 height 30
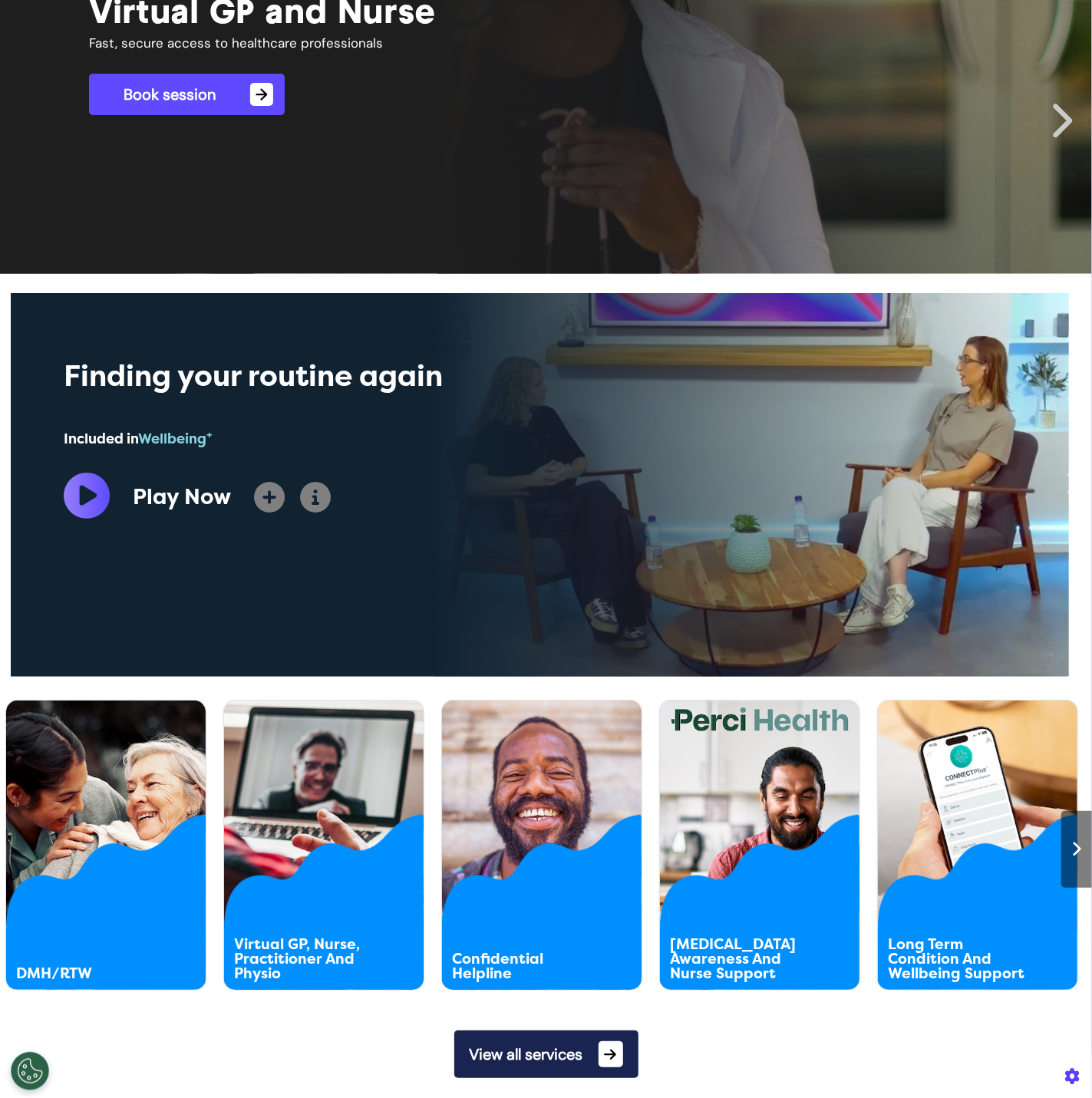
scroll to position [354, 0]
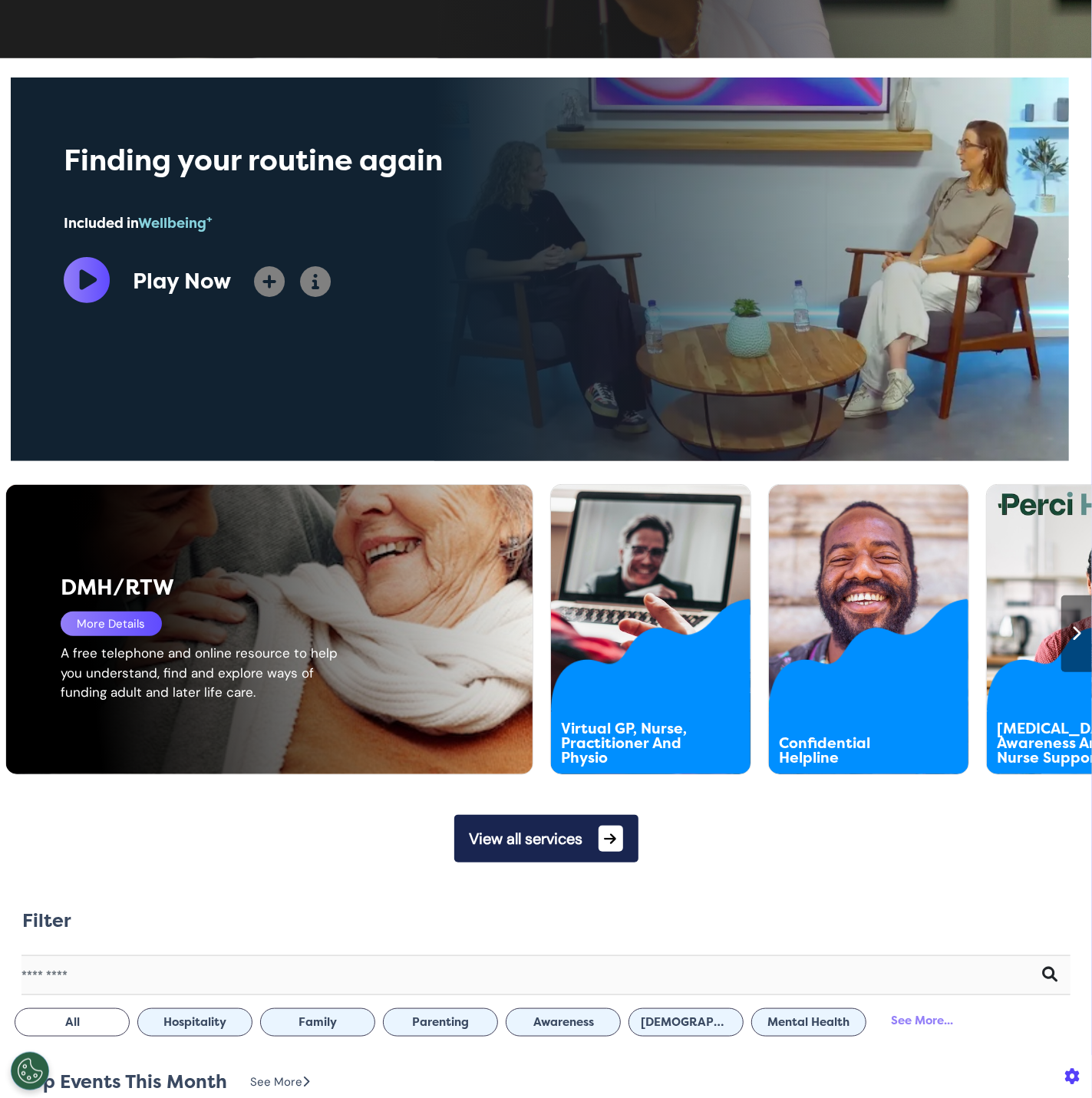
click at [89, 662] on div "A free telephone and online resource to help you understand, find and explore w…" at bounding box center [207, 673] width 294 height 59
drag, startPoint x: 55, startPoint y: 655, endPoint x: 76, endPoint y: 671, distance: 26.4
click at [76, 671] on div "DMH/RTW More Details A free telephone and online resource to help you understan…" at bounding box center [278, 630] width 545 height 290
click at [70, 661] on div "A free telephone and online resource to help you understand, find and explore w…" at bounding box center [207, 673] width 294 height 59
drag, startPoint x: 66, startPoint y: 657, endPoint x: 96, endPoint y: 657, distance: 30.0
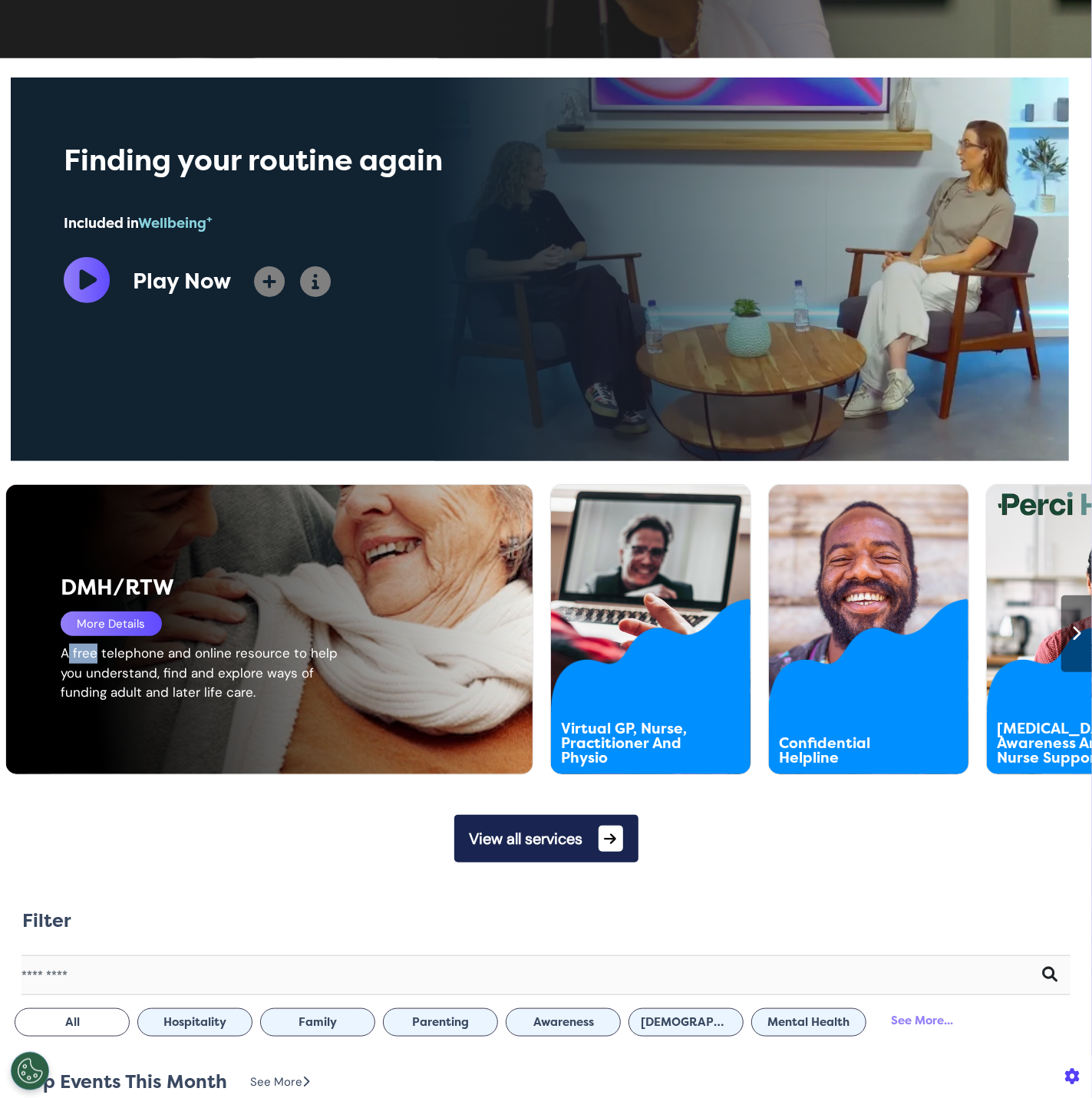
click at [96, 657] on div "A free telephone and online resource to help you understand, find and explore w…" at bounding box center [207, 673] width 294 height 59
drag, startPoint x: 66, startPoint y: 657, endPoint x: 112, endPoint y: 665, distance: 46.7
click at [77, 658] on div "A free telephone and online resource to help you understand, find and explore w…" at bounding box center [207, 673] width 294 height 59
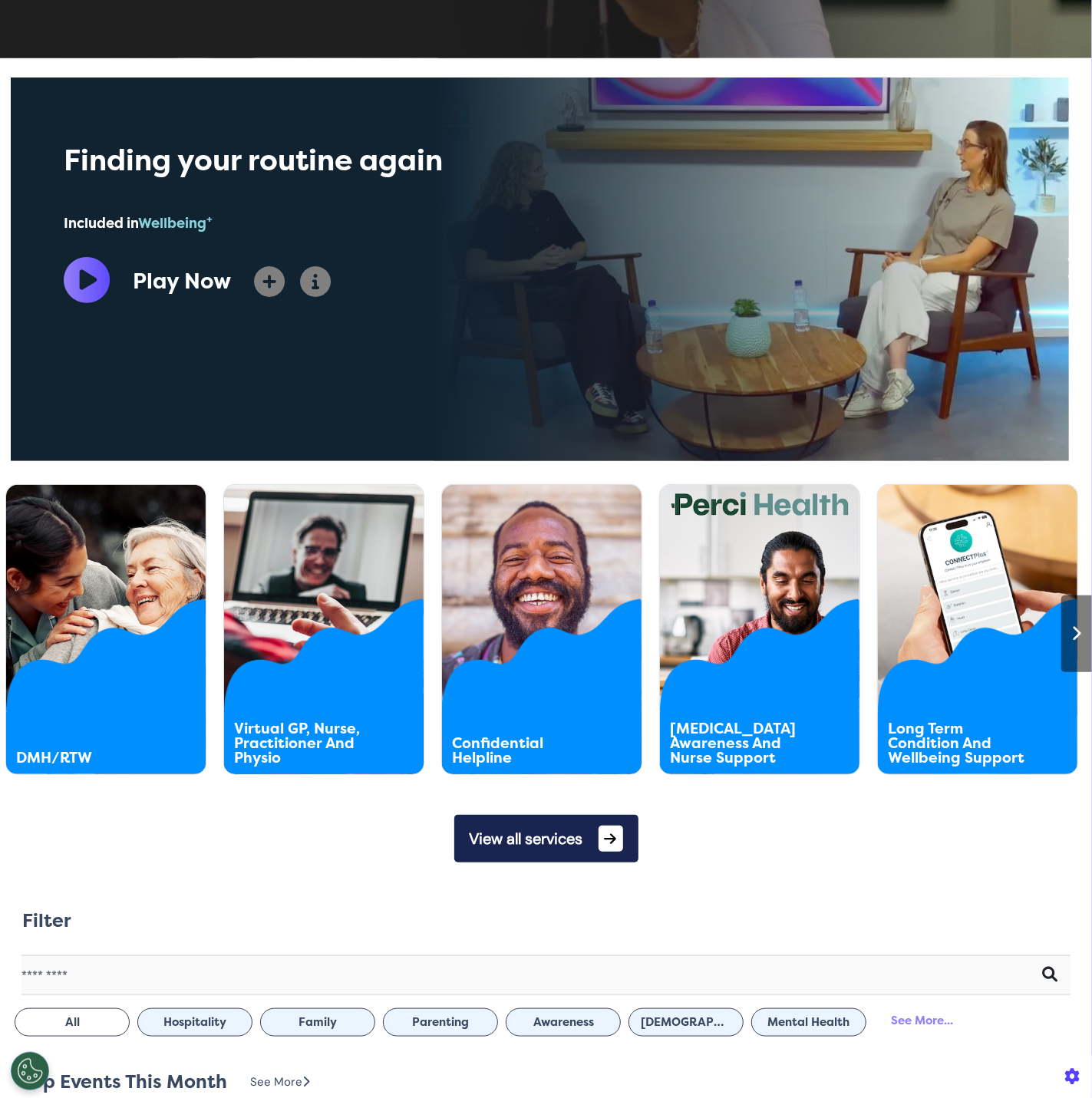
click at [557, 862] on button "View all services" at bounding box center [546, 839] width 184 height 48
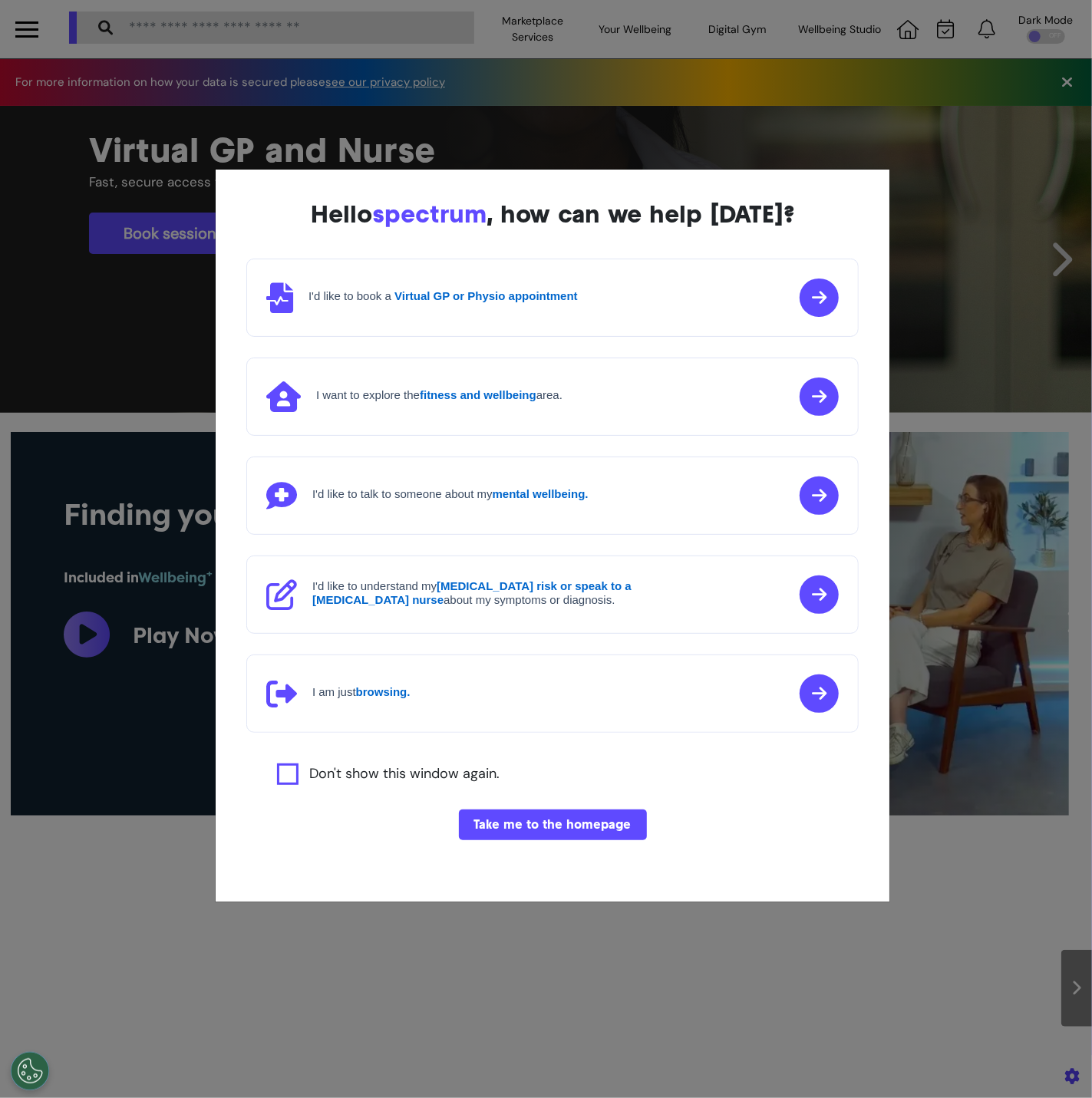
scroll to position [0, 545]
click at [959, 325] on div "Hello spectrum , how can we help today? I'd like to book a Virtual GP or Physio…" at bounding box center [546, 549] width 1092 height 1098
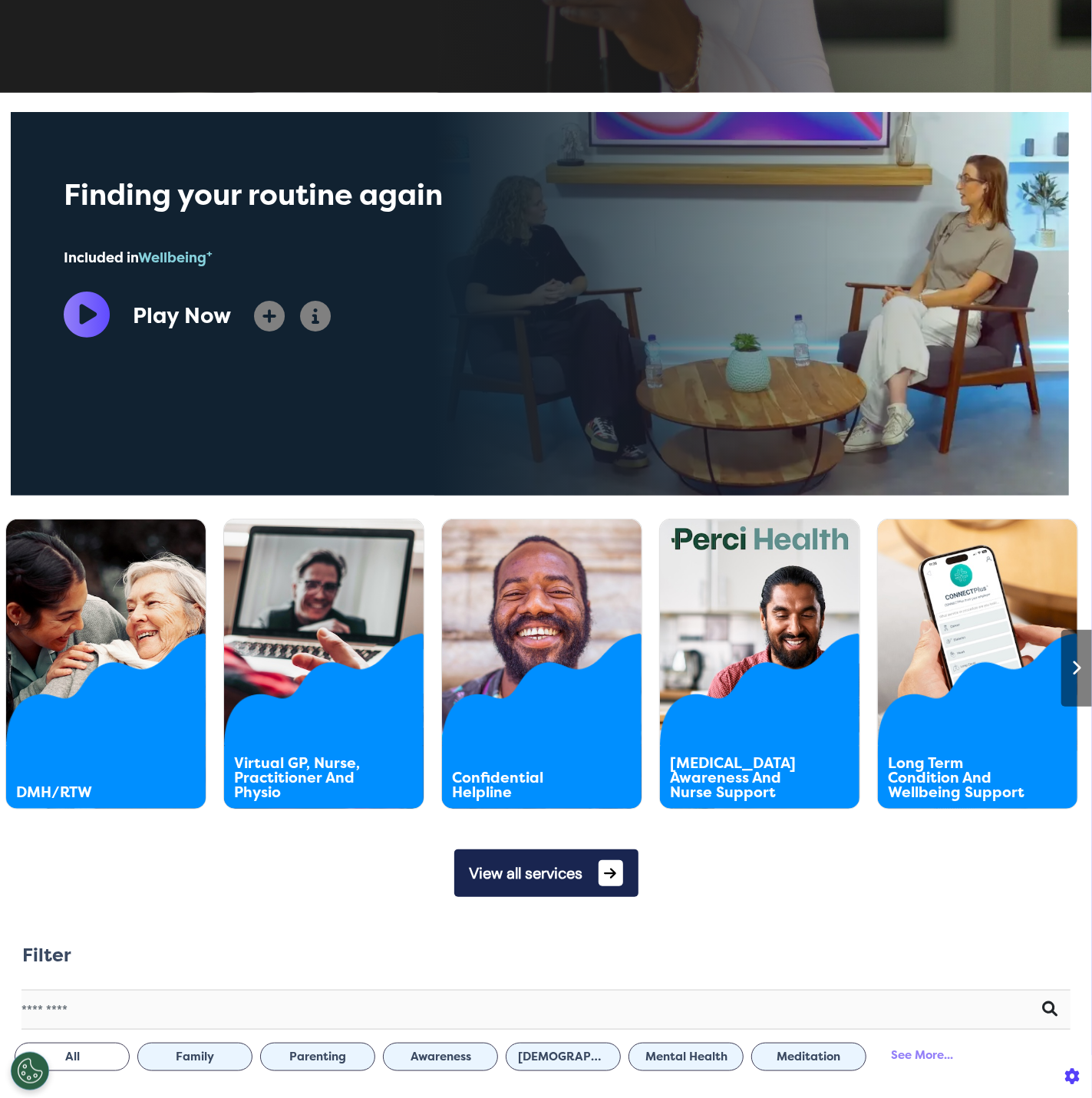
scroll to position [339, 0]
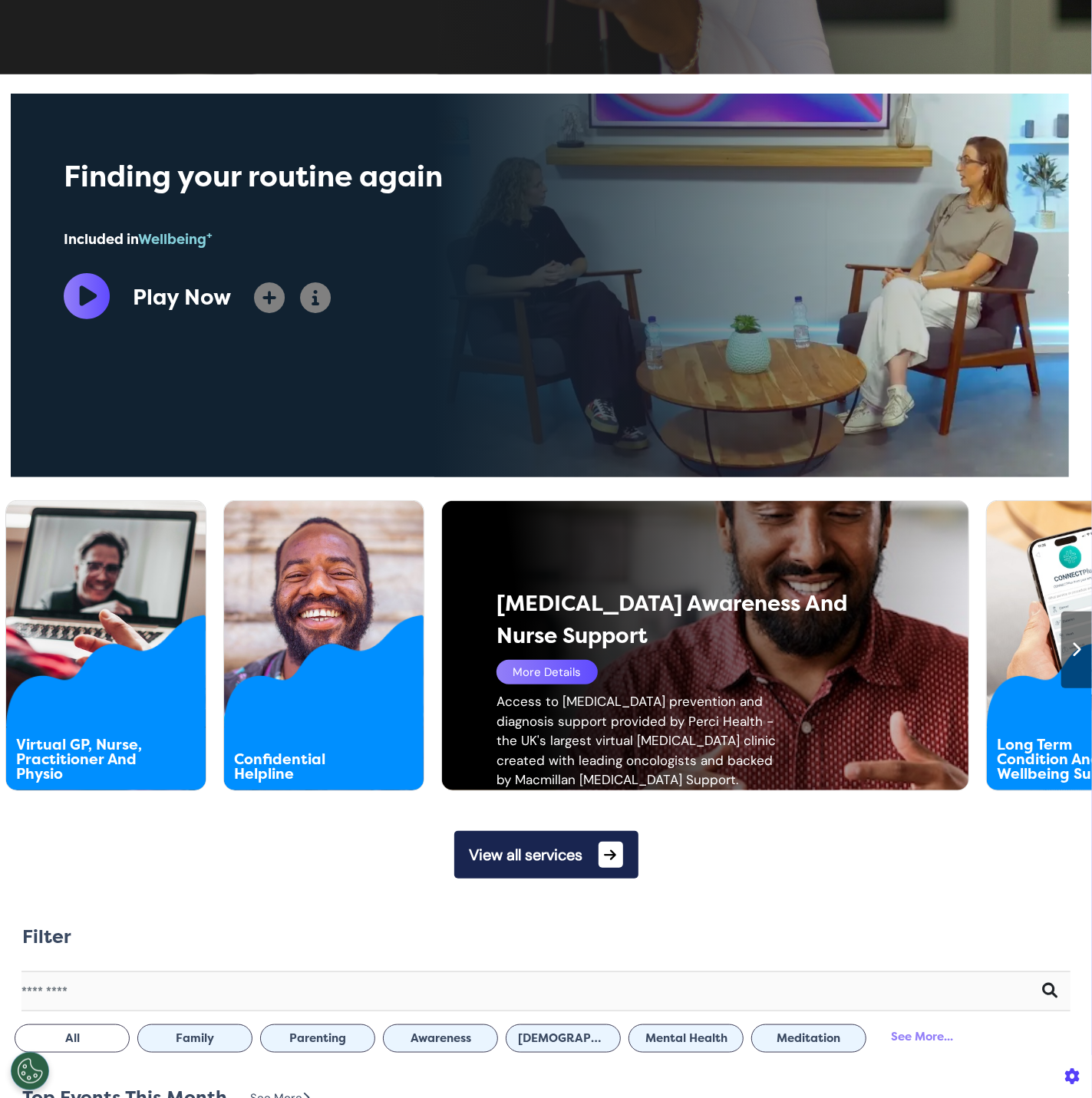
click at [1072, 651] on icon at bounding box center [1077, 650] width 10 height 16
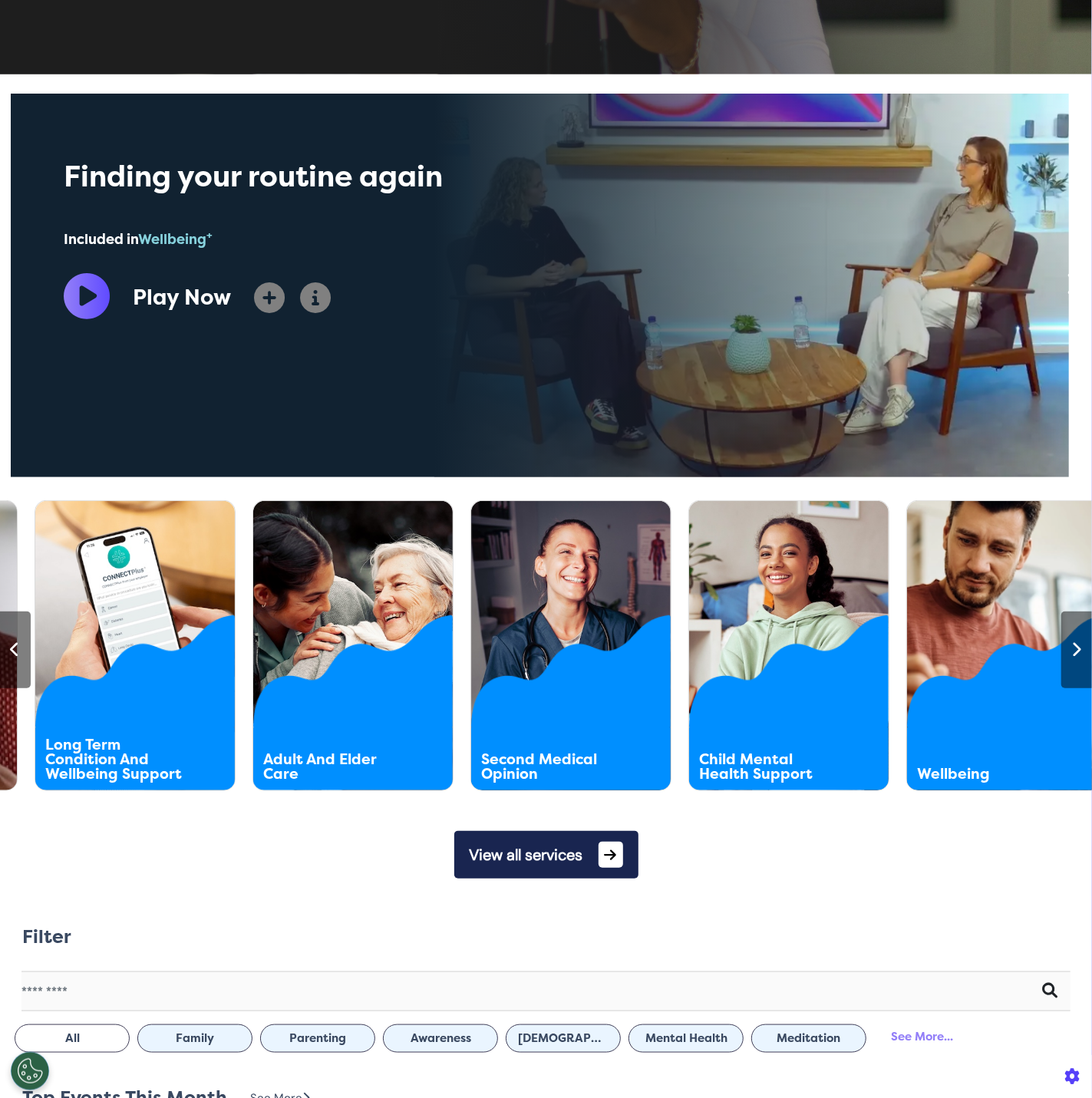
click at [1072, 651] on icon at bounding box center [1077, 650] width 10 height 16
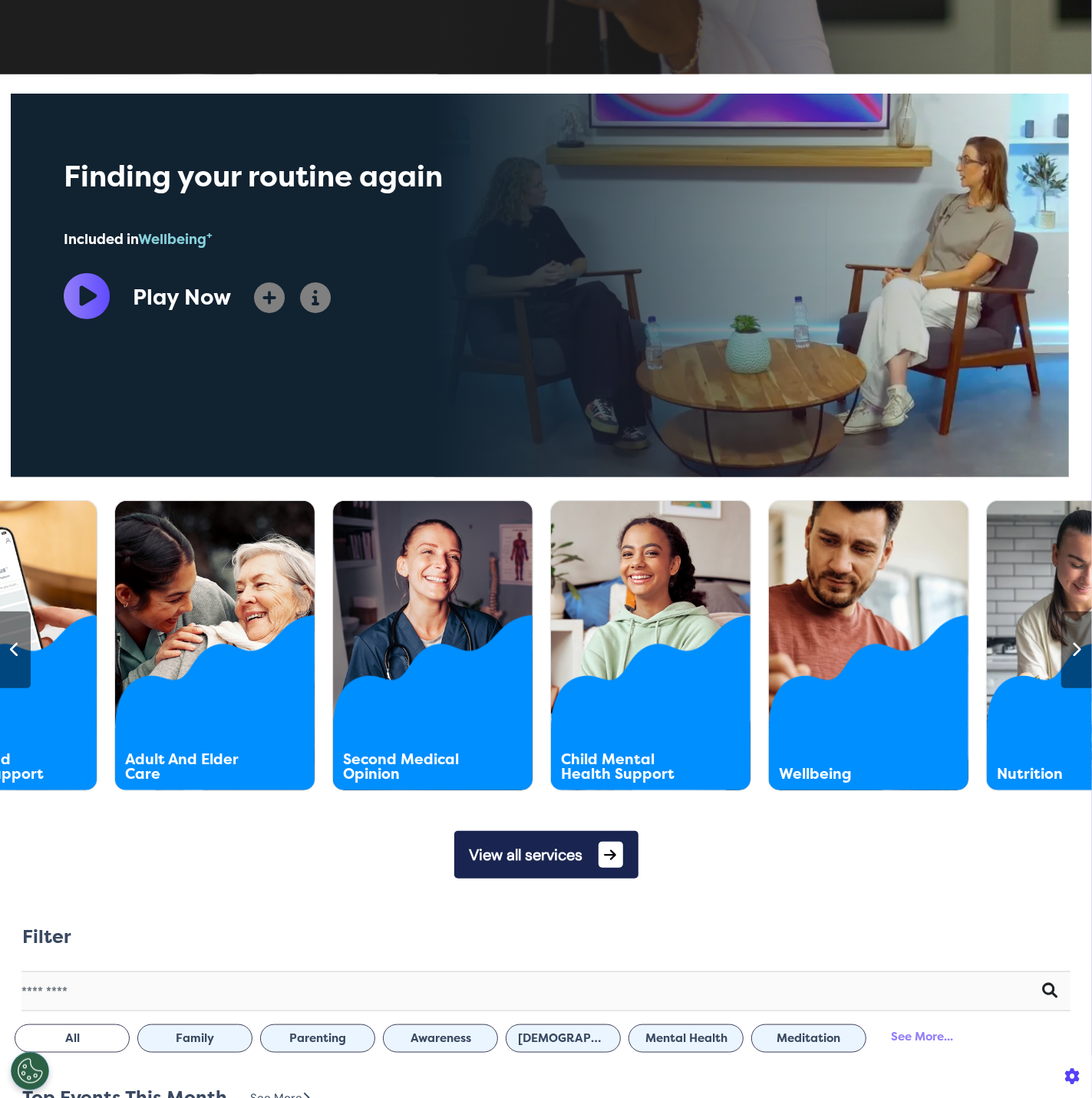
click at [1072, 651] on icon at bounding box center [1077, 650] width 10 height 16
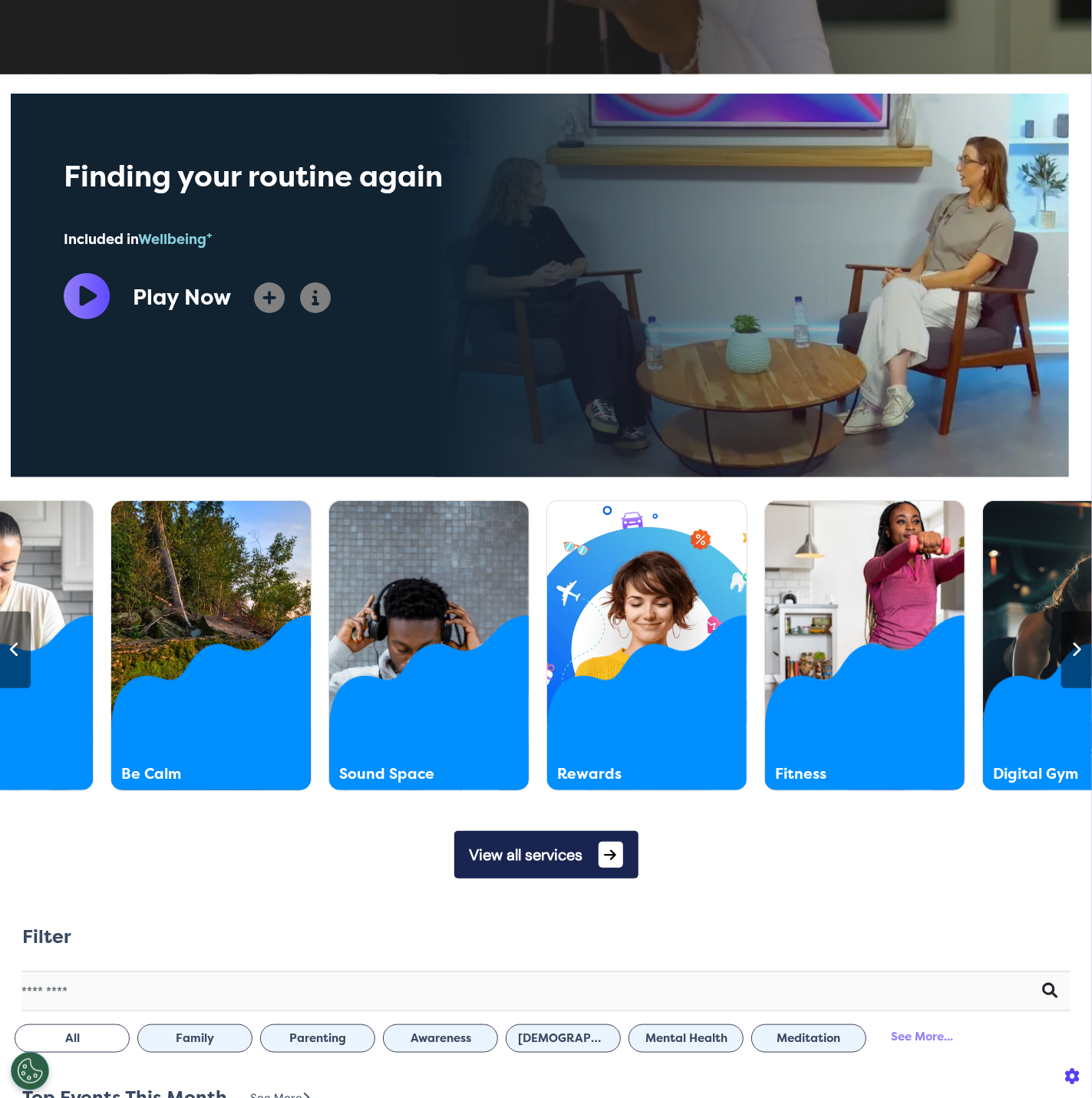
click at [1072, 651] on icon at bounding box center [1077, 650] width 10 height 16
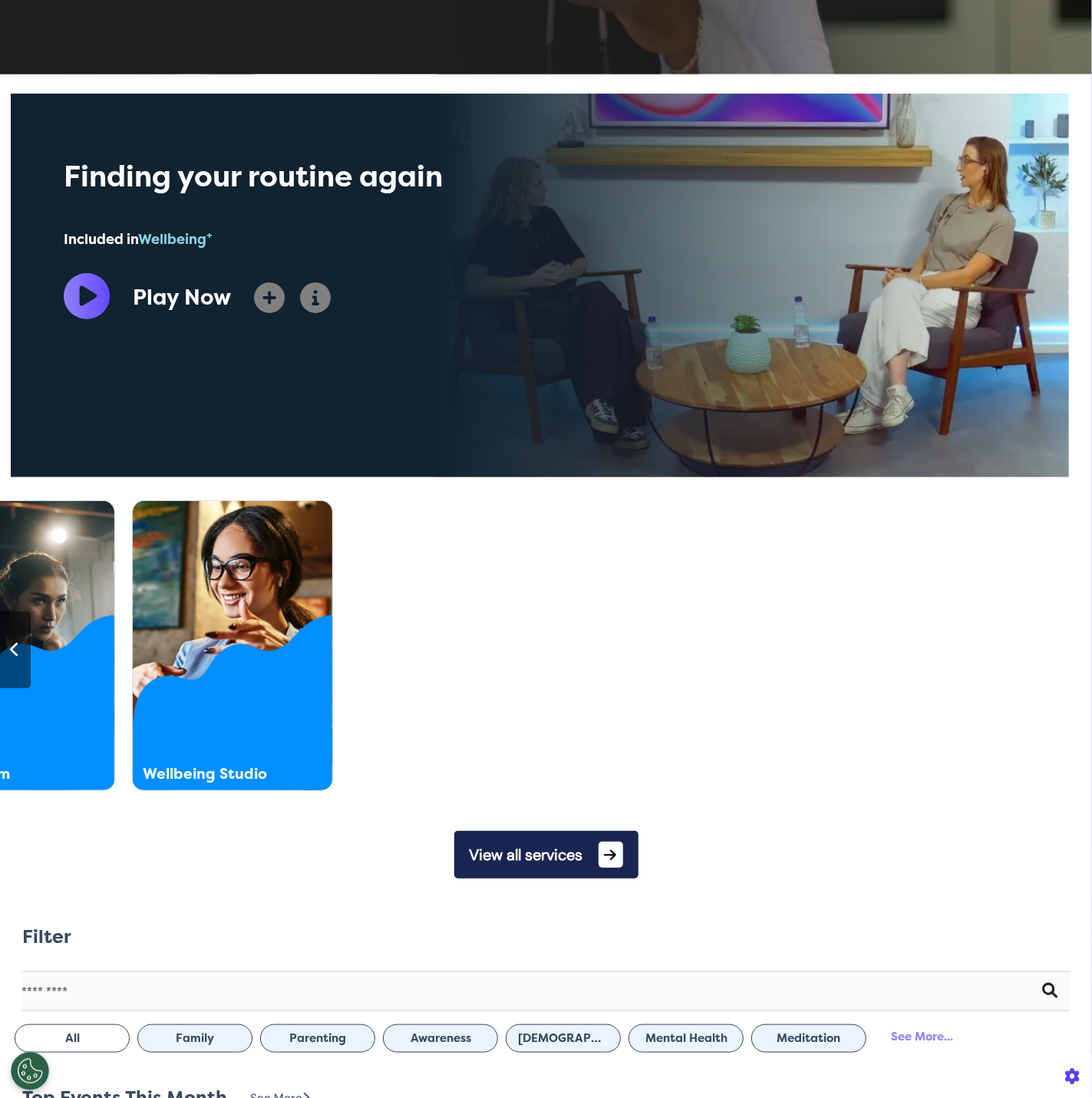
scroll to position [0, 3820]
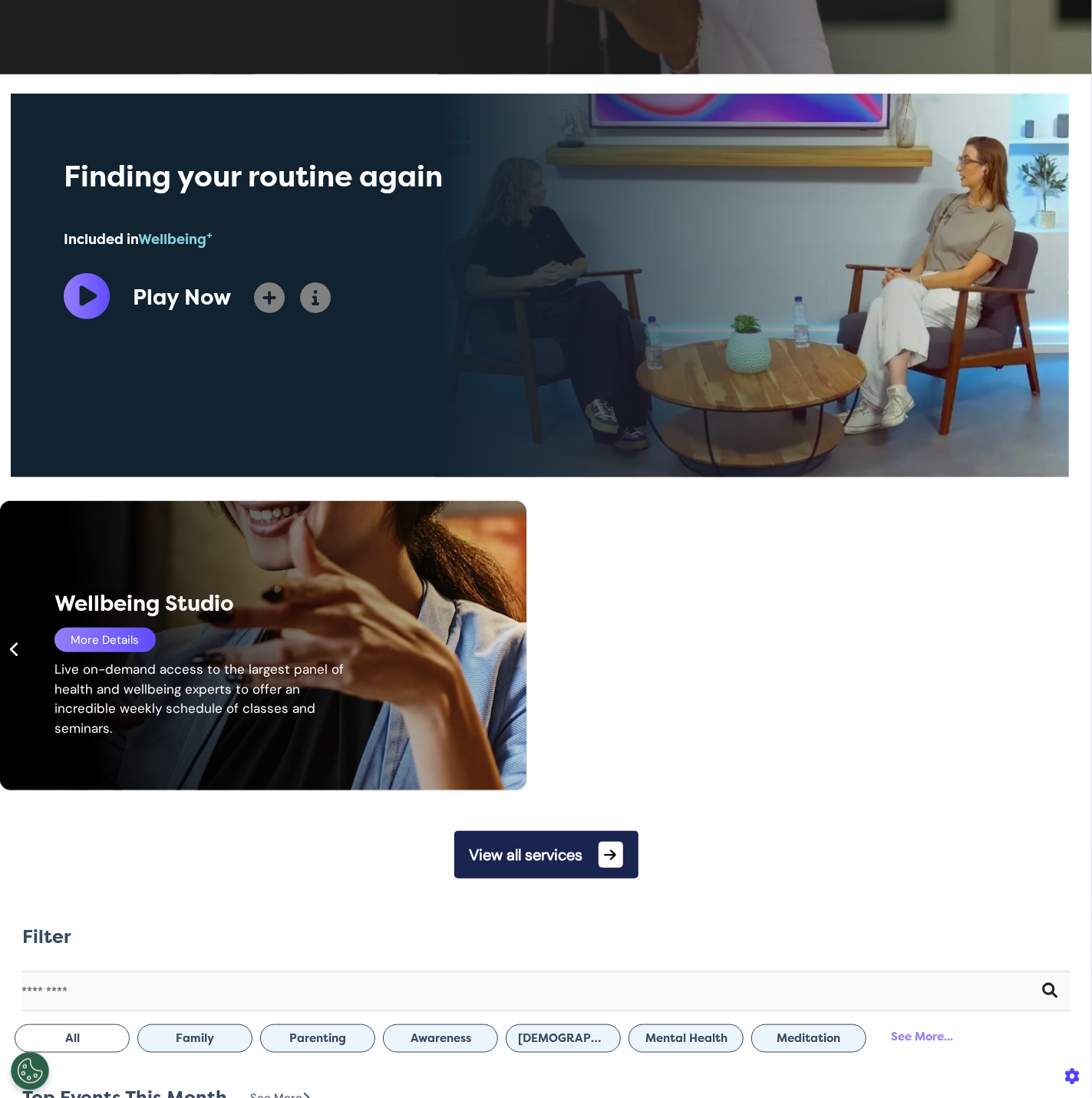
click at [15, 656] on icon at bounding box center [16, 650] width 10 height 16
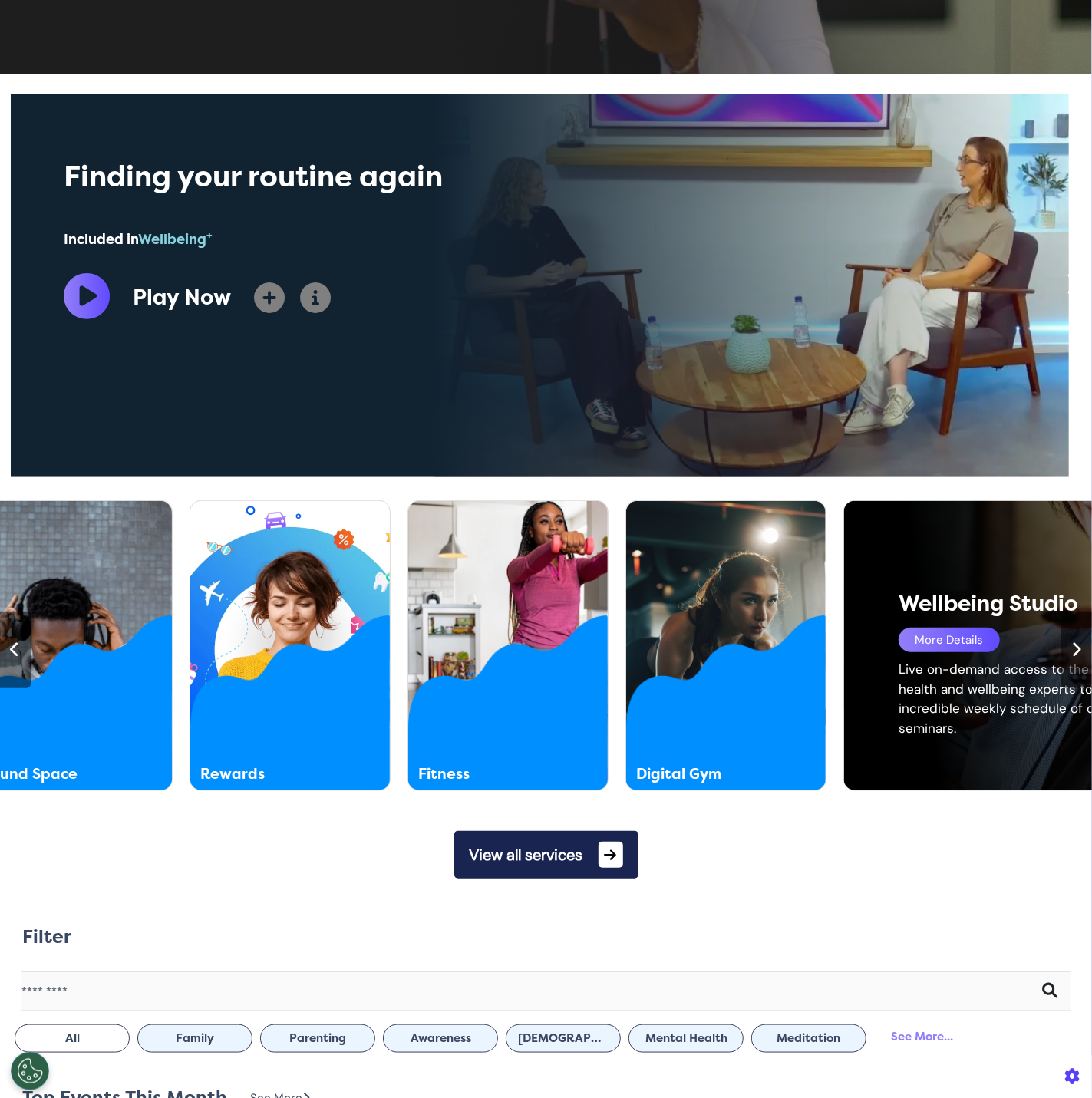
click at [15, 656] on icon at bounding box center [16, 650] width 10 height 16
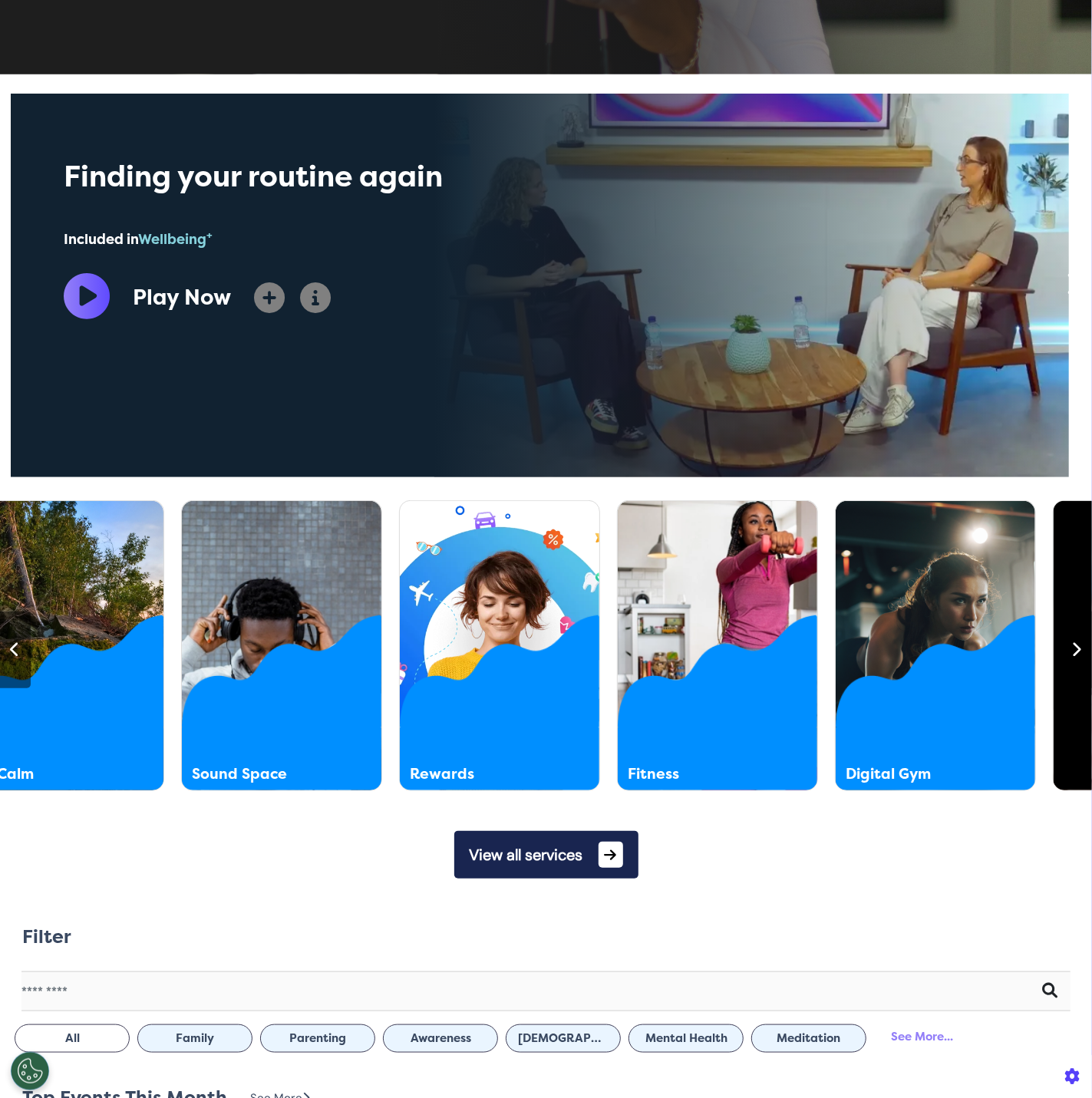
click at [15, 656] on icon at bounding box center [16, 650] width 10 height 16
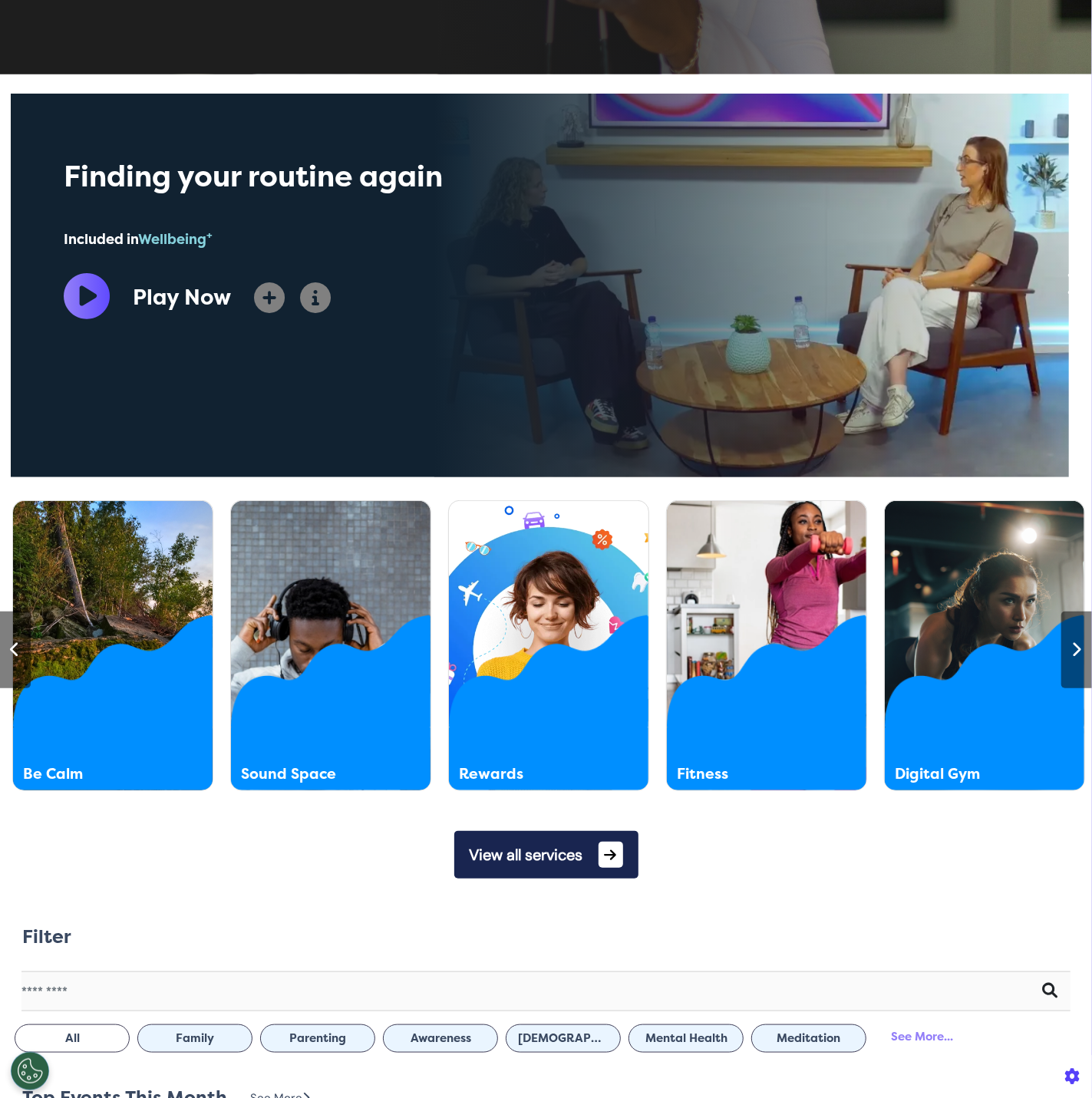
click at [15, 656] on icon at bounding box center [16, 650] width 10 height 16
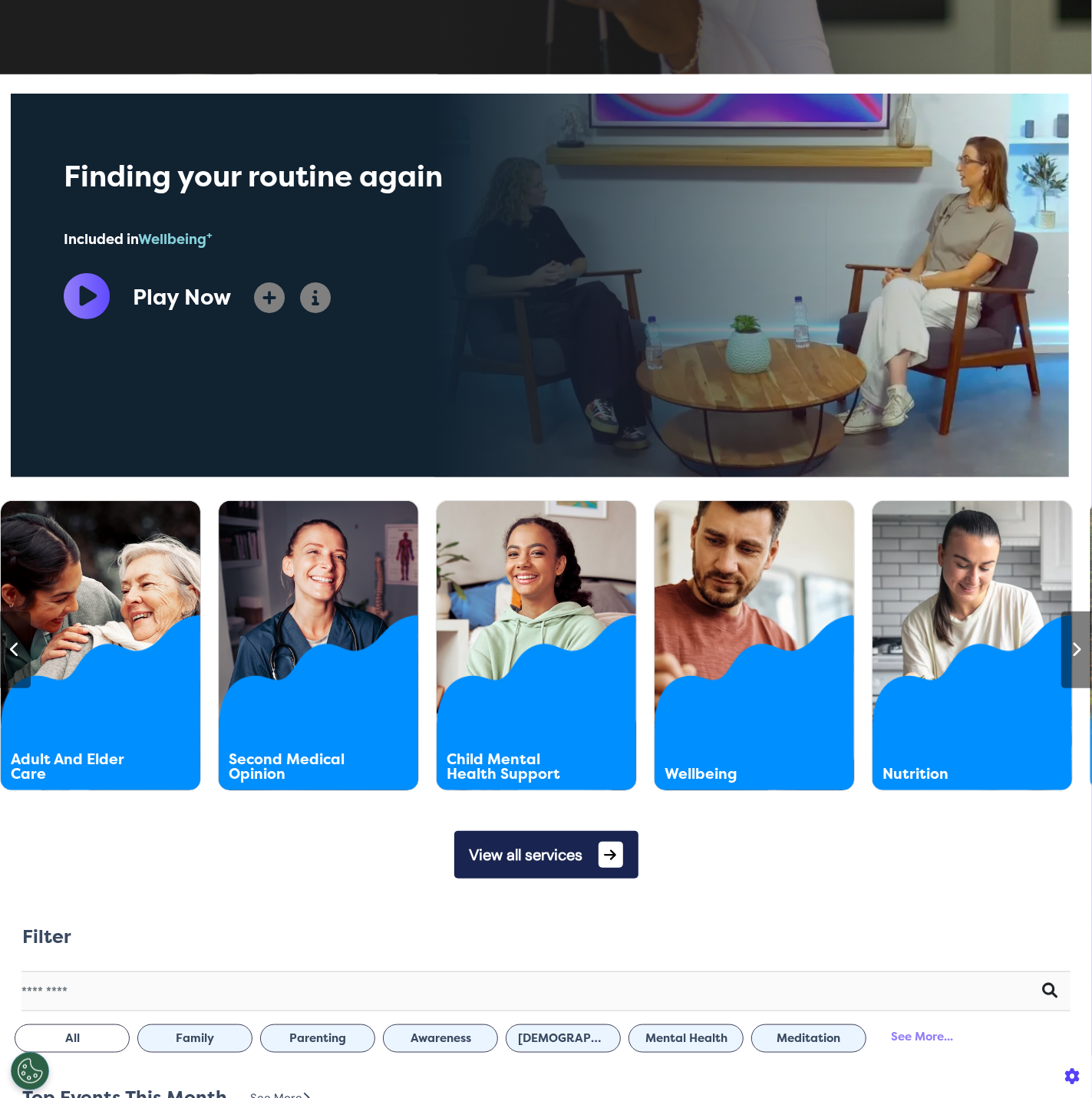
click at [15, 656] on icon at bounding box center [16, 650] width 10 height 16
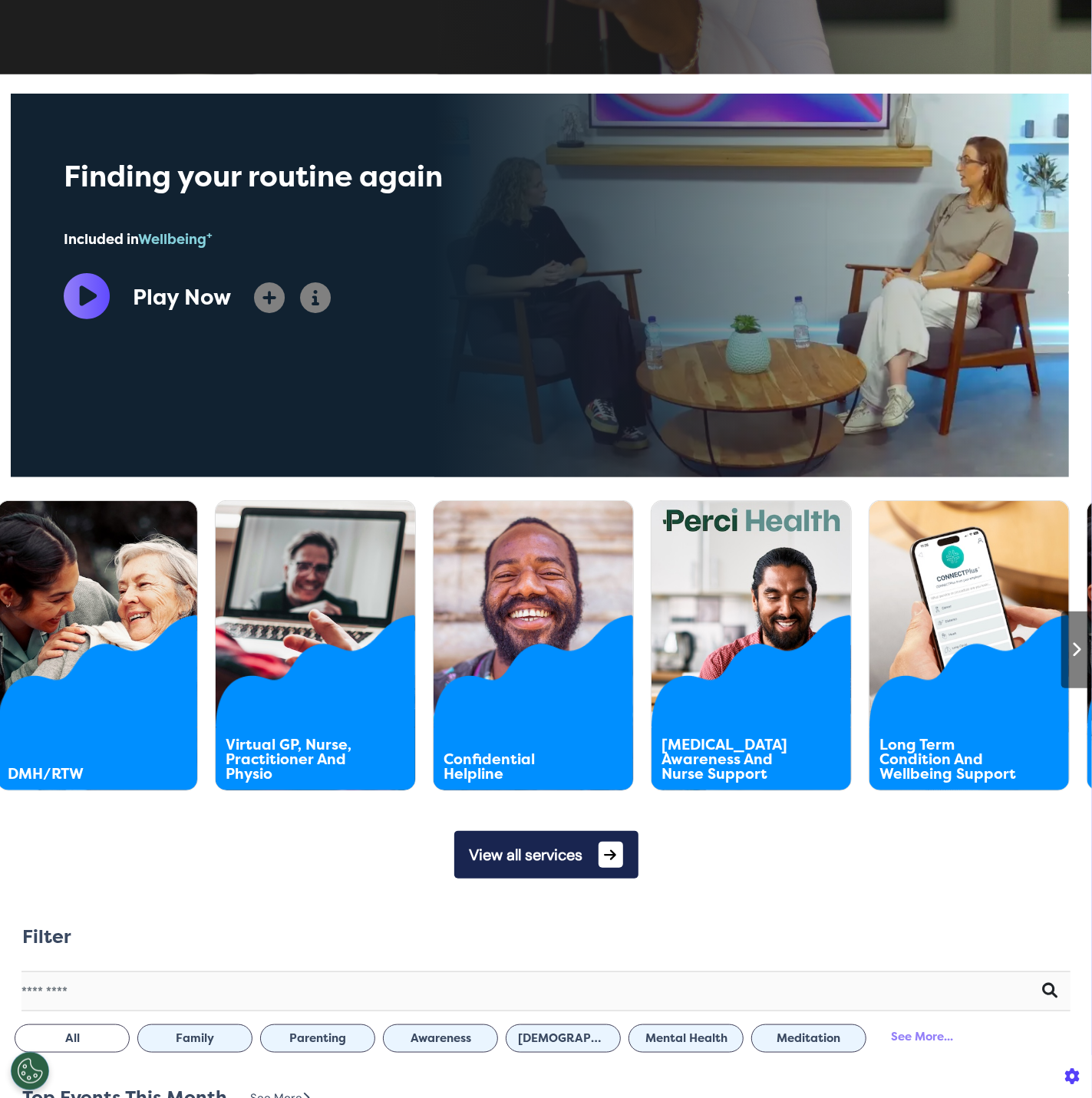
scroll to position [0, 545]
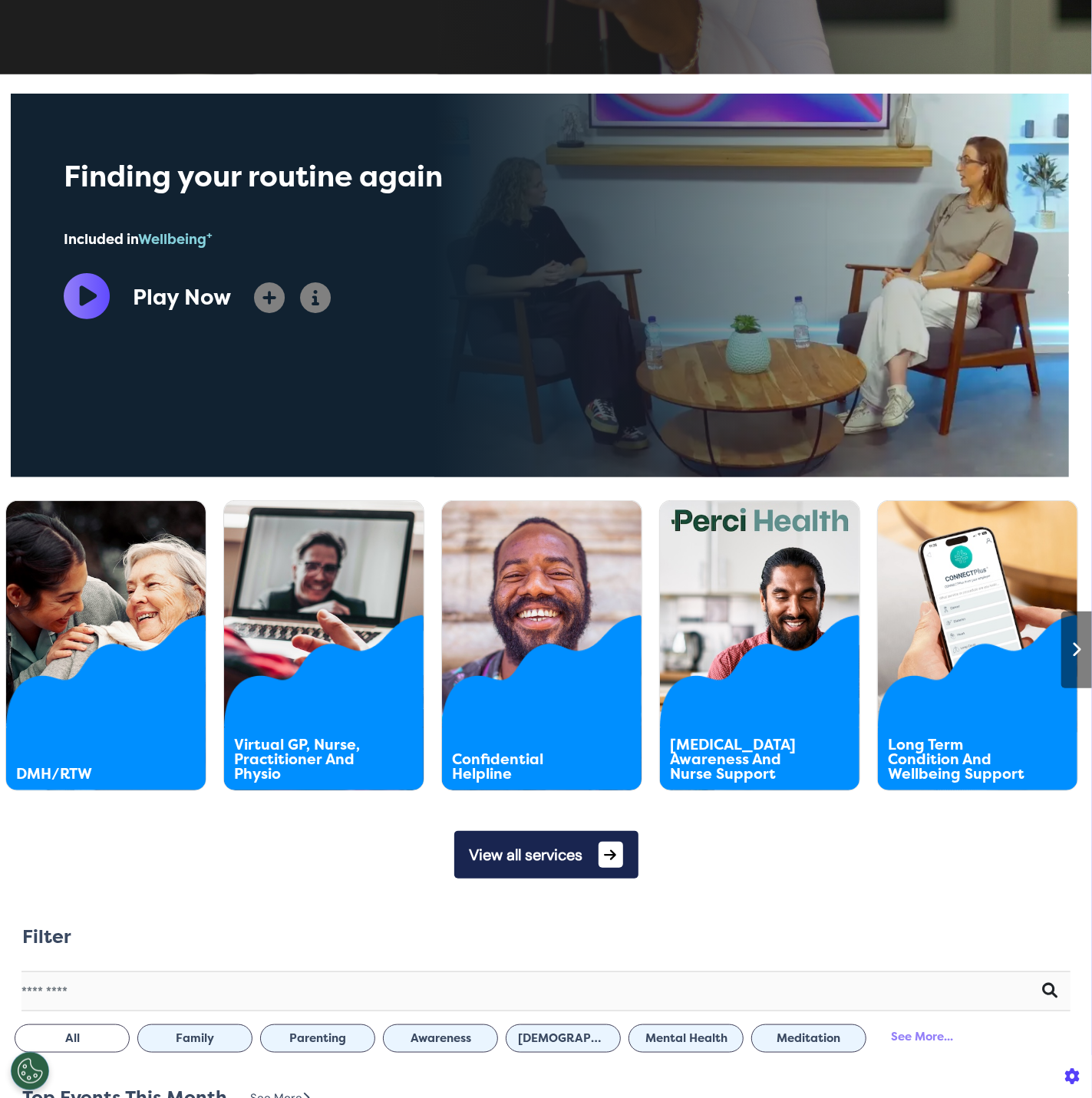
click at [454, 852] on button "View all services" at bounding box center [546, 854] width 184 height 48
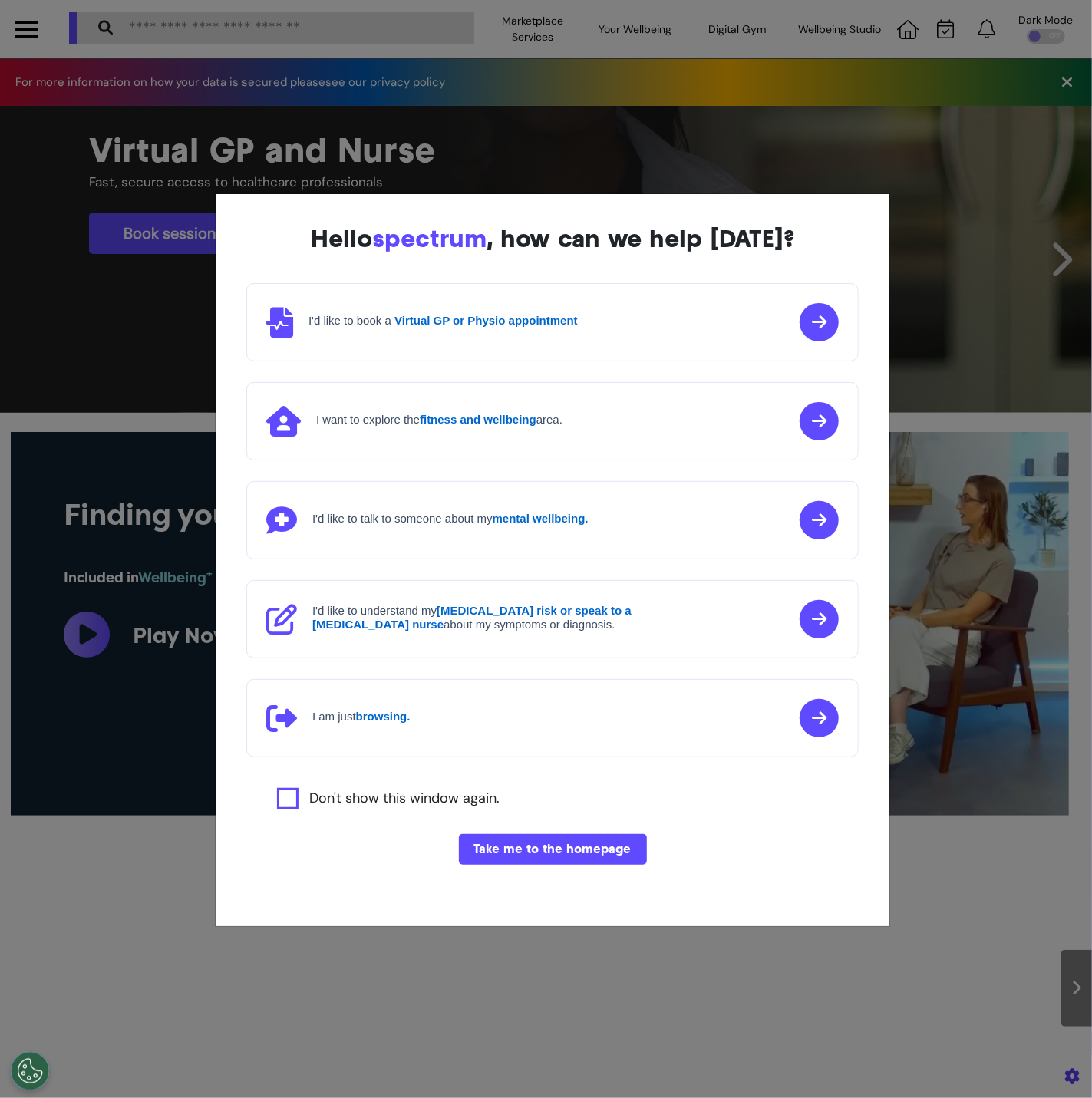
scroll to position [3, 0]
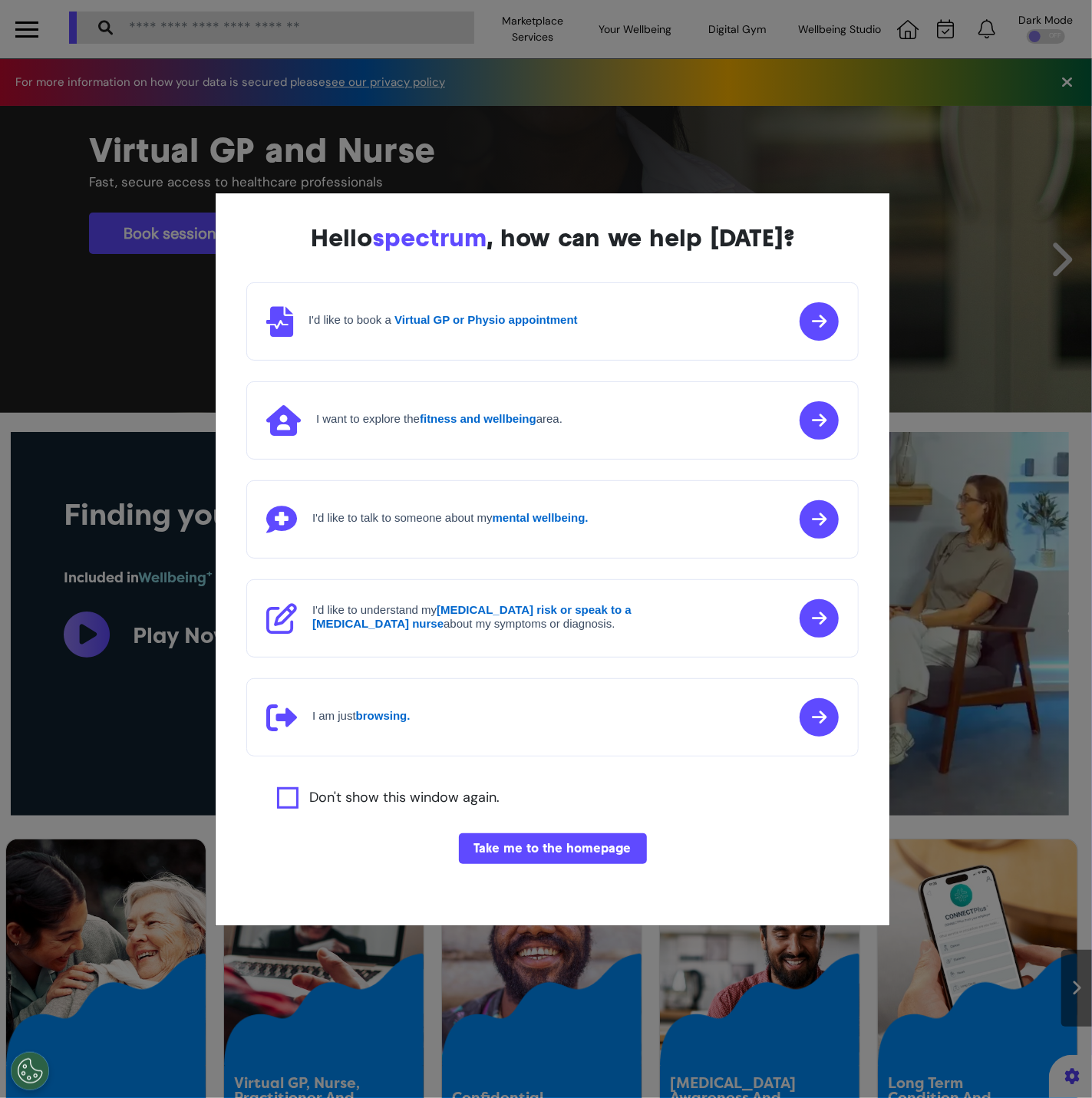
click at [515, 844] on button "Take me to the homepage" at bounding box center [553, 848] width 188 height 30
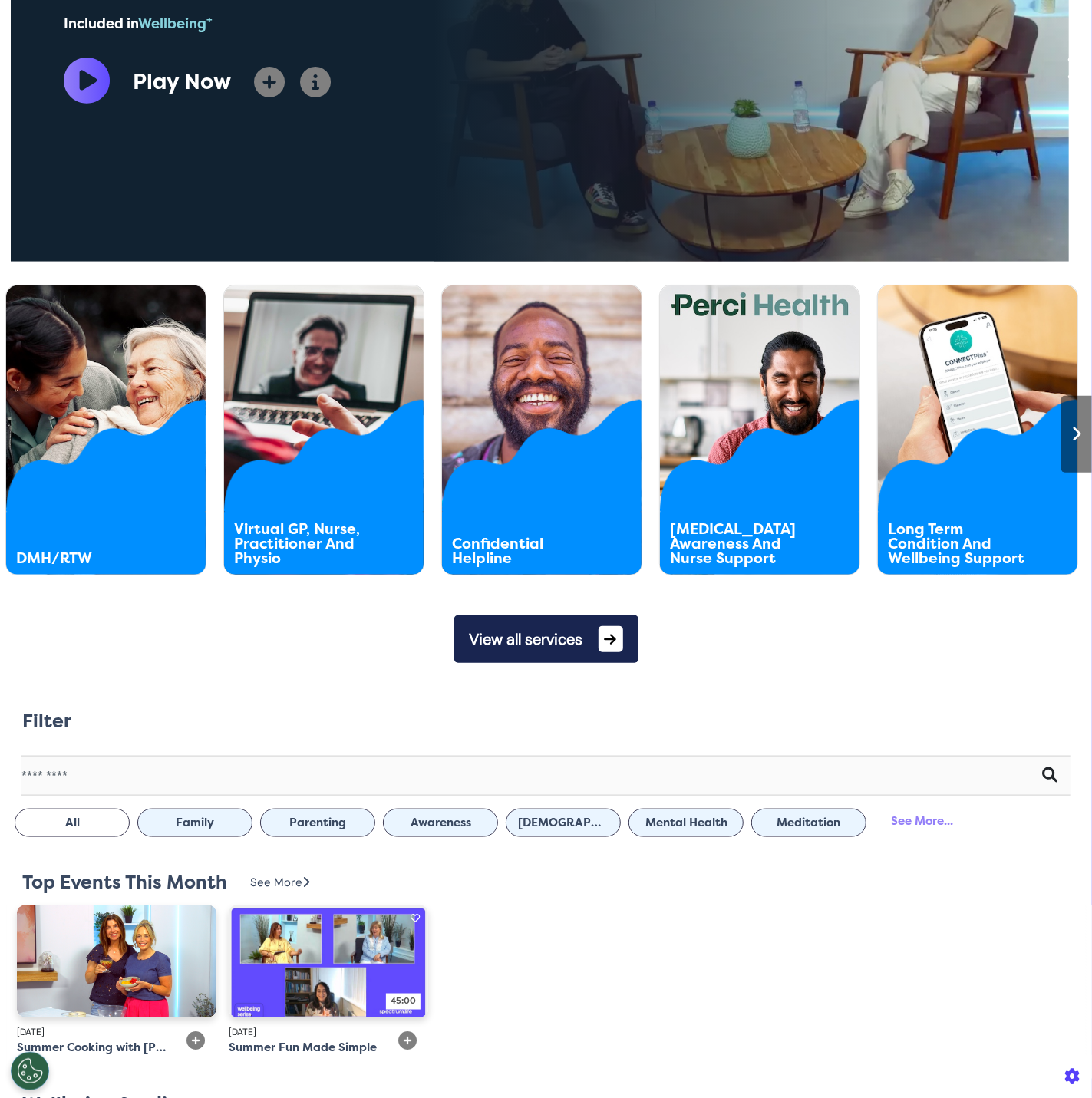
scroll to position [563, 0]
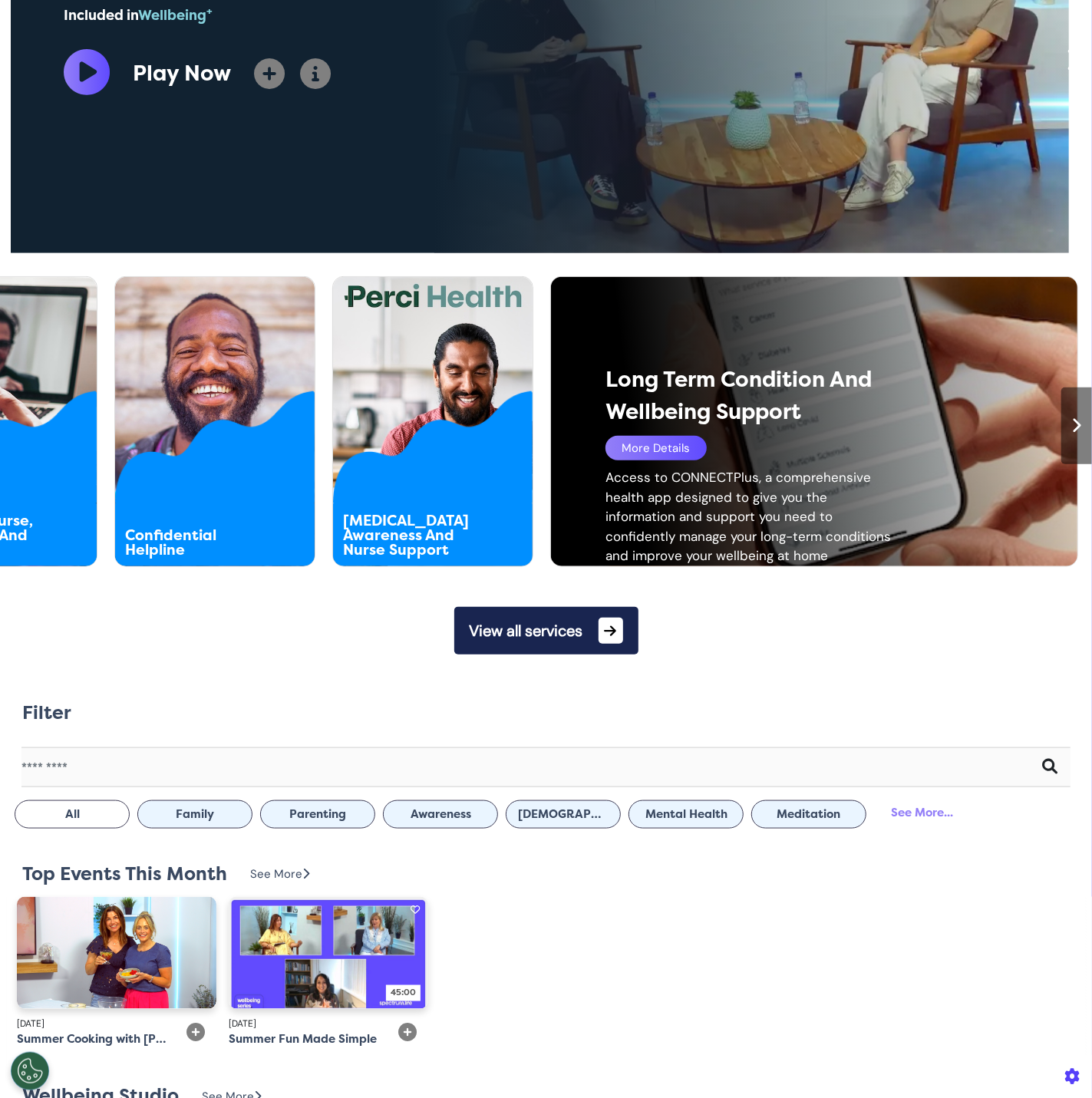
click at [1071, 421] on div at bounding box center [1076, 426] width 30 height 76
click at [1072, 423] on icon at bounding box center [1077, 426] width 10 height 16
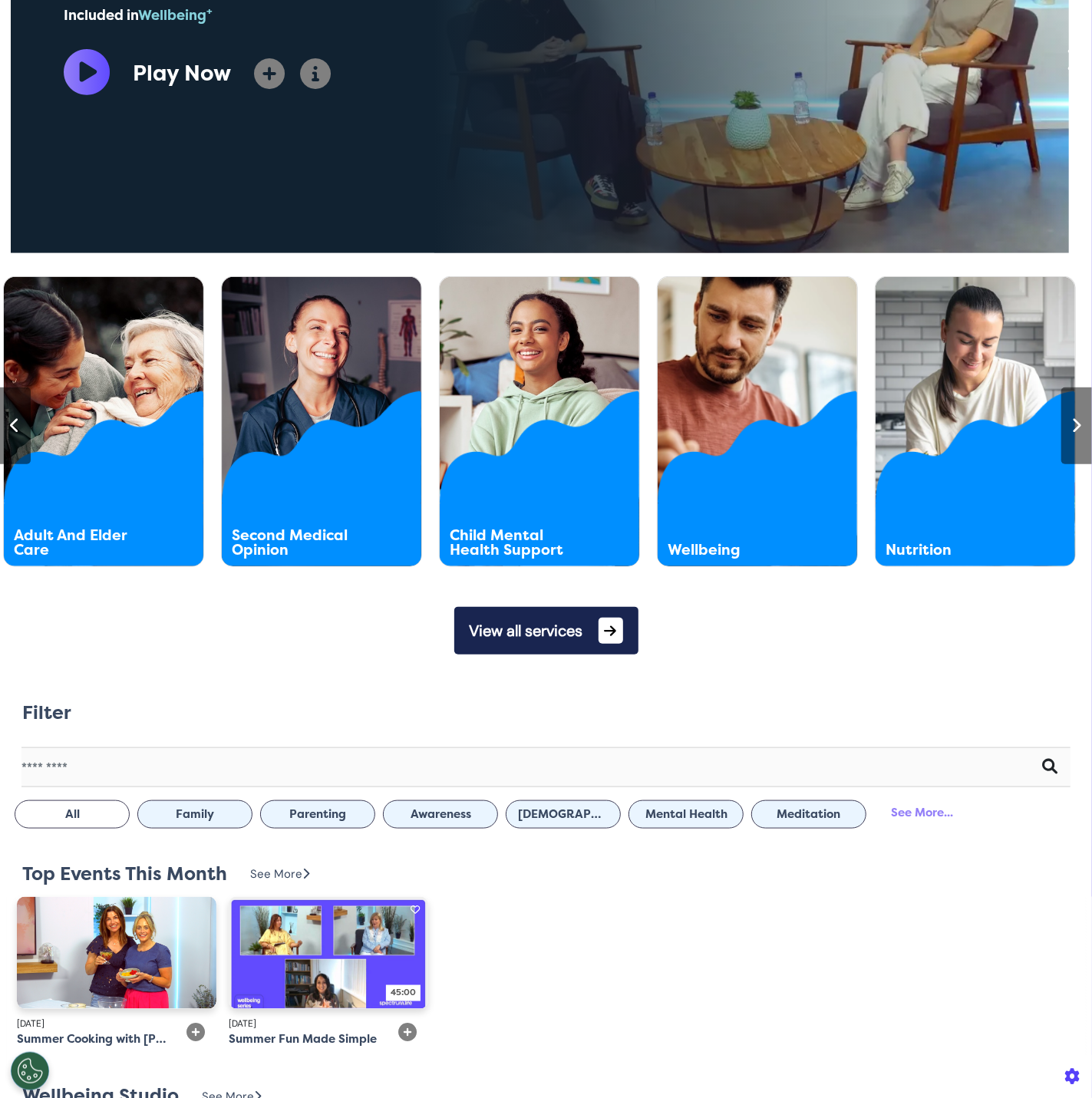
click at [1072, 423] on icon at bounding box center [1077, 426] width 10 height 16
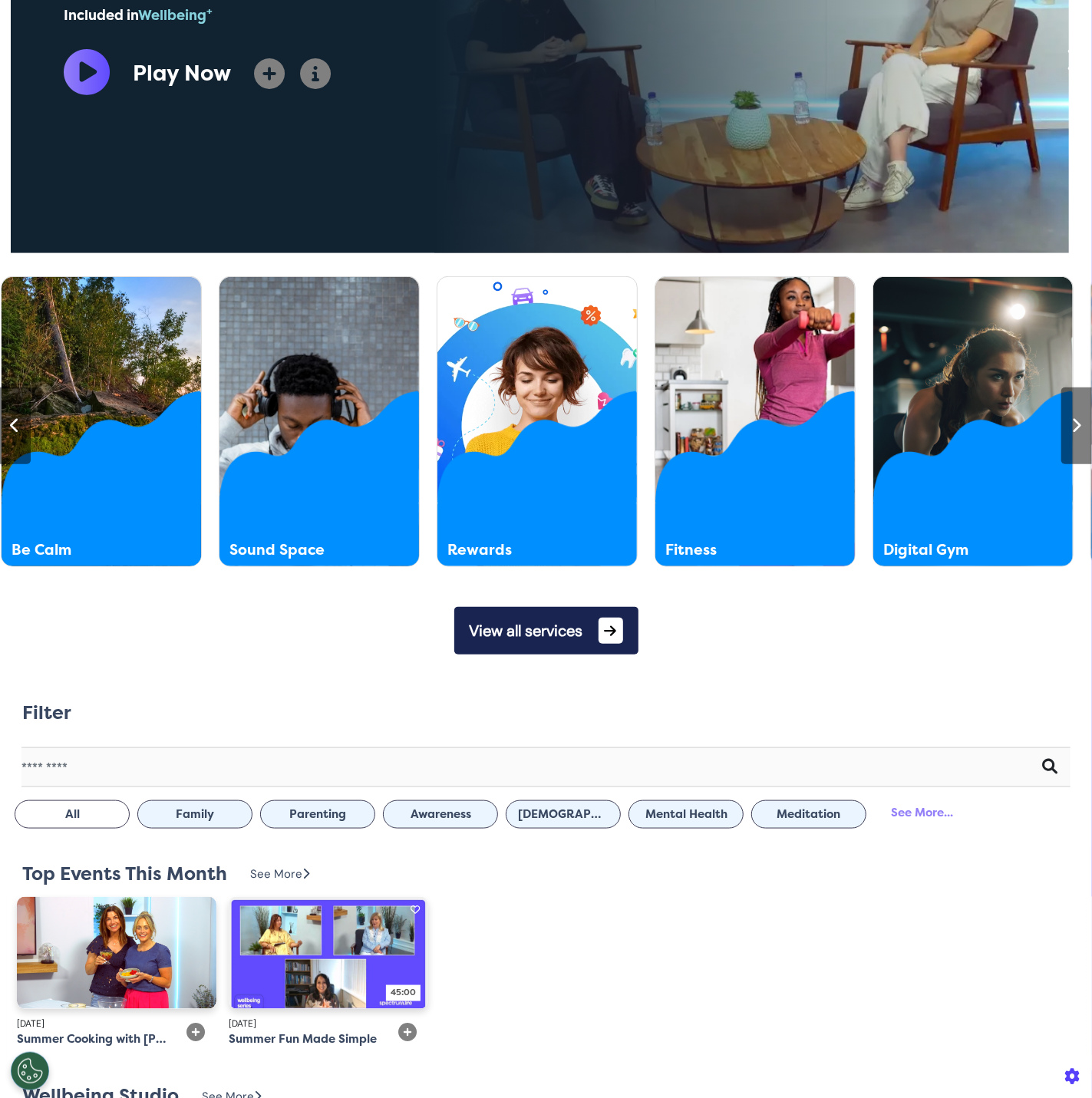
click at [1072, 423] on icon at bounding box center [1077, 426] width 10 height 16
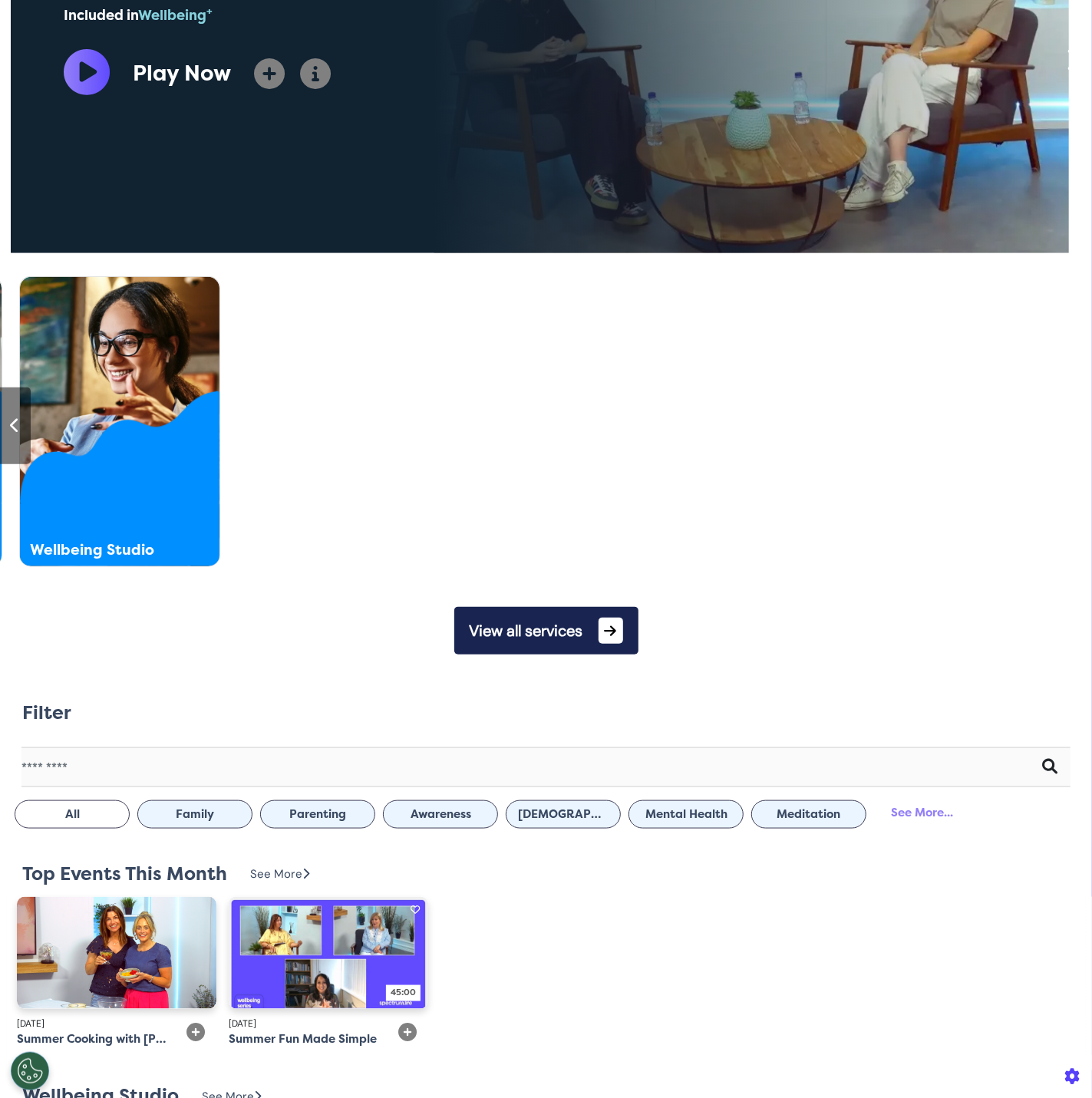
scroll to position [0, 3821]
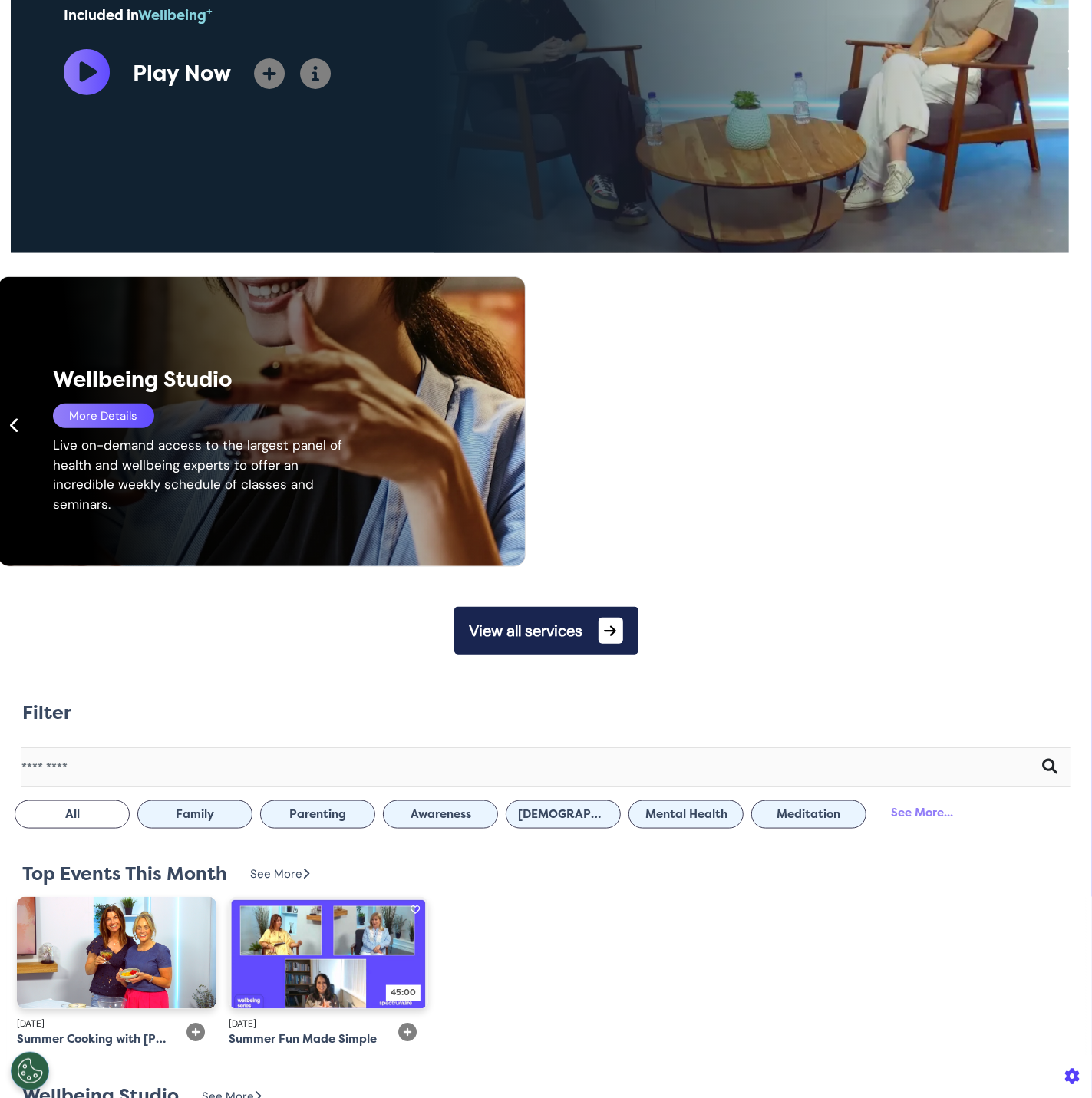
click at [13, 427] on icon at bounding box center [16, 426] width 10 height 16
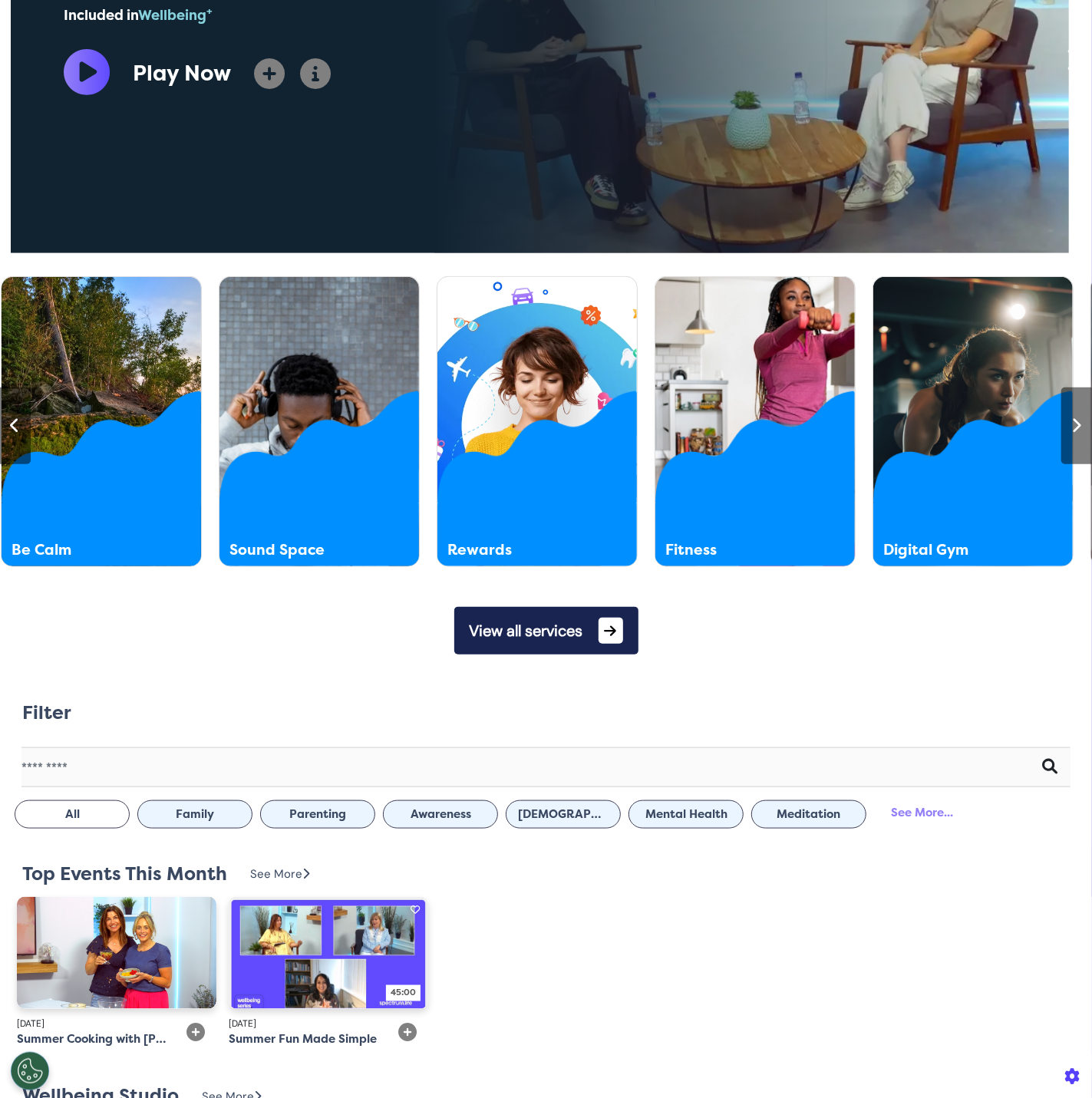
click at [13, 427] on icon at bounding box center [16, 426] width 10 height 16
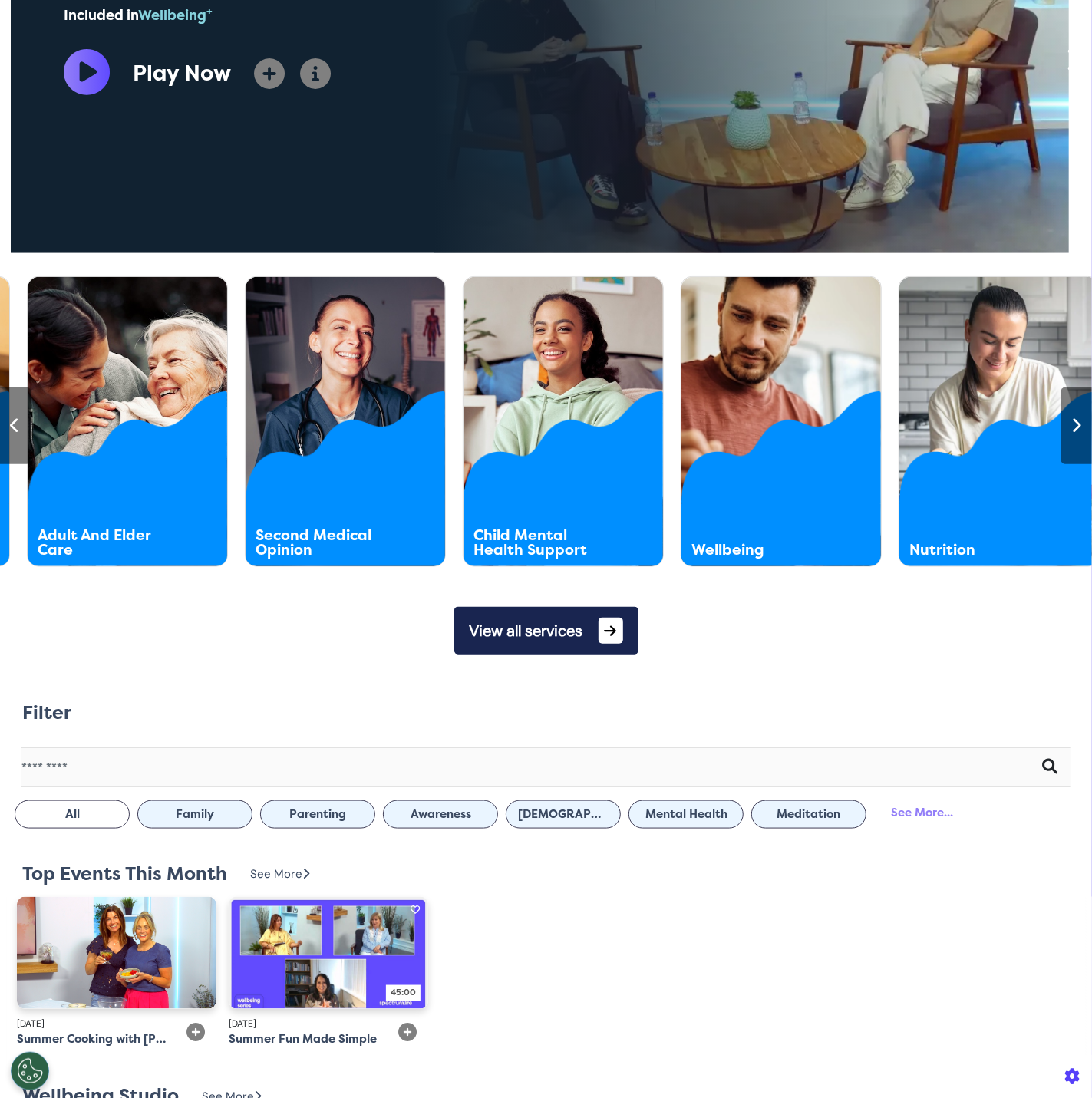
click at [13, 427] on icon at bounding box center [16, 426] width 10 height 16
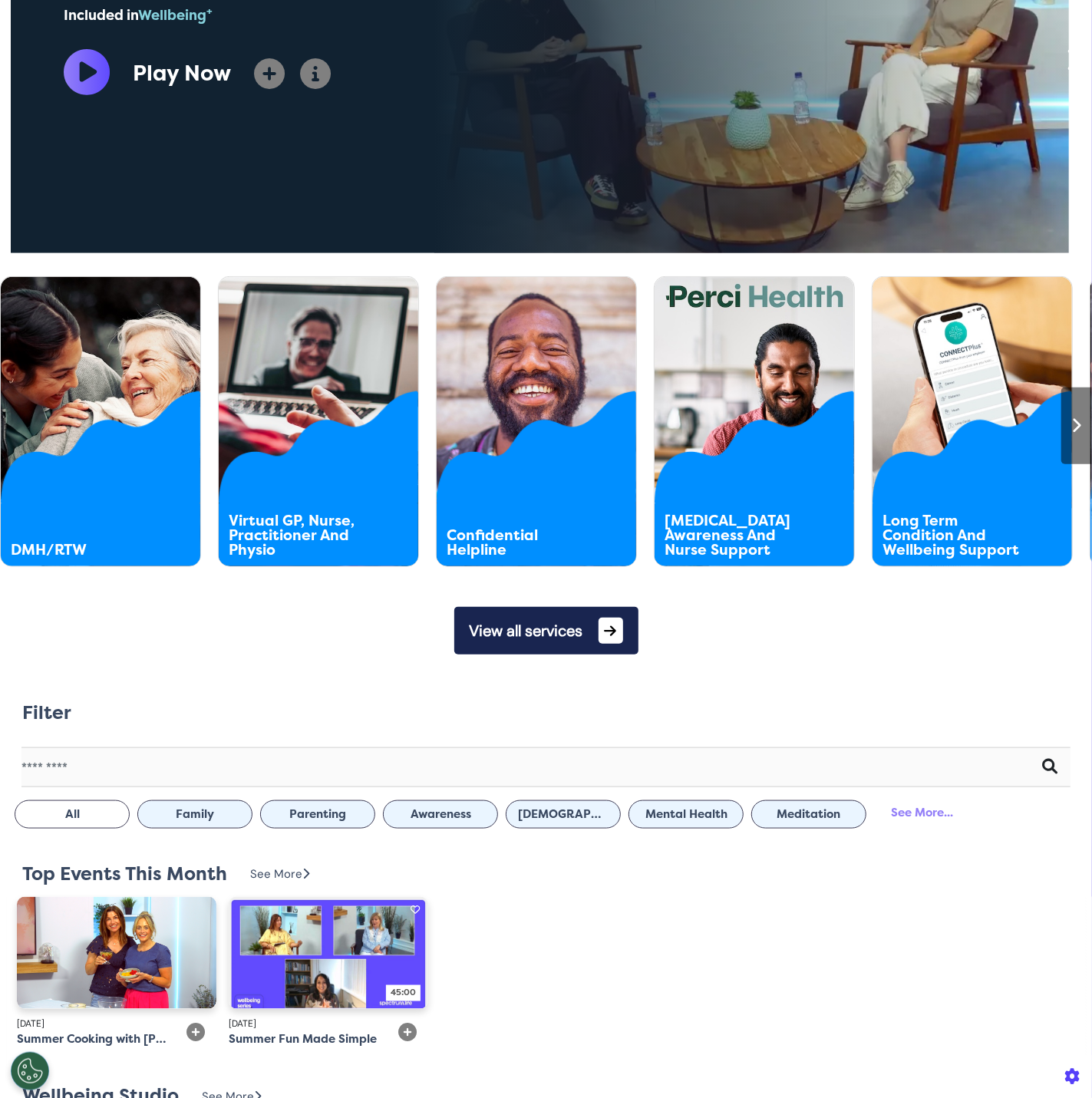
scroll to position [0, 545]
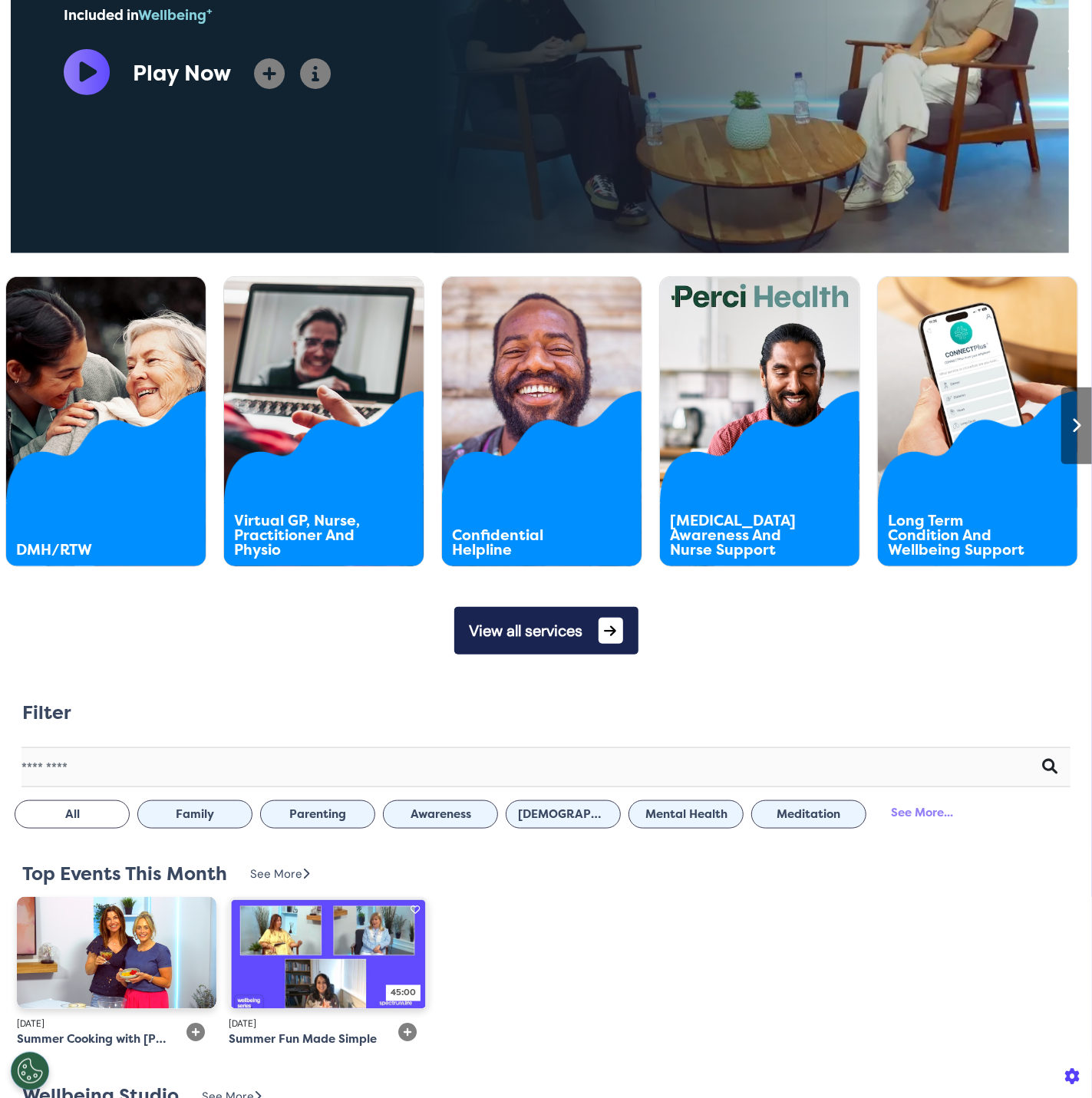
click at [13, 427] on div at bounding box center [15, 426] width 30 height 76
click at [514, 633] on button "View all services" at bounding box center [546, 630] width 184 height 48
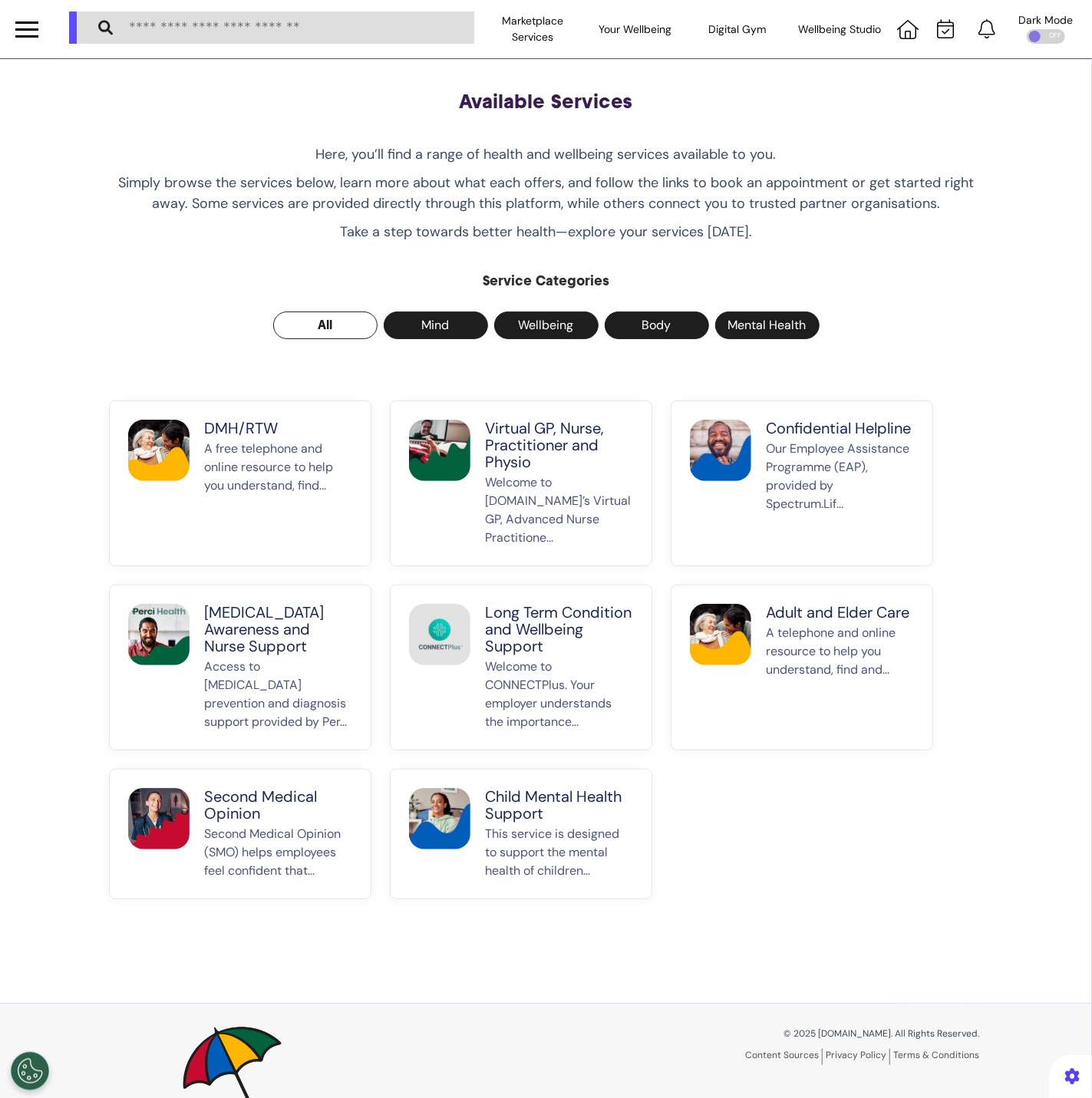
click at [767, 653] on p "A telephone and online resource to help you understand, find and..." at bounding box center [840, 678] width 148 height 108
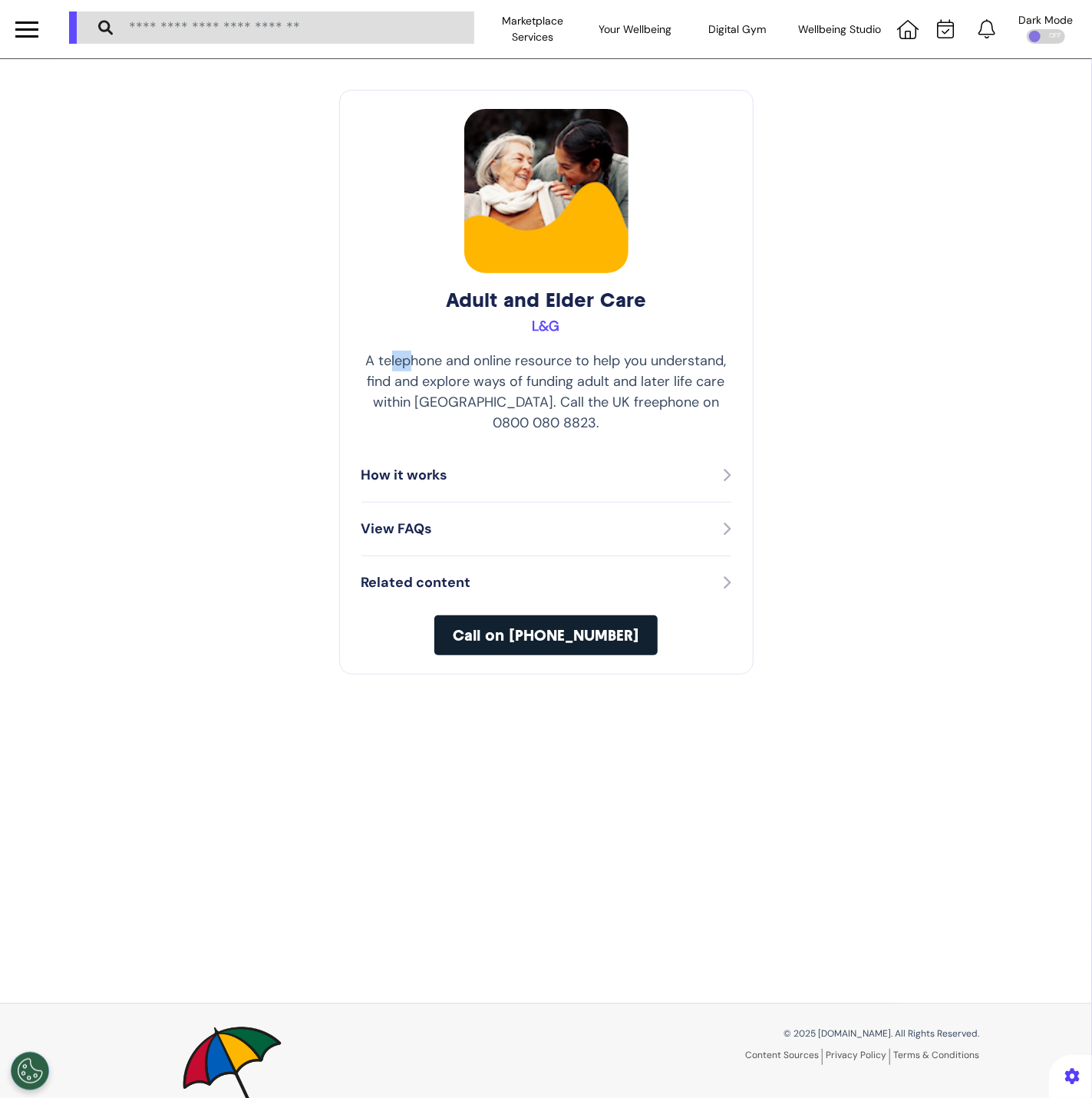
drag, startPoint x: 376, startPoint y: 352, endPoint x: 432, endPoint y: 373, distance: 59.8
click at [412, 359] on p "A telephone and online resource to help you understand, find and explore ways o…" at bounding box center [546, 391] width 370 height 83
drag, startPoint x: 711, startPoint y: 417, endPoint x: 709, endPoint y: 467, distance: 50.0
click at [711, 417] on div "Adult and Elder Care L&G A telephone and online resource to help you understand…" at bounding box center [546, 383] width 414 height 585
click at [713, 465] on div "How it works" at bounding box center [546, 475] width 370 height 21
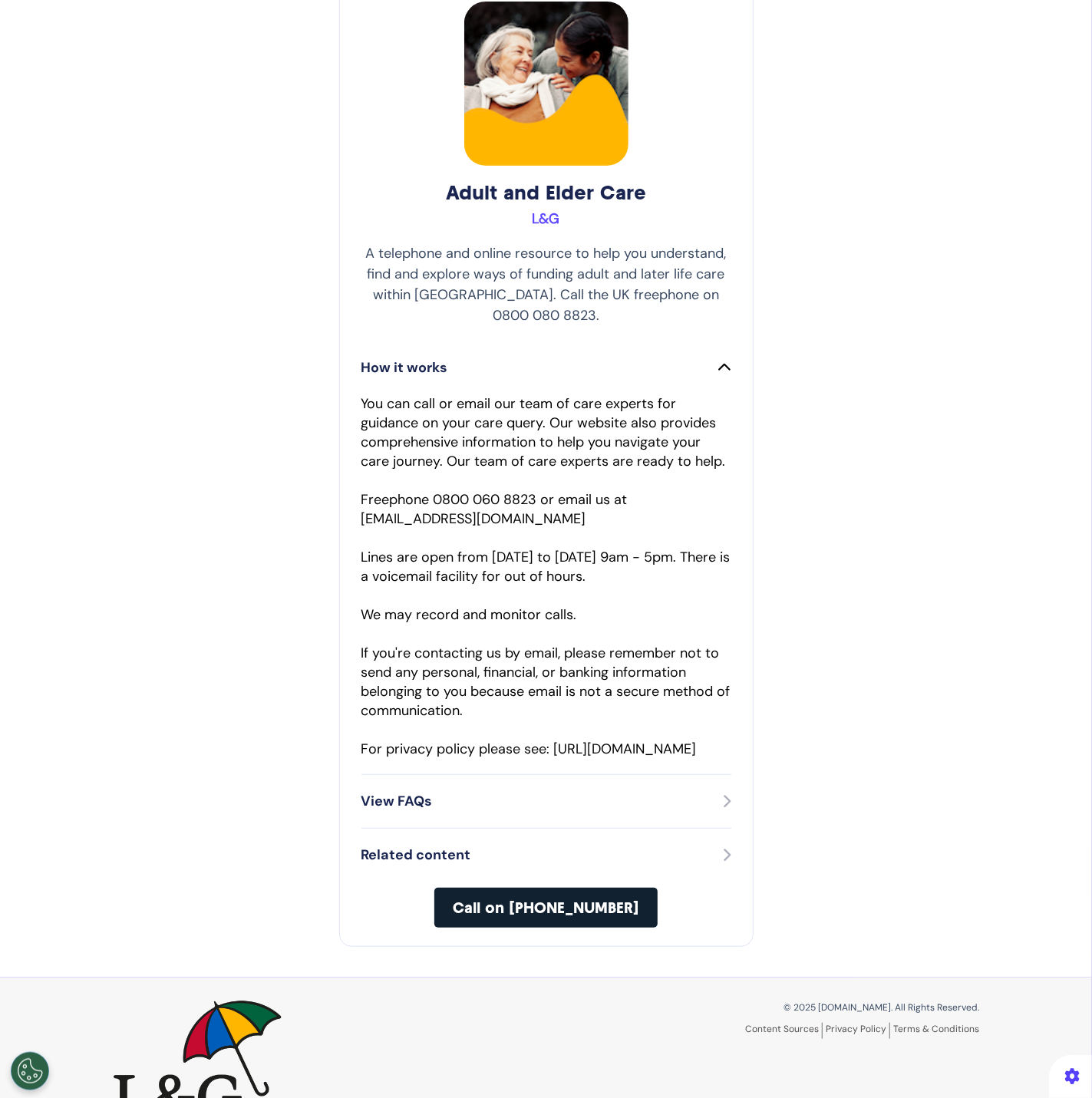
click at [653, 812] on div "View FAQs" at bounding box center [546, 801] width 370 height 21
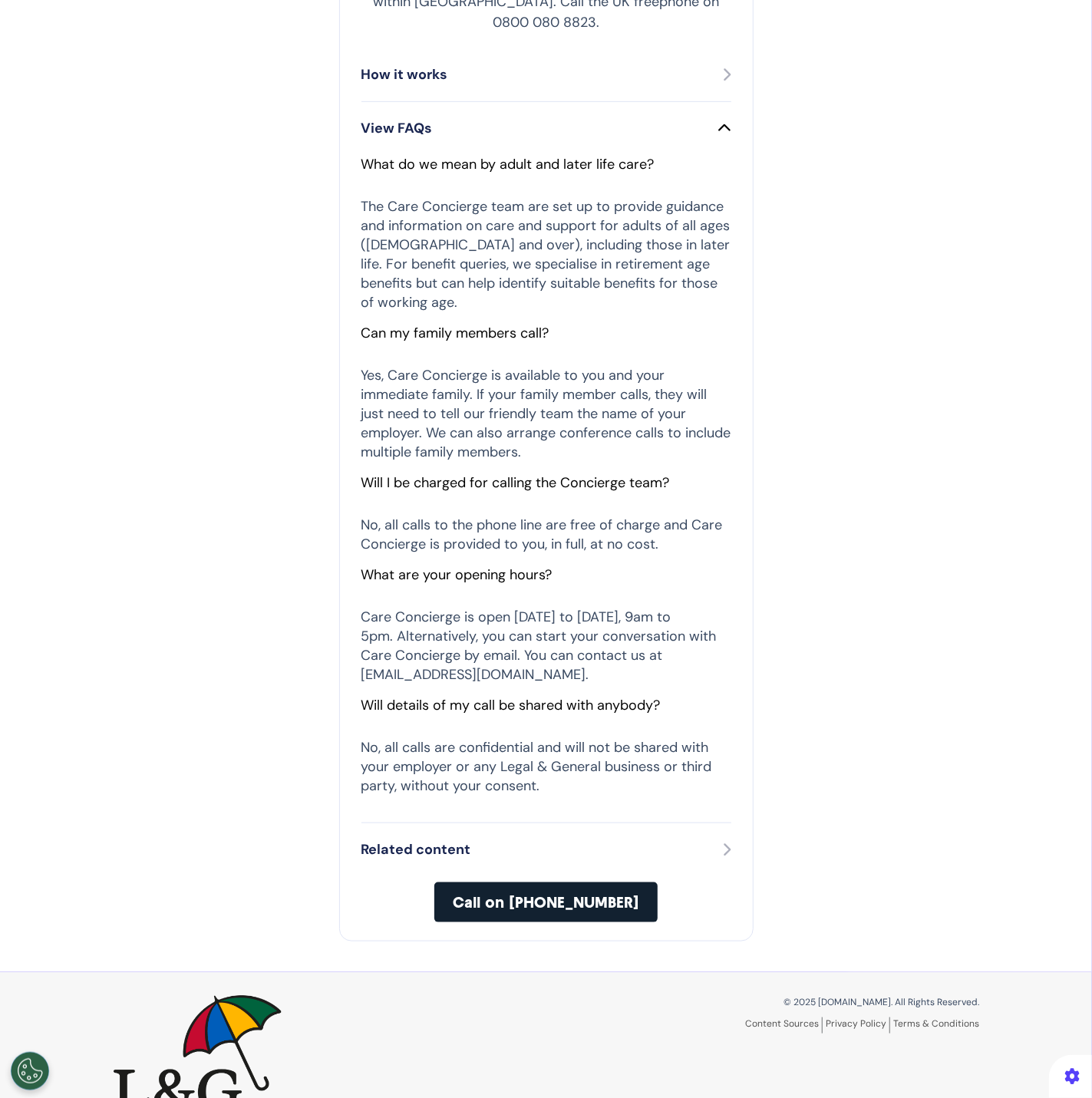
click at [674, 840] on div "Related content" at bounding box center [546, 849] width 370 height 21
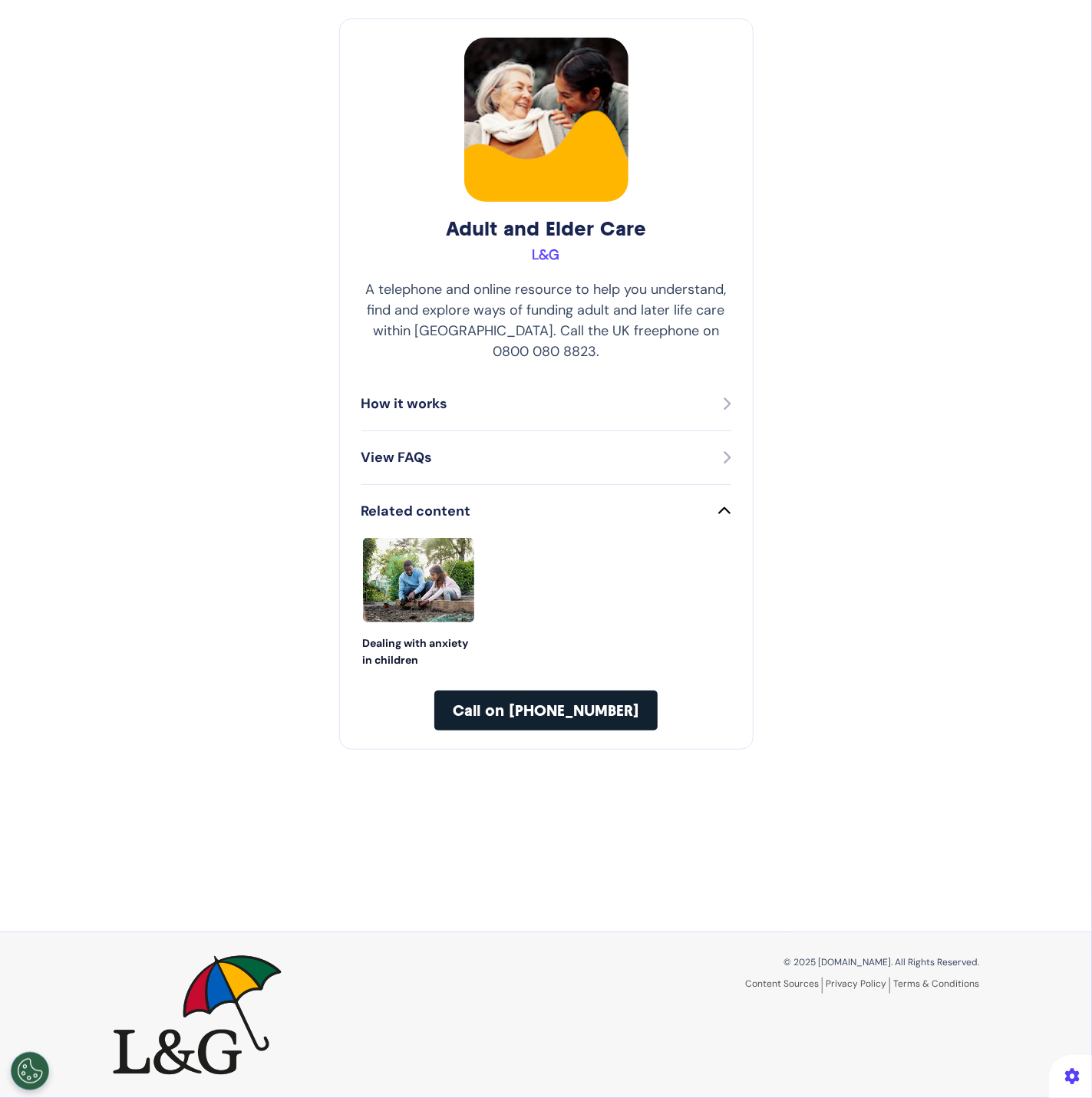
click at [586, 501] on div "Related content" at bounding box center [546, 511] width 370 height 21
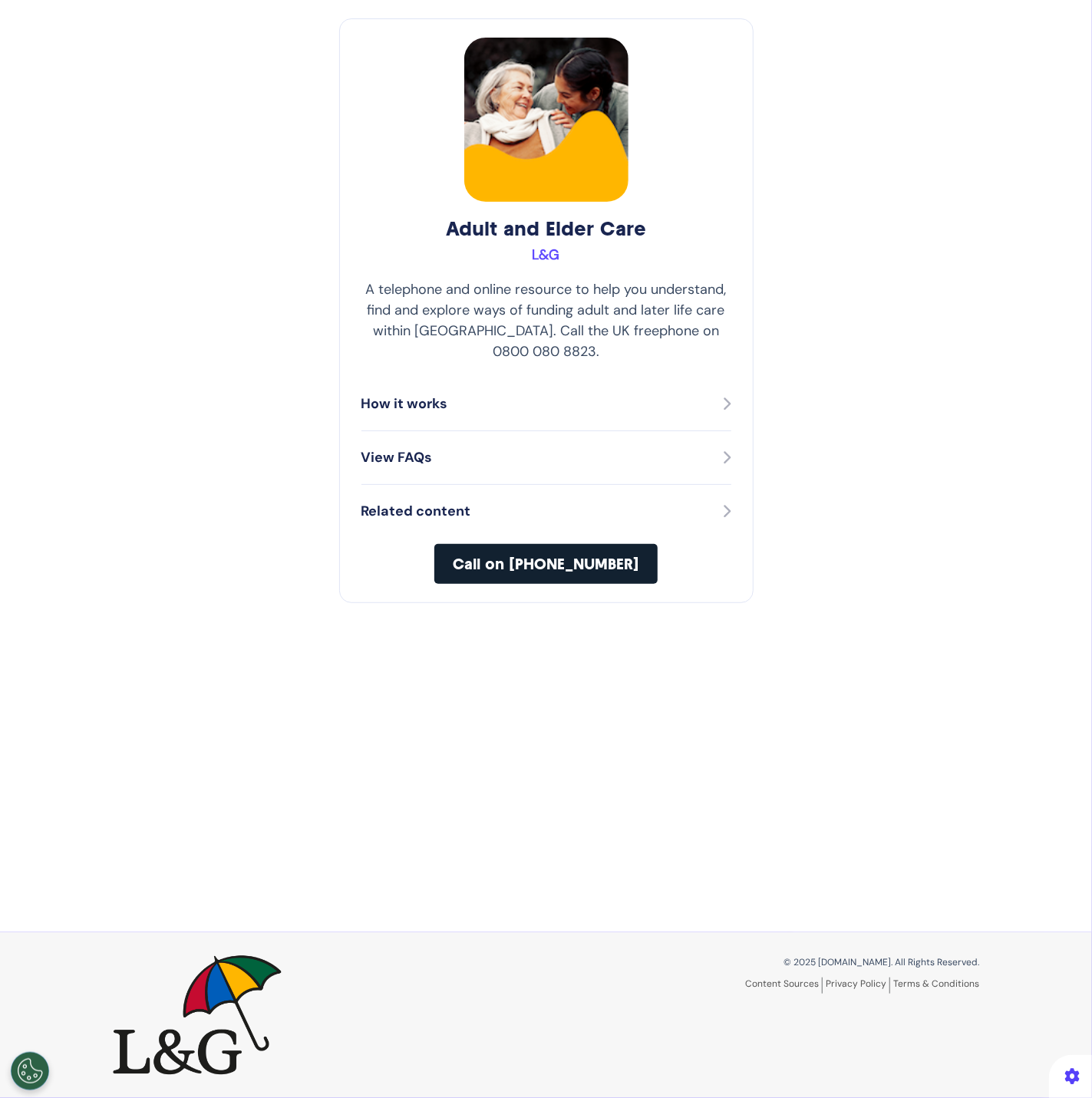
click at [574, 447] on div "View FAQs" at bounding box center [546, 457] width 370 height 21
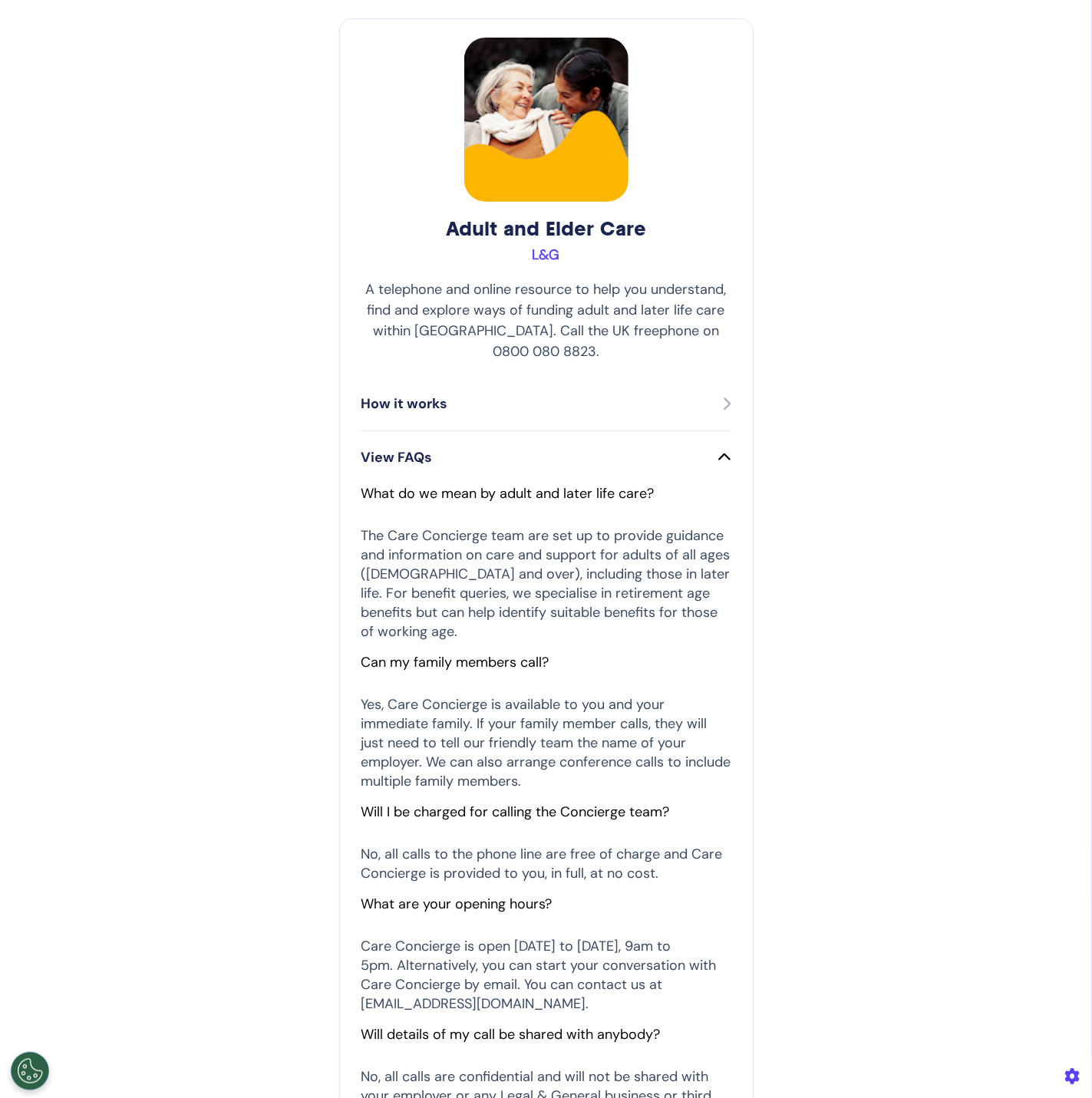
click at [578, 393] on div "How it works" at bounding box center [546, 403] width 370 height 21
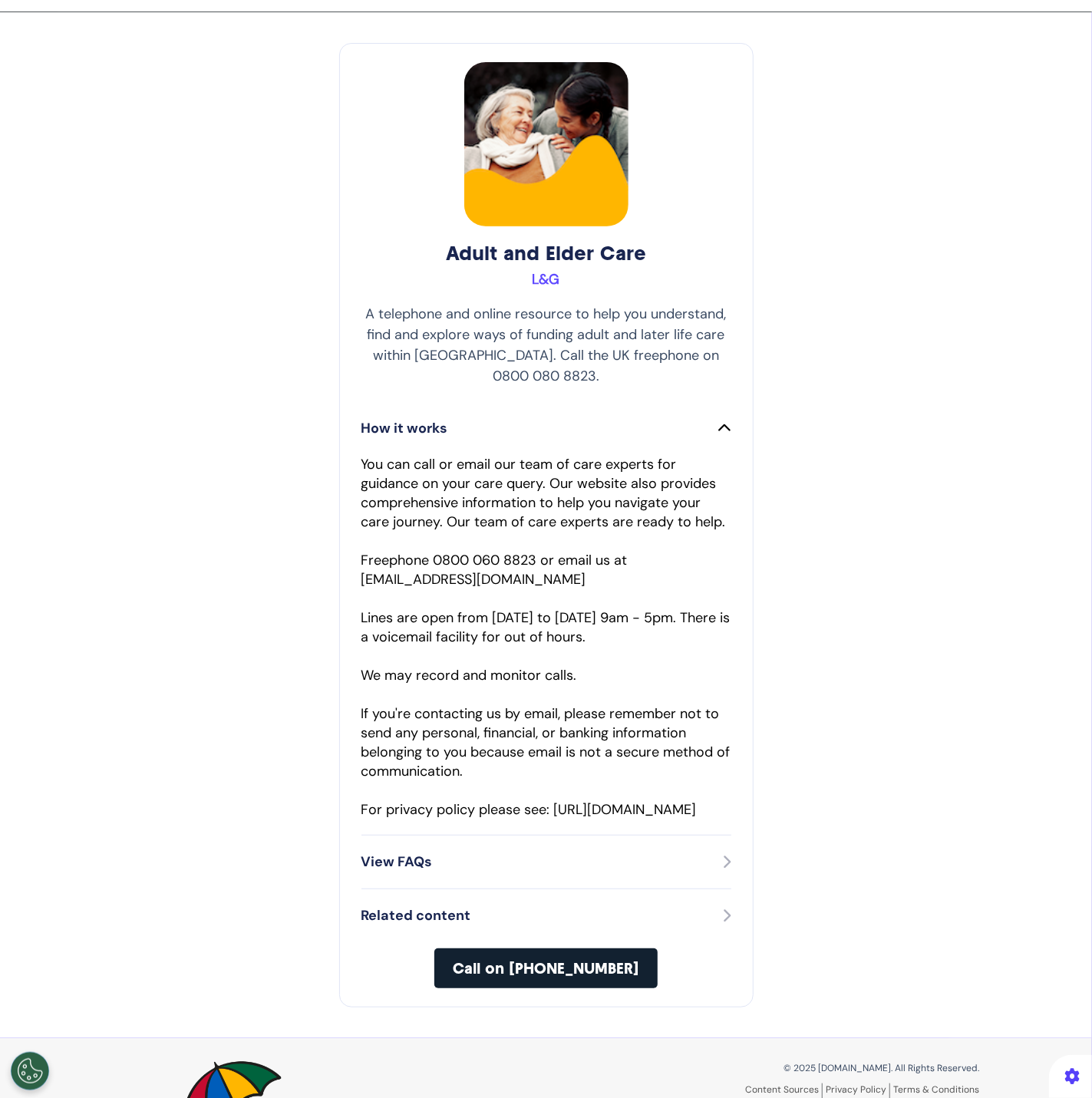
scroll to position [0, 0]
